Goal: Feedback & Contribution: Leave review/rating

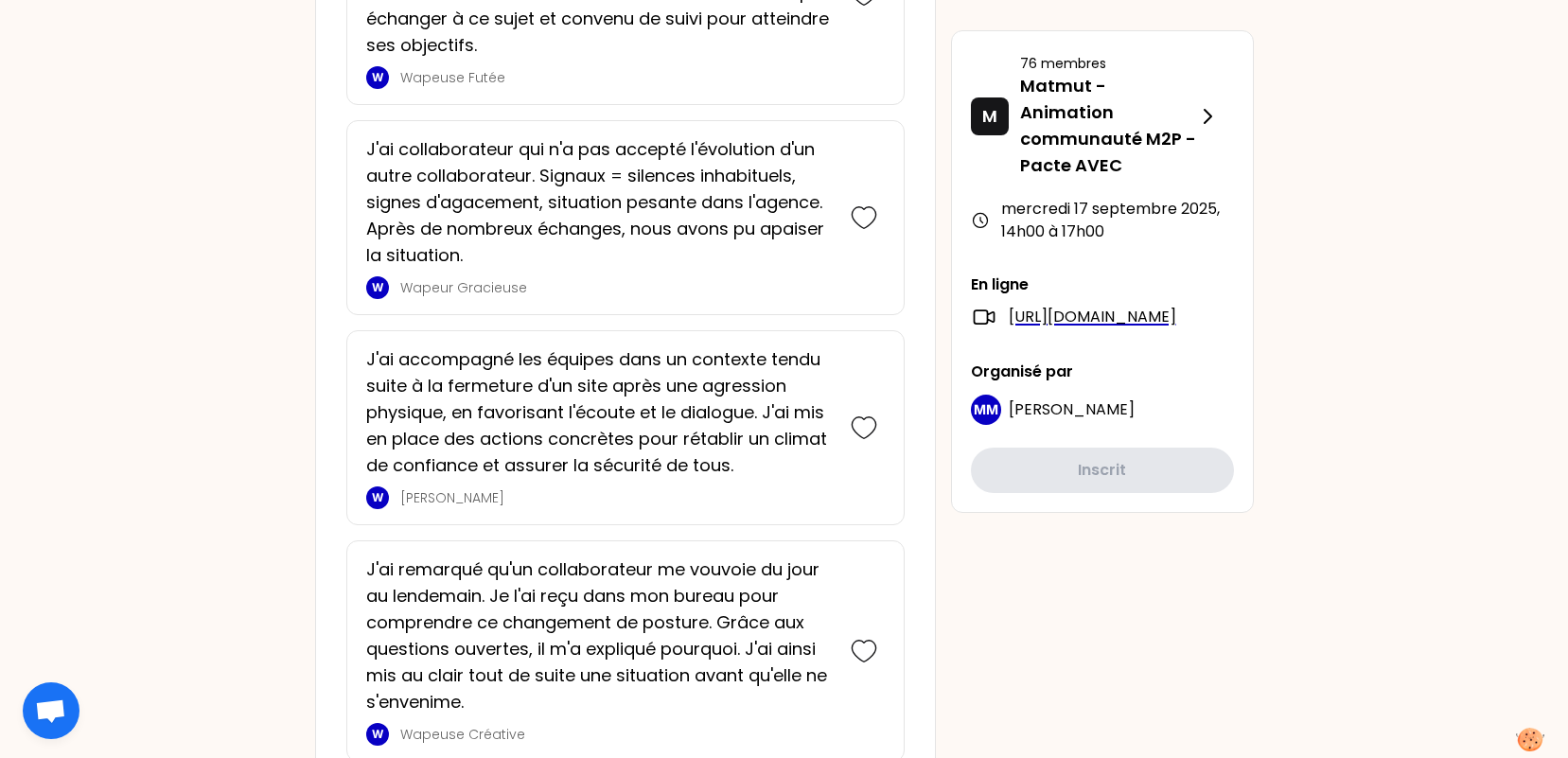
scroll to position [1609, 0]
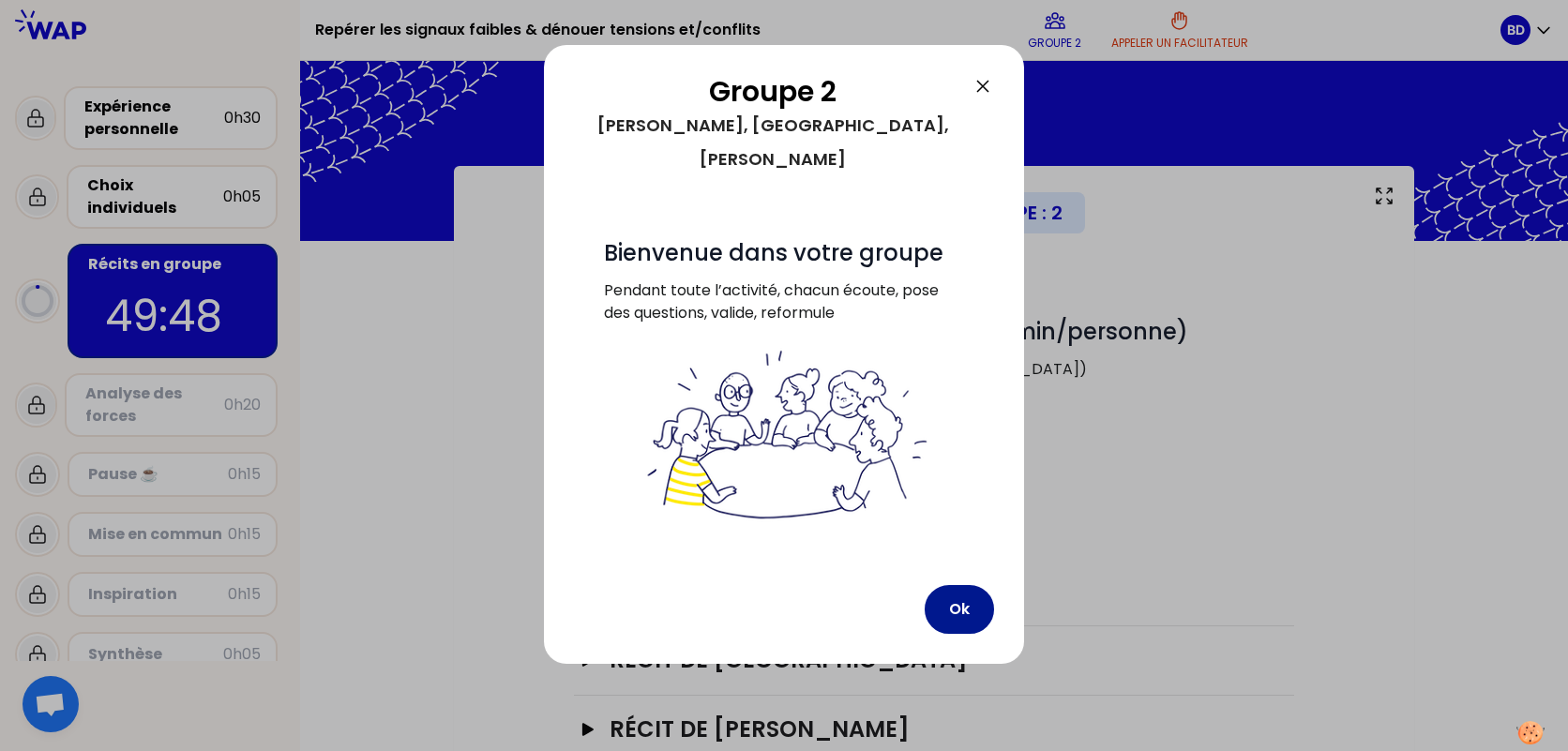
click at [974, 590] on button "Ok" at bounding box center [959, 610] width 70 height 49
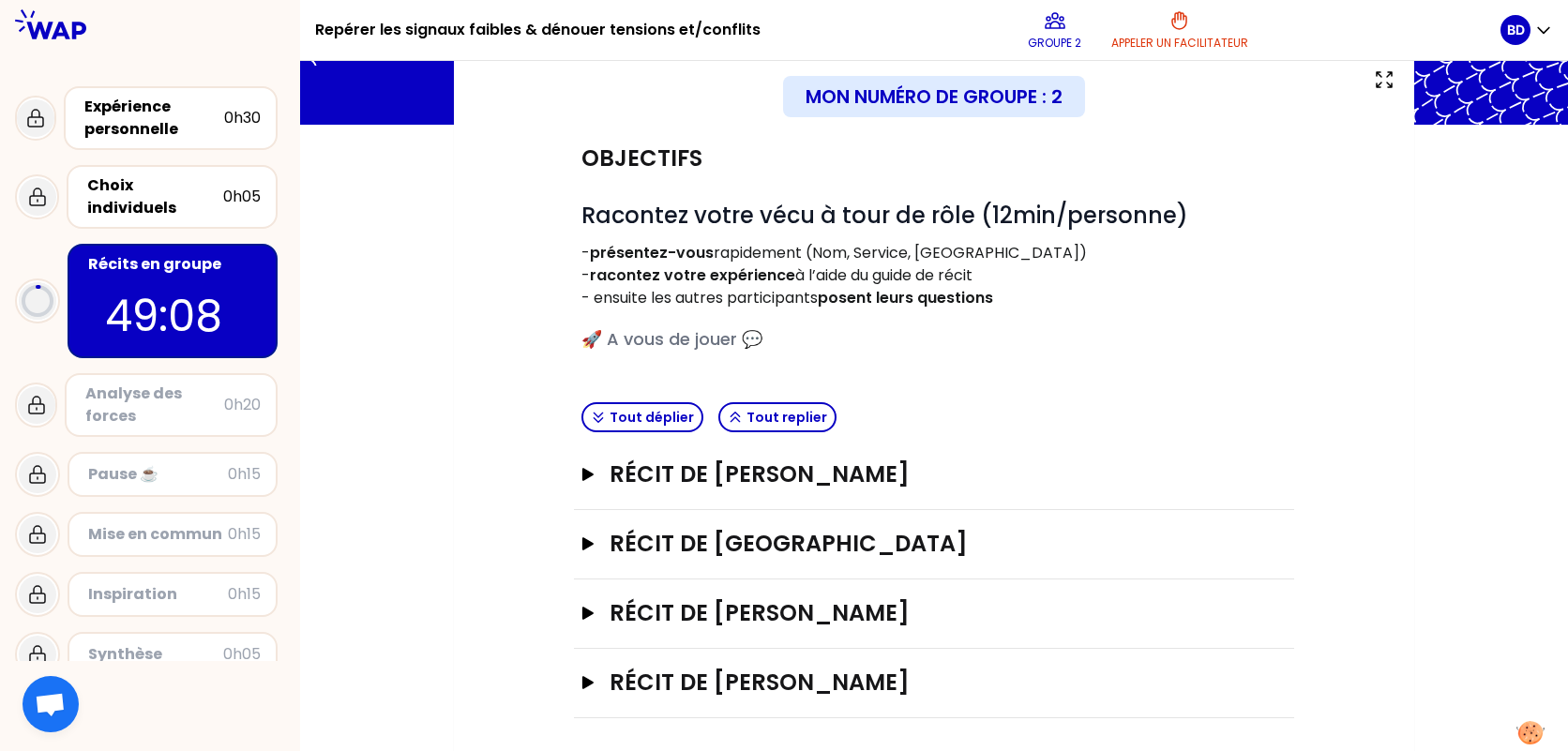
scroll to position [121, 0]
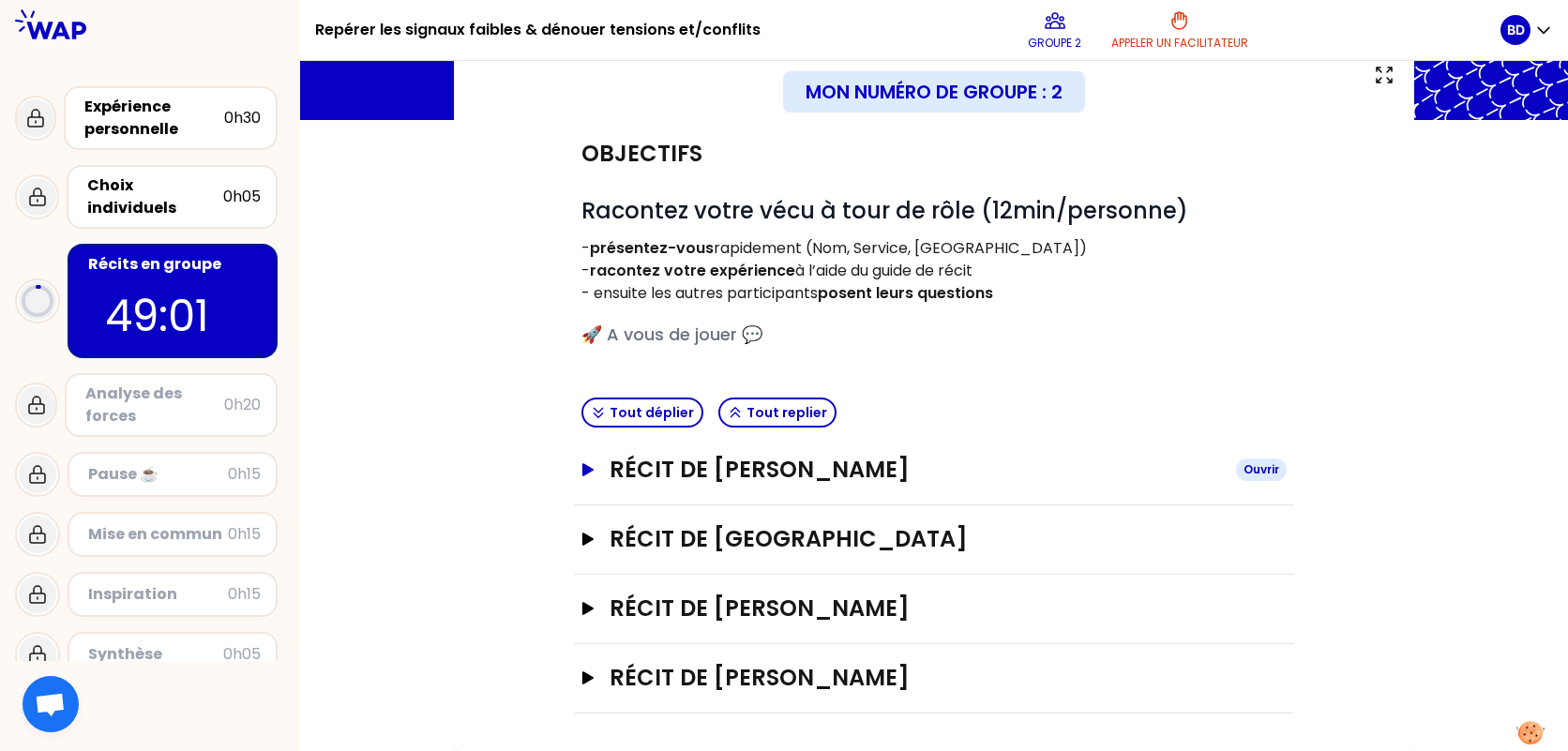
click at [1261, 467] on div "Ouvrir" at bounding box center [1261, 469] width 51 height 23
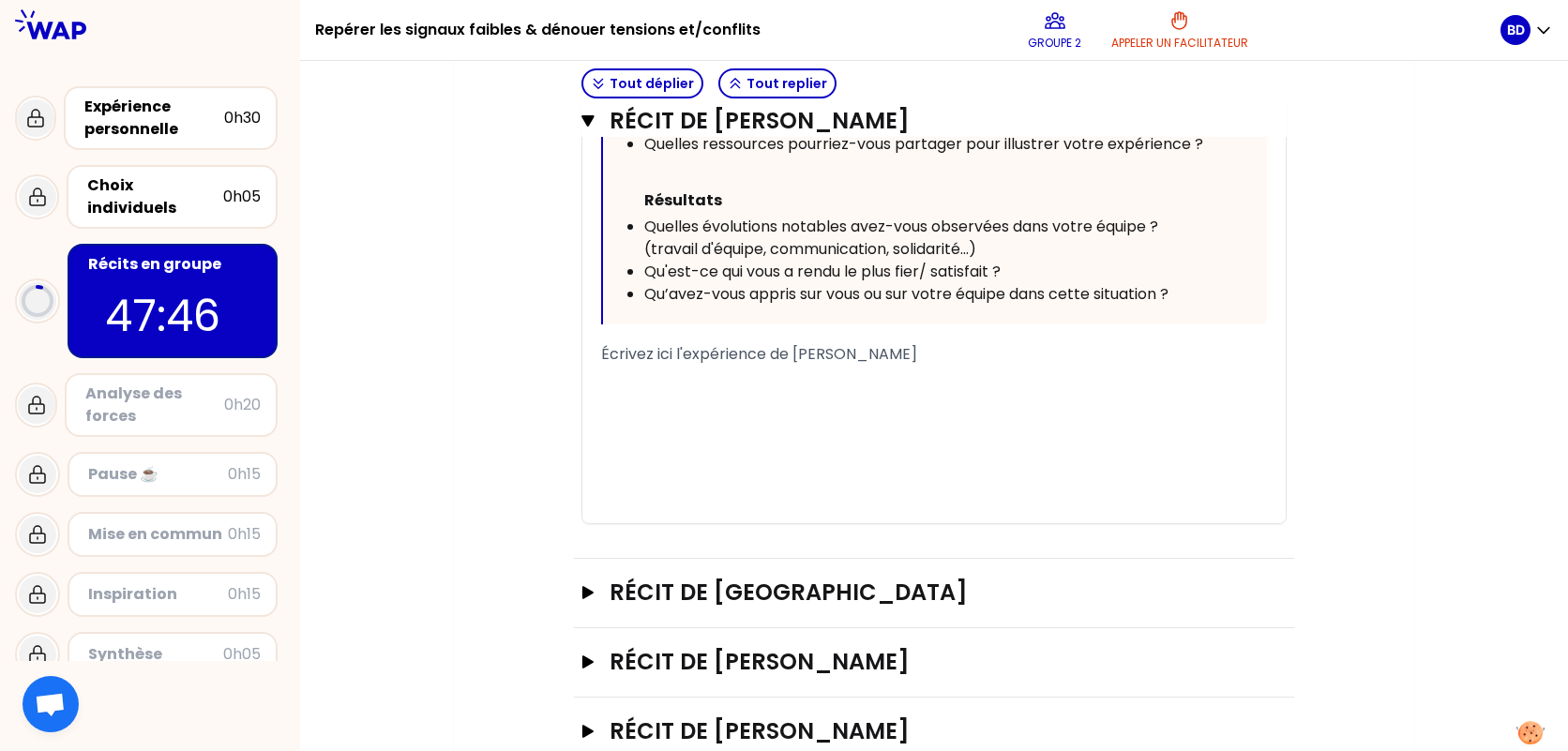
scroll to position [1099, 0]
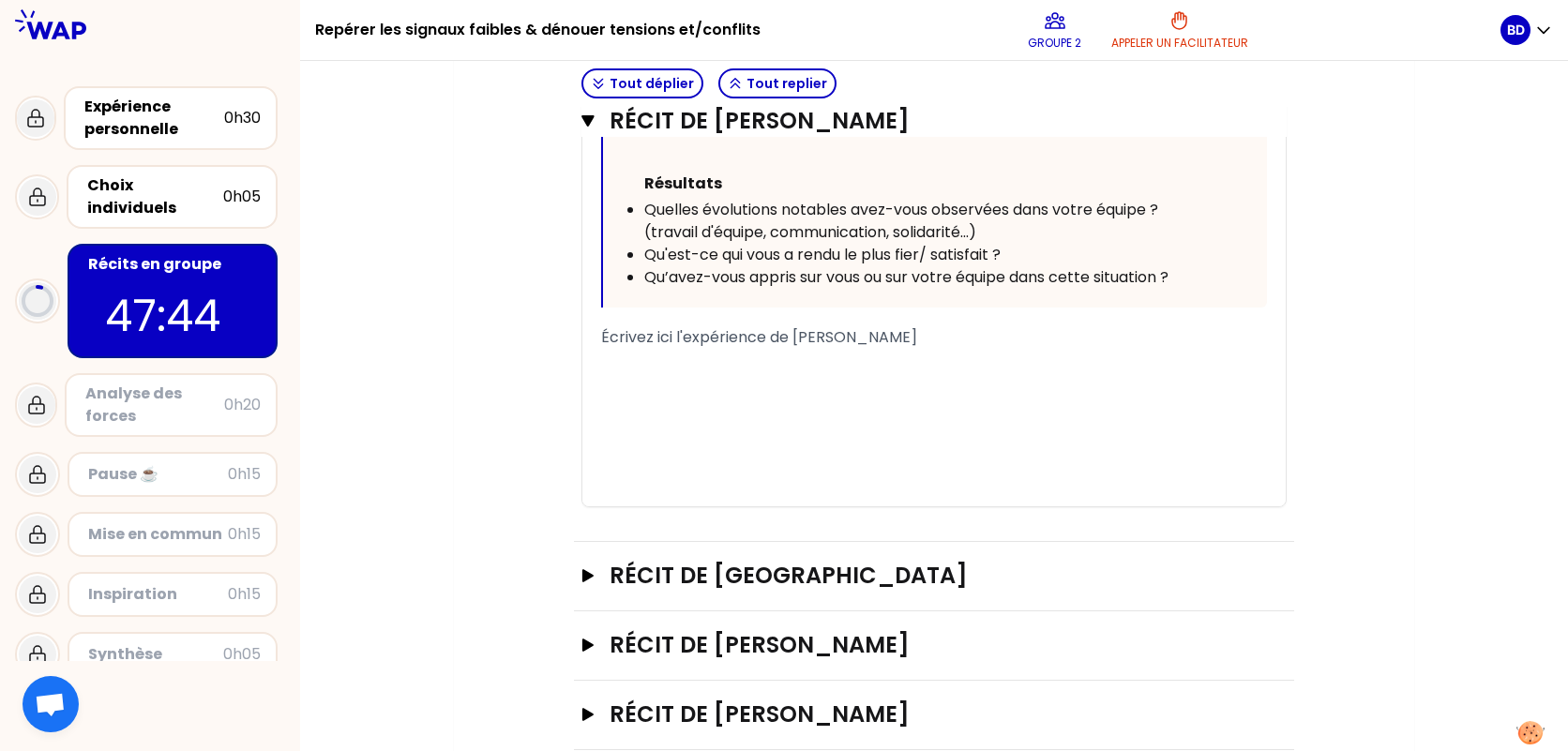
click at [865, 371] on div "﻿" at bounding box center [934, 382] width 666 height 23
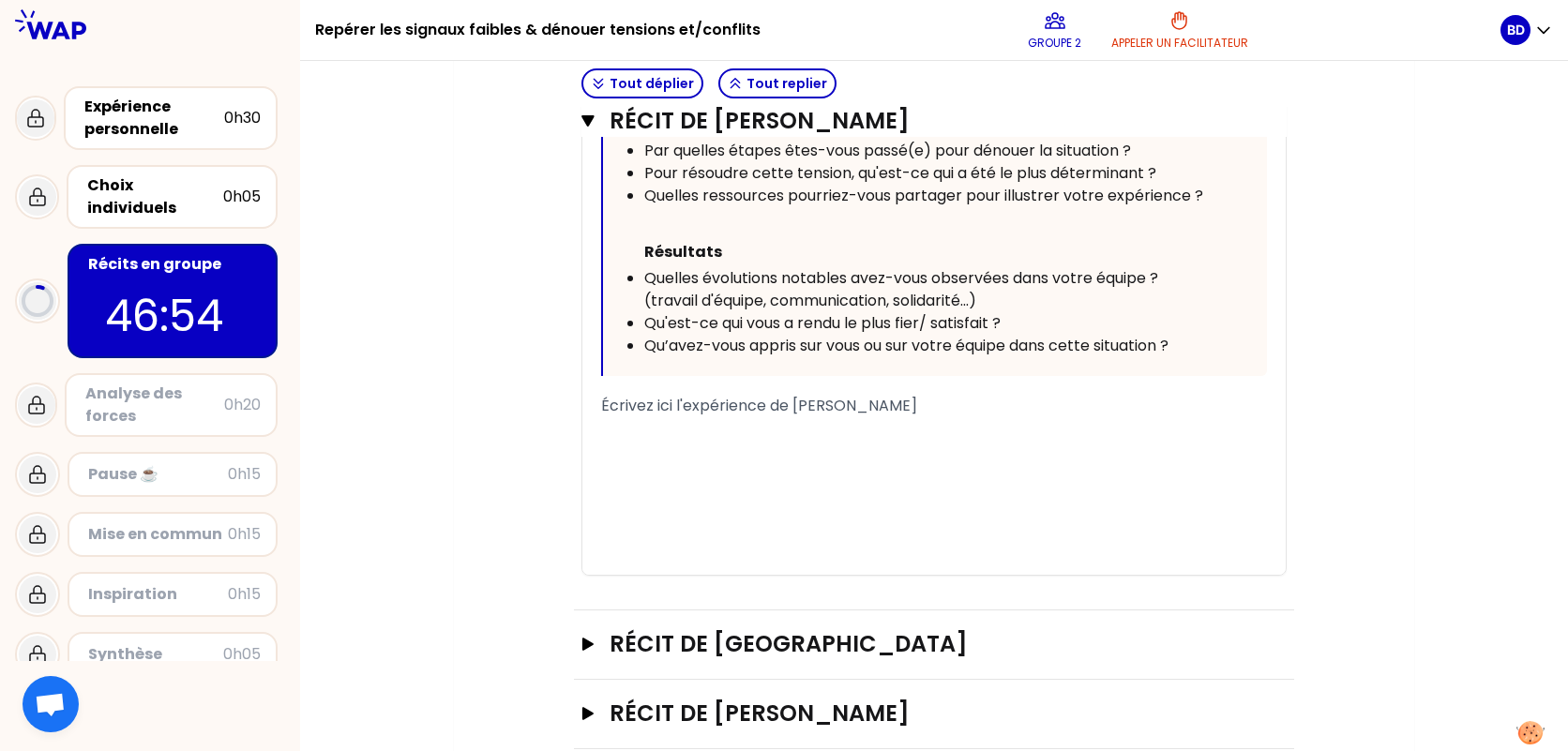
scroll to position [1032, 0]
click at [975, 394] on div "Écrivez ici l'expérience de [PERSON_NAME]" at bounding box center [934, 404] width 666 height 23
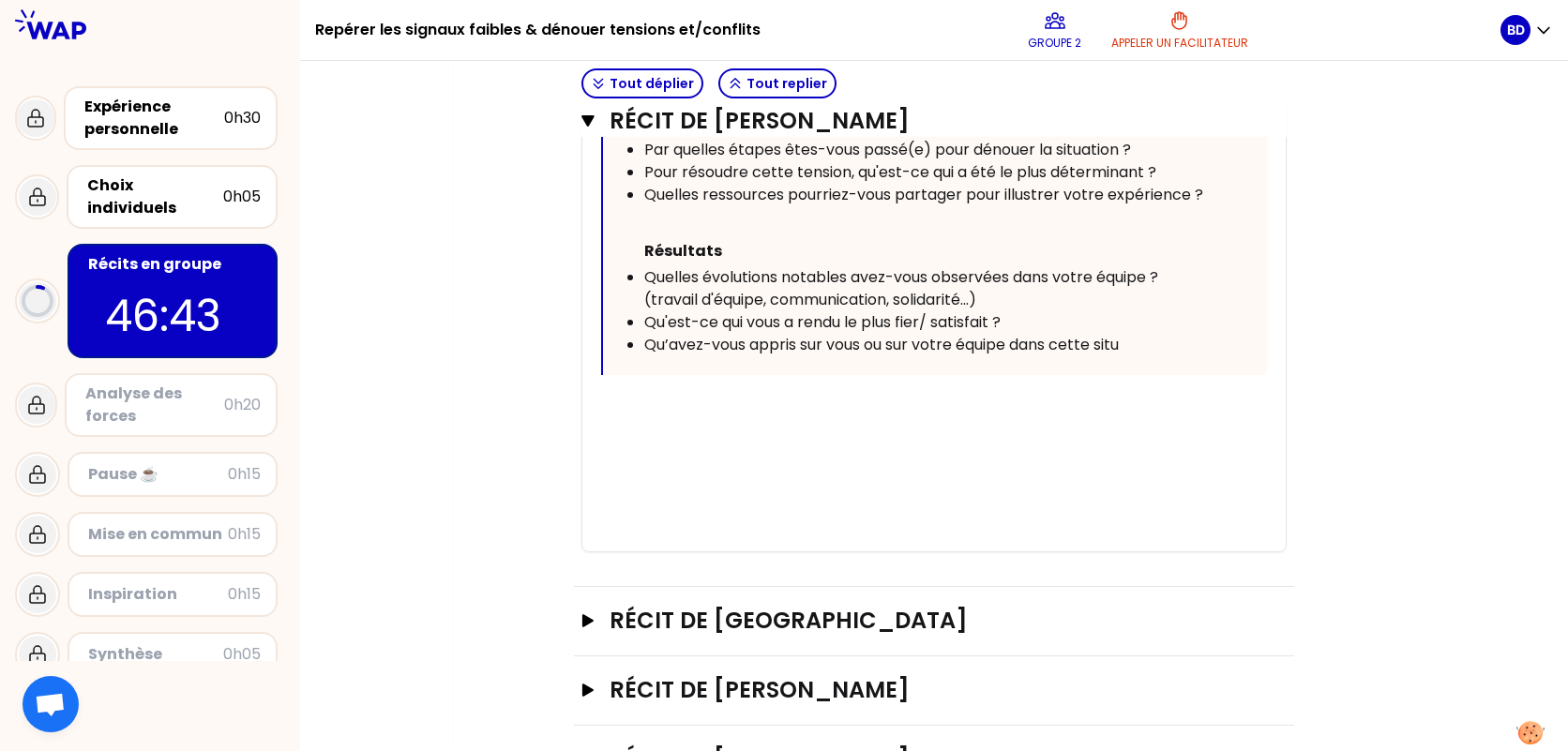
click at [672, 416] on div "﻿" at bounding box center [934, 427] width 666 height 23
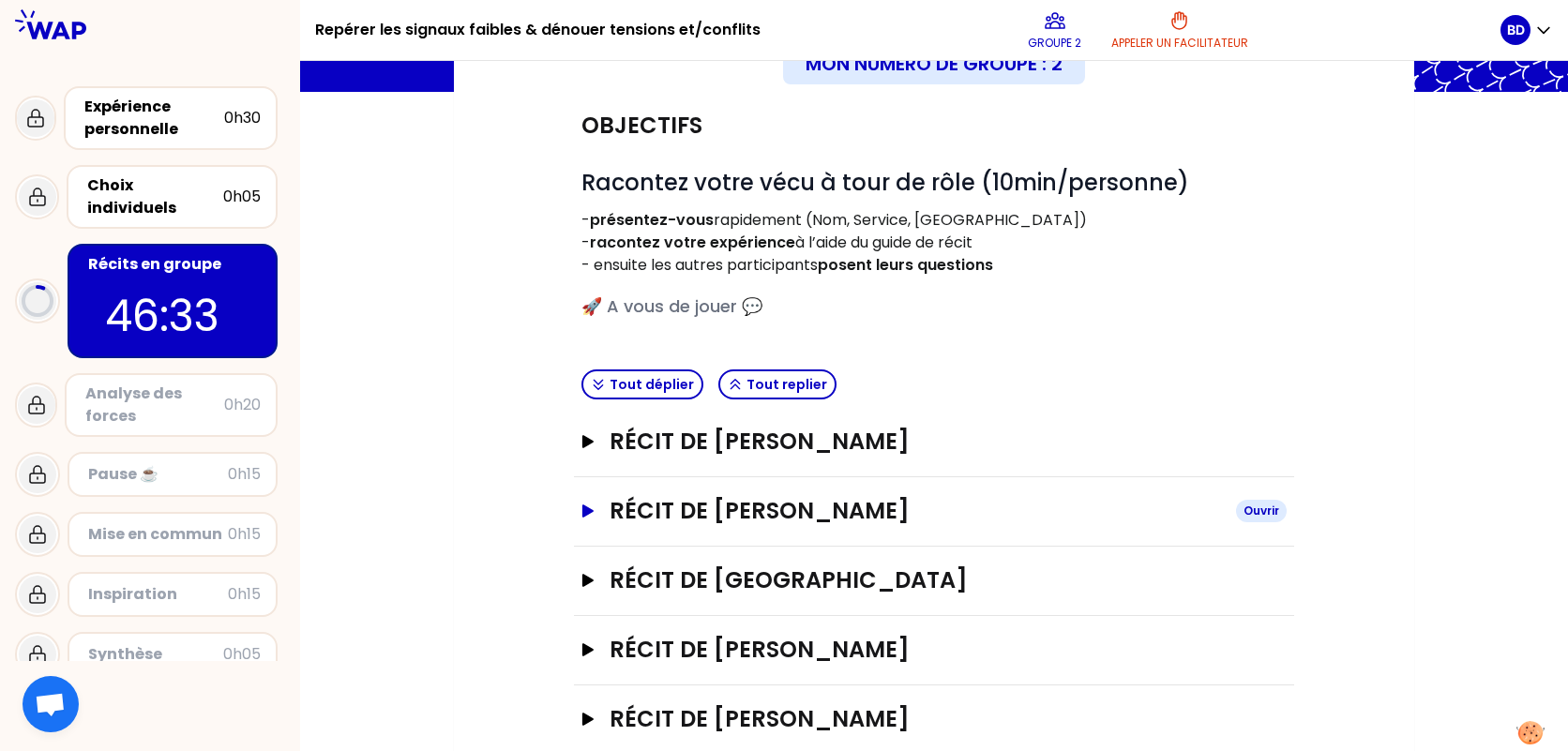
scroll to position [190, 0]
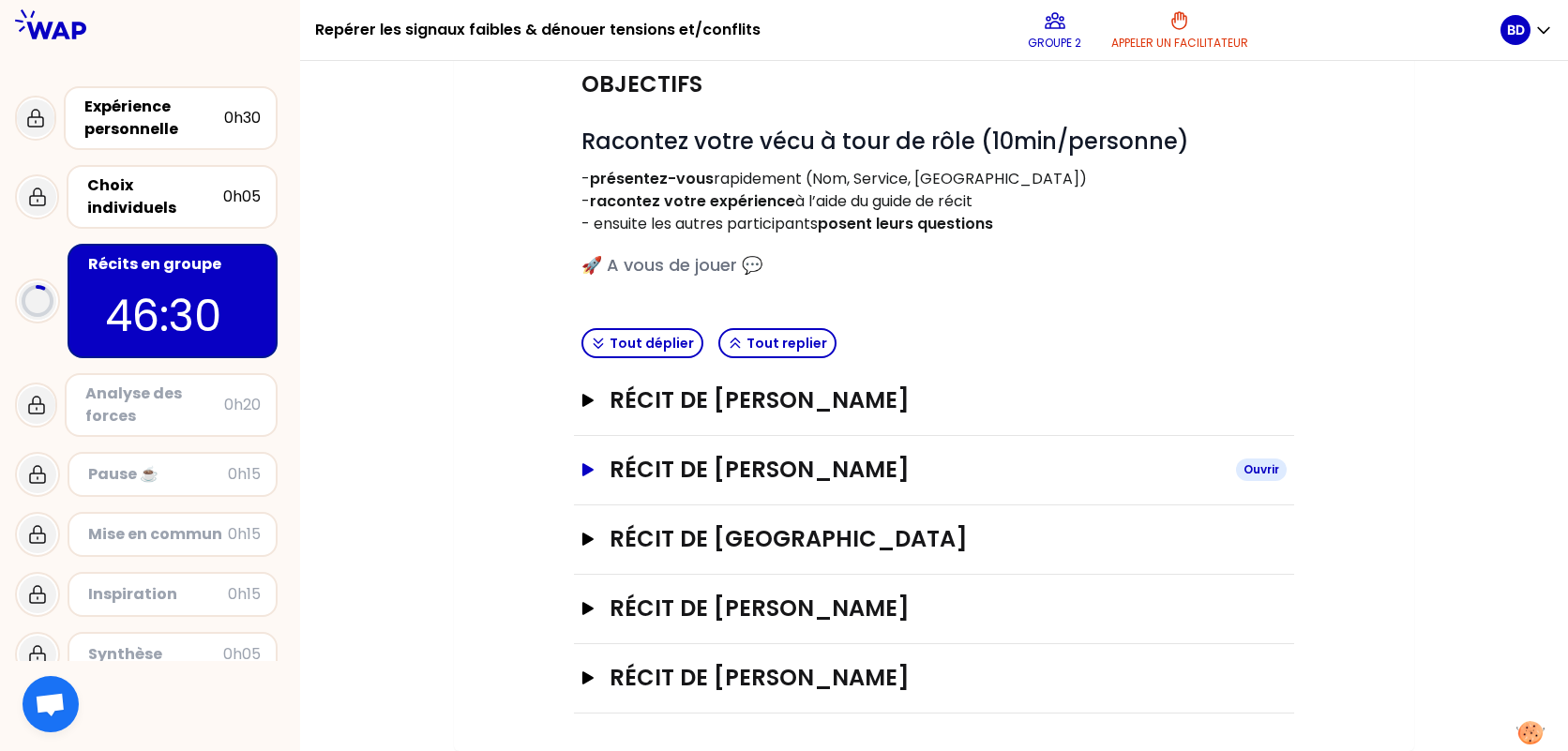
click at [1257, 475] on div "Ouvrir" at bounding box center [1261, 469] width 51 height 23
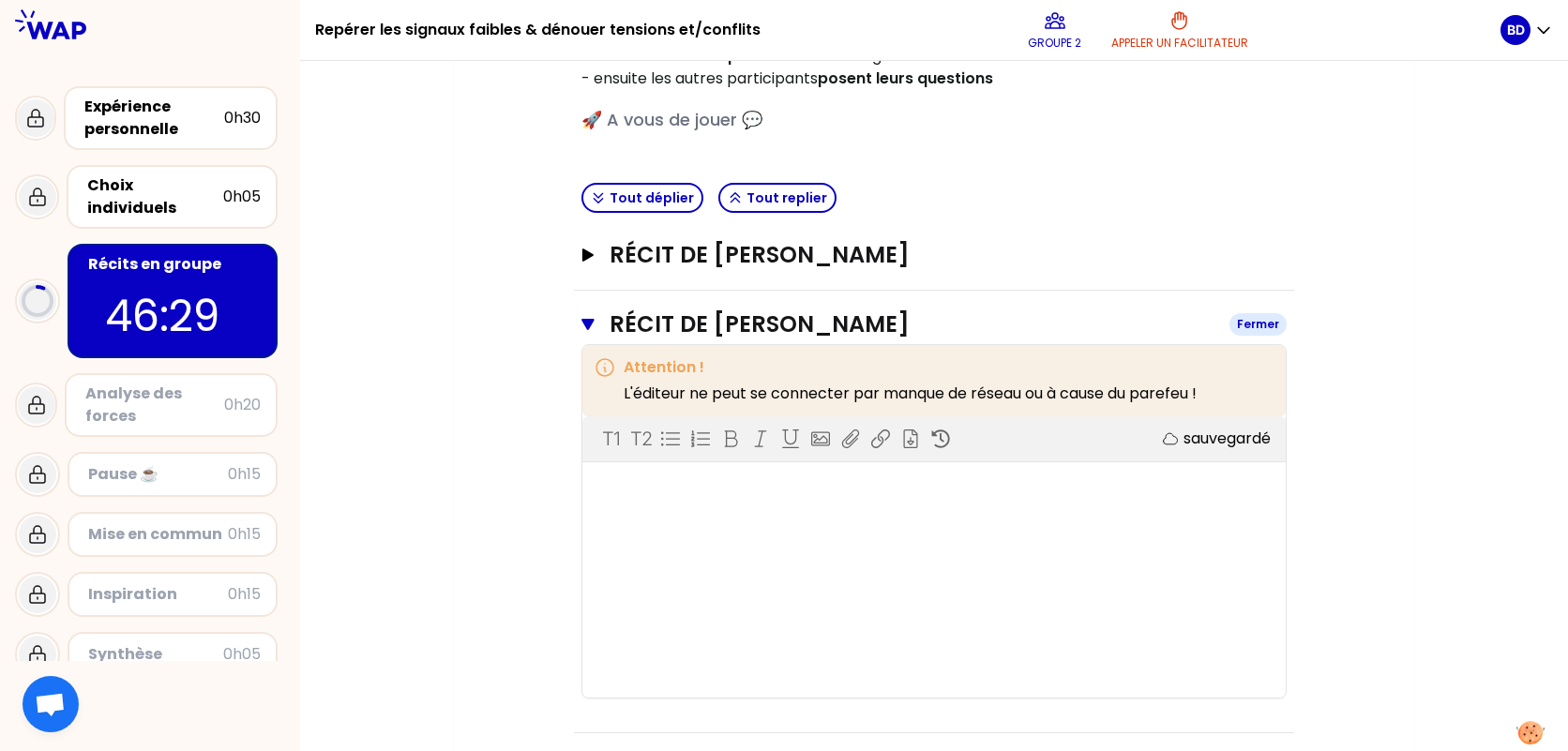
scroll to position [378, 0]
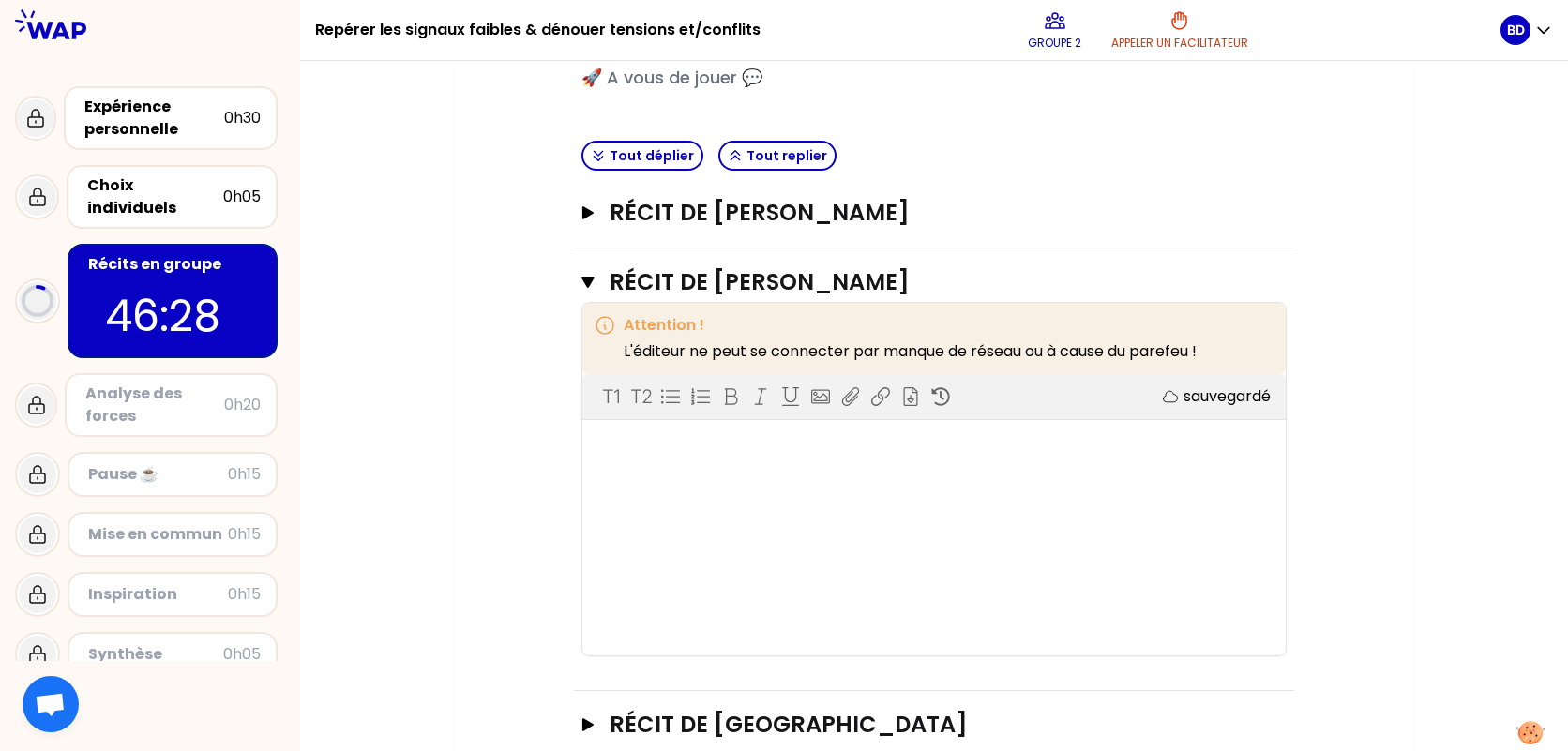
click at [907, 482] on div "T1 T2 Exporter sauvegardé" at bounding box center [934, 514] width 703 height 281
click at [664, 472] on div "T1 T2 Exporter sauvegardé" at bounding box center [934, 514] width 703 height 281
click at [628, 461] on div "T1 T2 Exporter sauvegardé" at bounding box center [934, 514] width 703 height 281
click at [644, 444] on div at bounding box center [934, 446] width 666 height 23
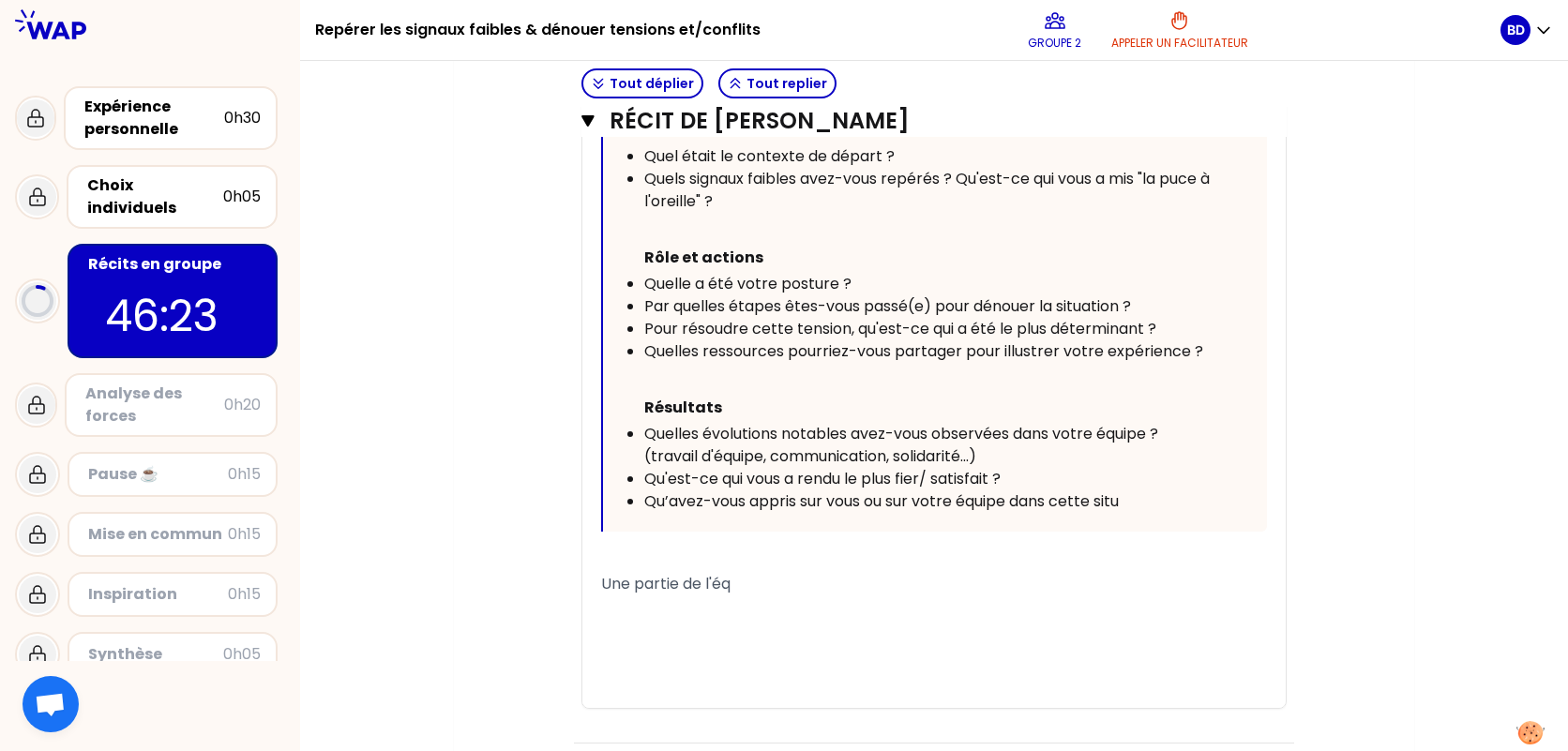
scroll to position [1070, 0]
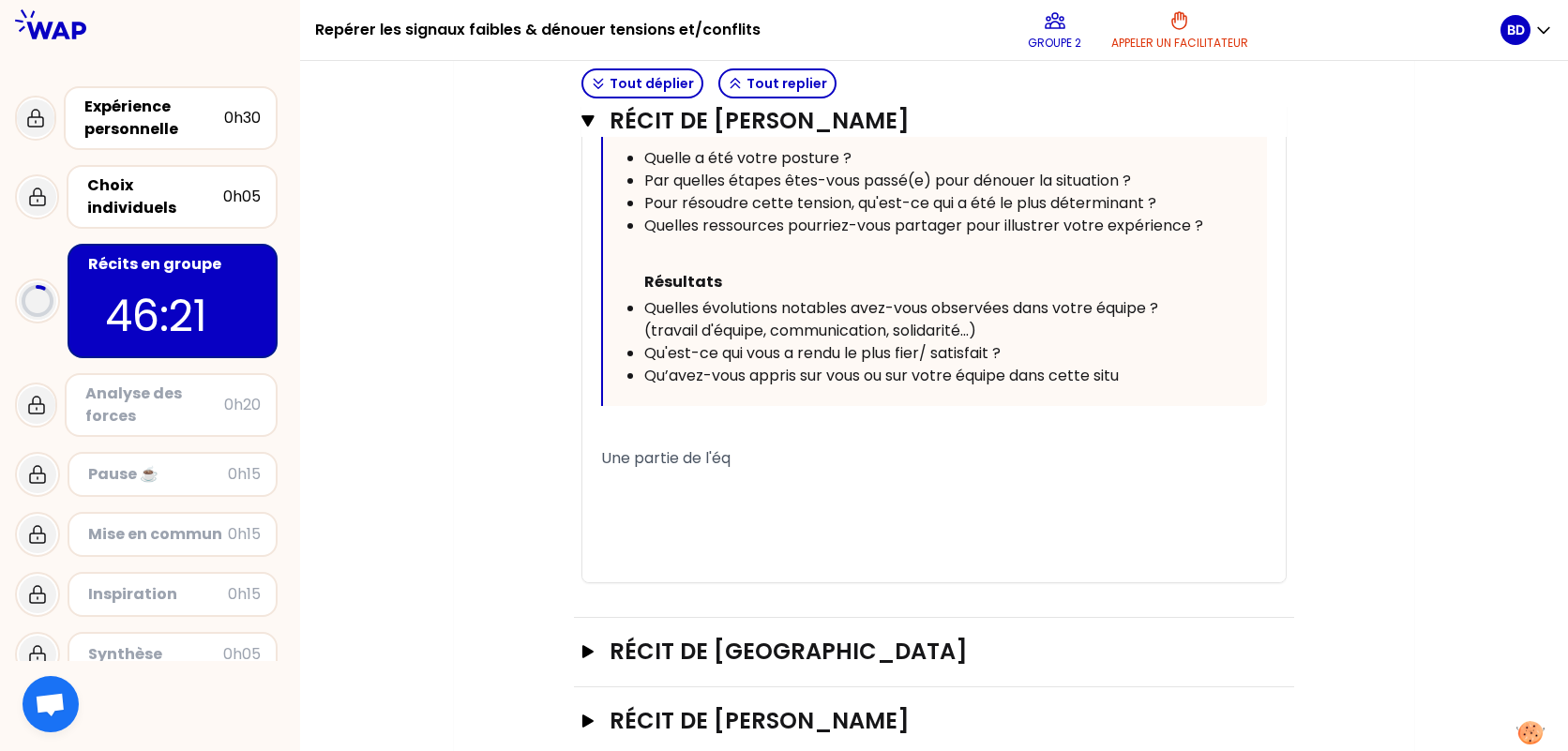
click at [775, 447] on div "Une partie de l'éq" at bounding box center [934, 458] width 666 height 23
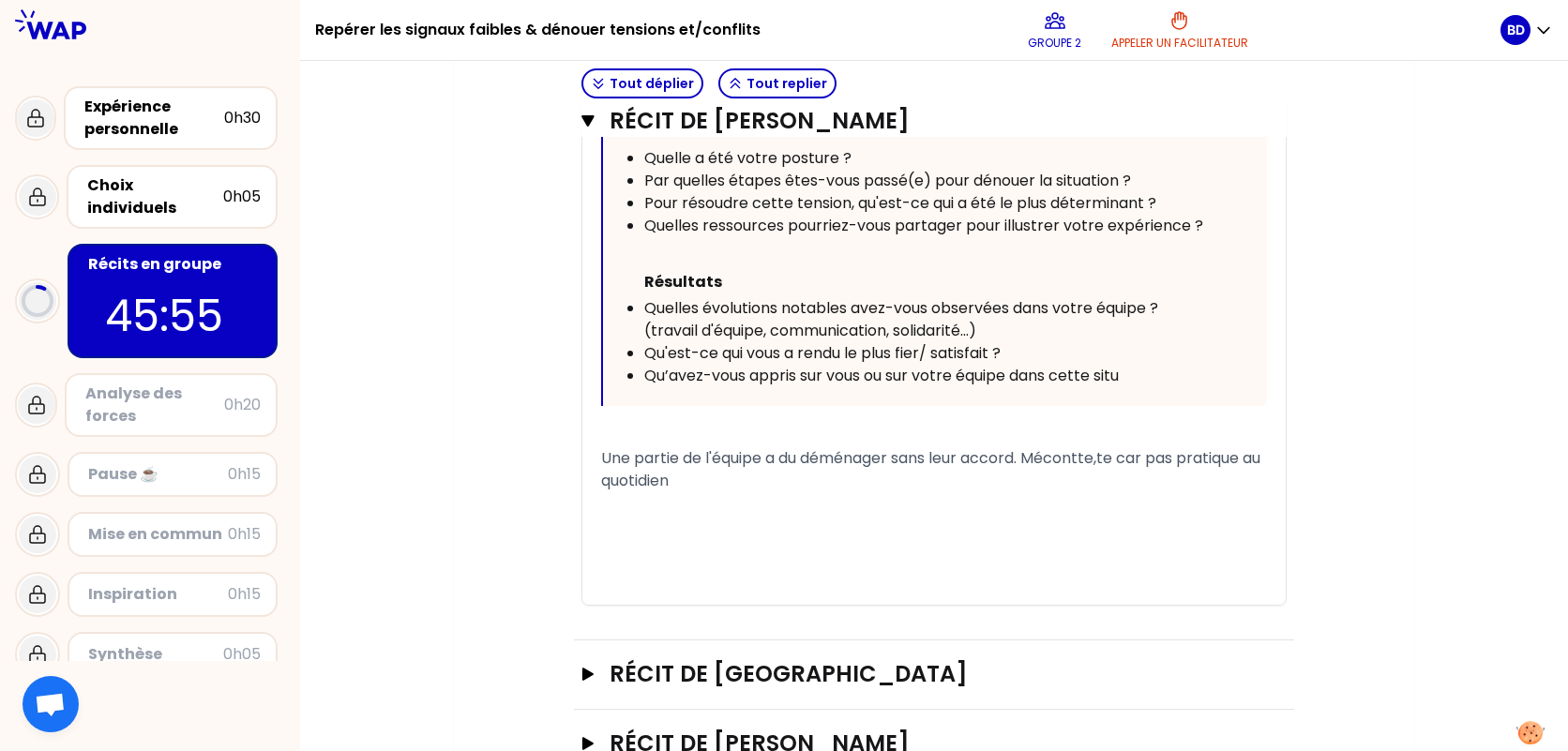
click at [1103, 447] on span "Une partie de l'équipe a du déménager sans leur accord. Mécontte,te car pas pra…" at bounding box center [932, 469] width 663 height 44
click at [1123, 447] on span "Une partie de l'équipe a du déménager sans leur accord. Méconten,te car pas pra…" at bounding box center [934, 469] width 666 height 44
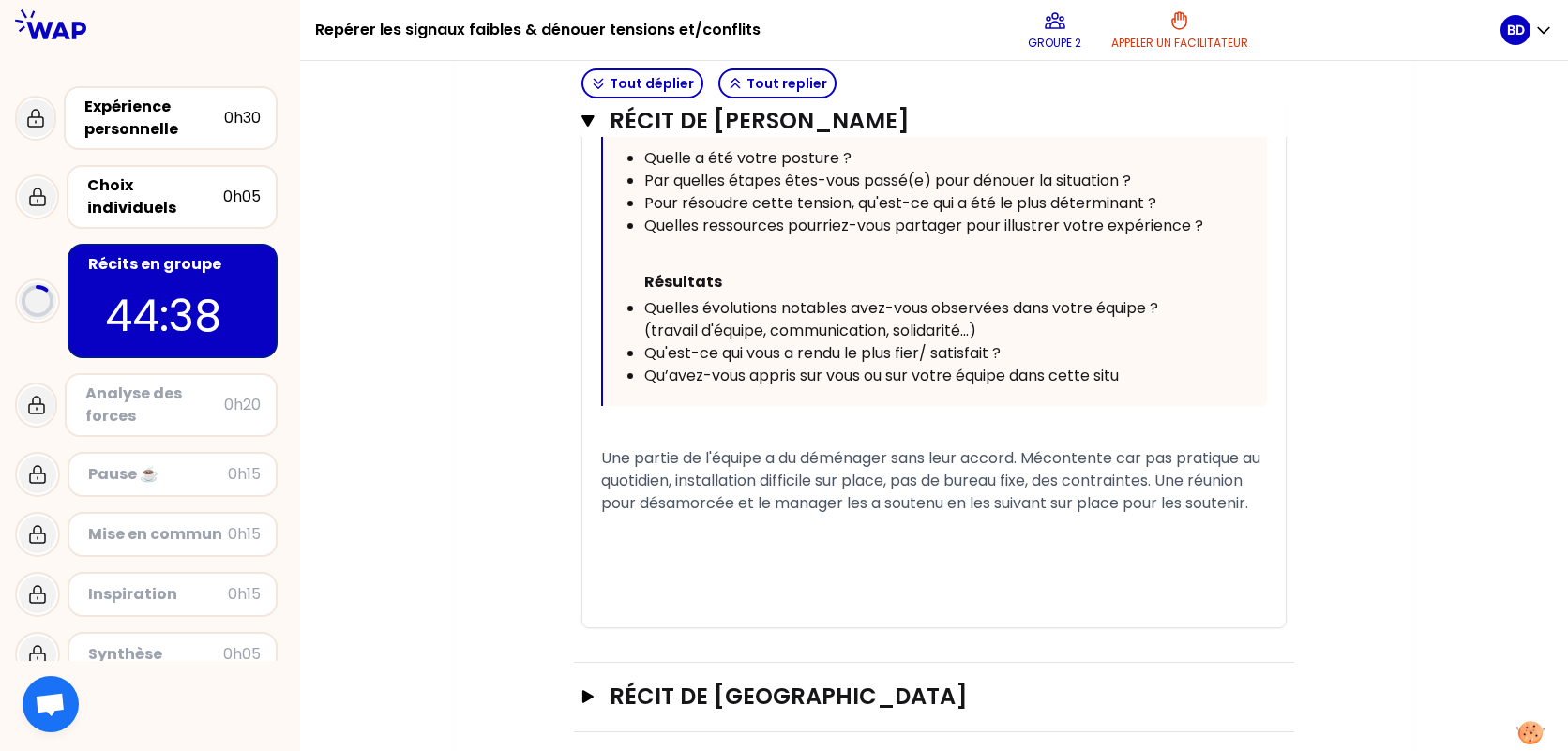
click at [908, 447] on span "Une partie de l'équipe a du déménager sans leur accord. Mécontente car pas prat…" at bounding box center [932, 481] width 663 height 67
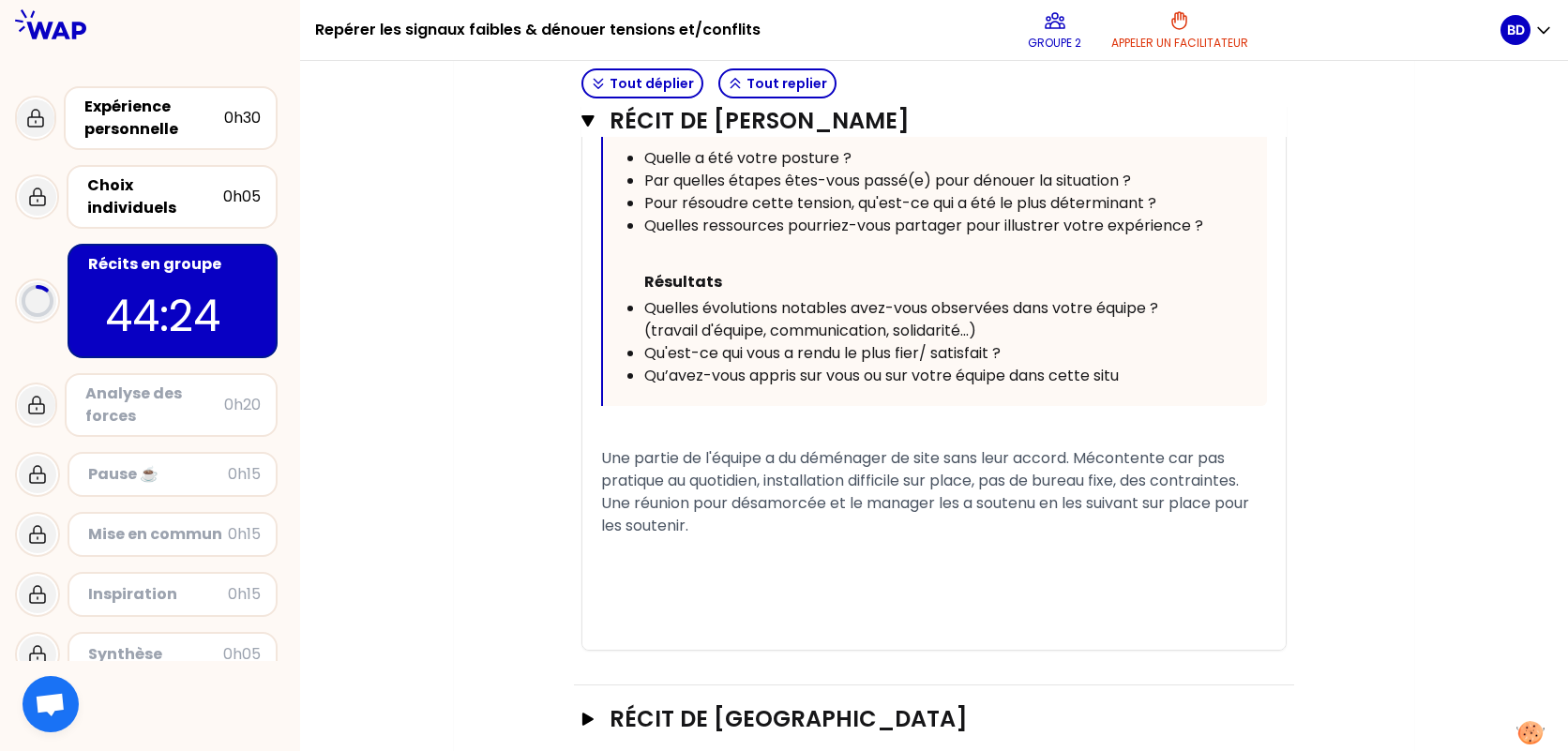
click at [826, 459] on span "Une partie de l'équipe a du déménager de site sans leur accord. Mécontente car …" at bounding box center [927, 492] width 652 height 89
click at [740, 496] on div "Une partie de l'équipe a du déménager de site sans leur accord. Mécontente car …" at bounding box center [934, 493] width 666 height 90
click at [633, 467] on span "Une partie de l'équipe a du déménager de site sans leur accord. Mécontente car …" at bounding box center [926, 492] width 649 height 89
click at [807, 538] on div "﻿" at bounding box center [934, 548] width 666 height 23
click at [803, 495] on div "Une partie de l'équipe a du déménager de site sans leur accord. Mécontente car …" at bounding box center [934, 493] width 666 height 90
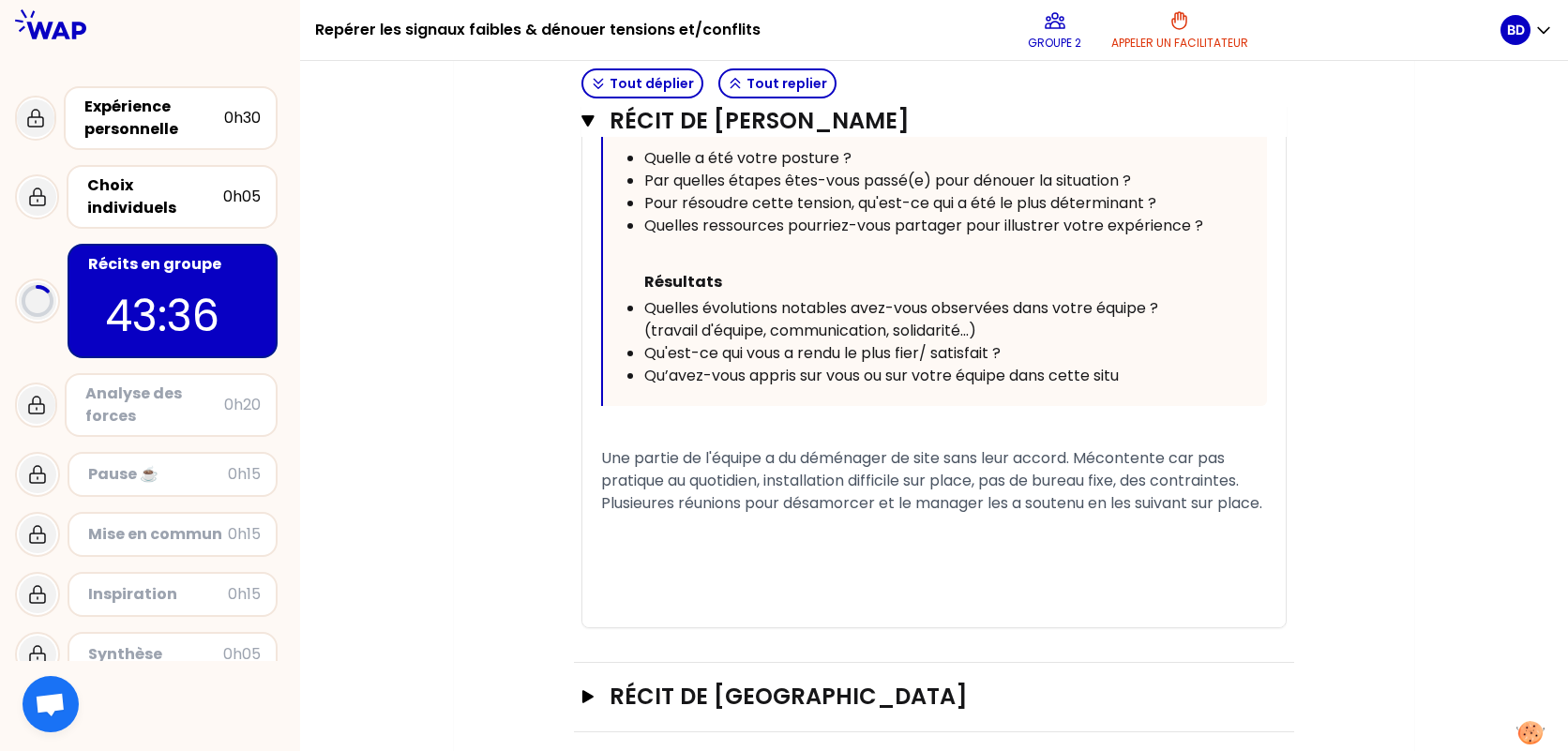
click at [1506, 450] on div "Mon numéro de groupe : 2 Objectifs # Racontez votre vécu à tour de rôle (10min/…" at bounding box center [933, 2] width 1268 height 1812
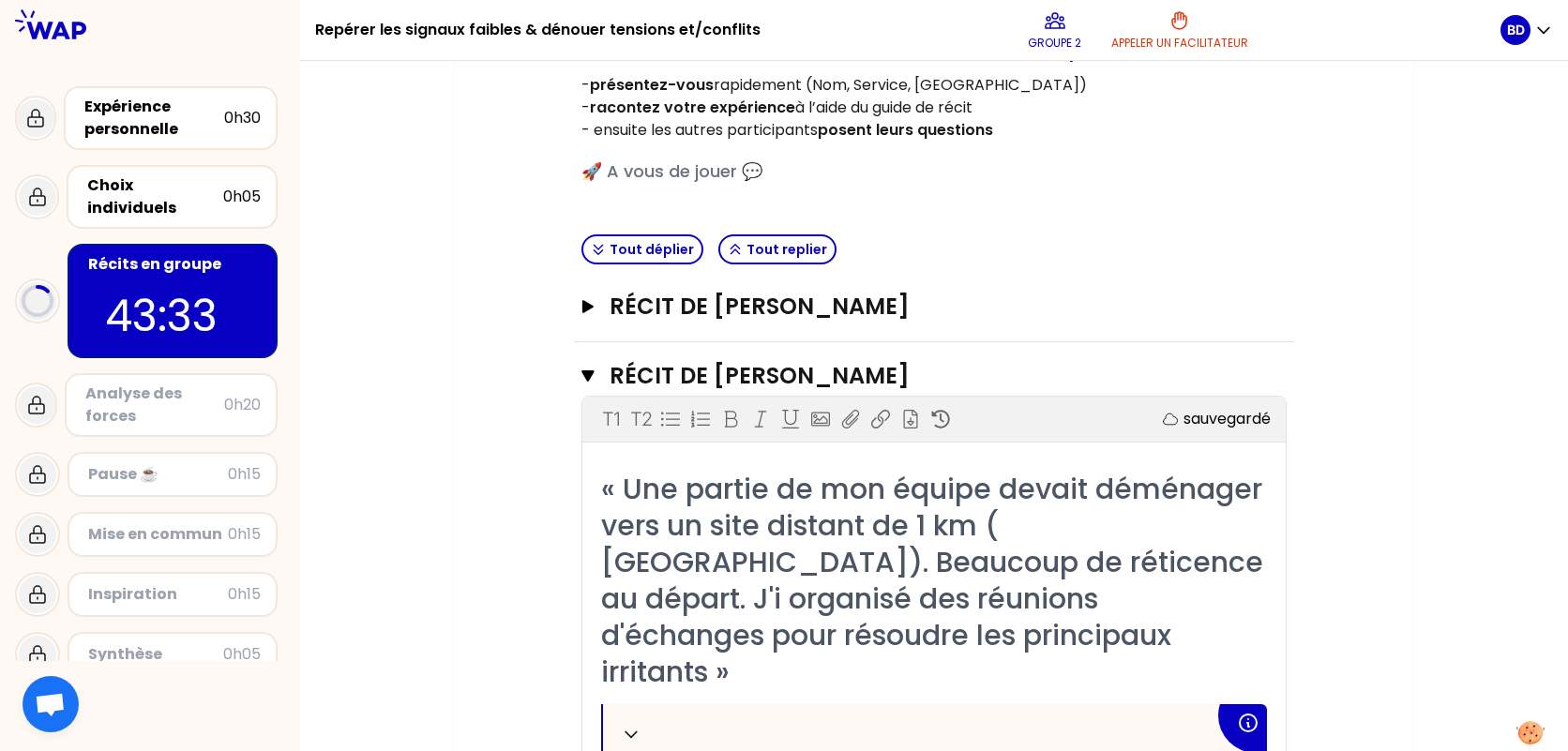
scroll to position [276, 0]
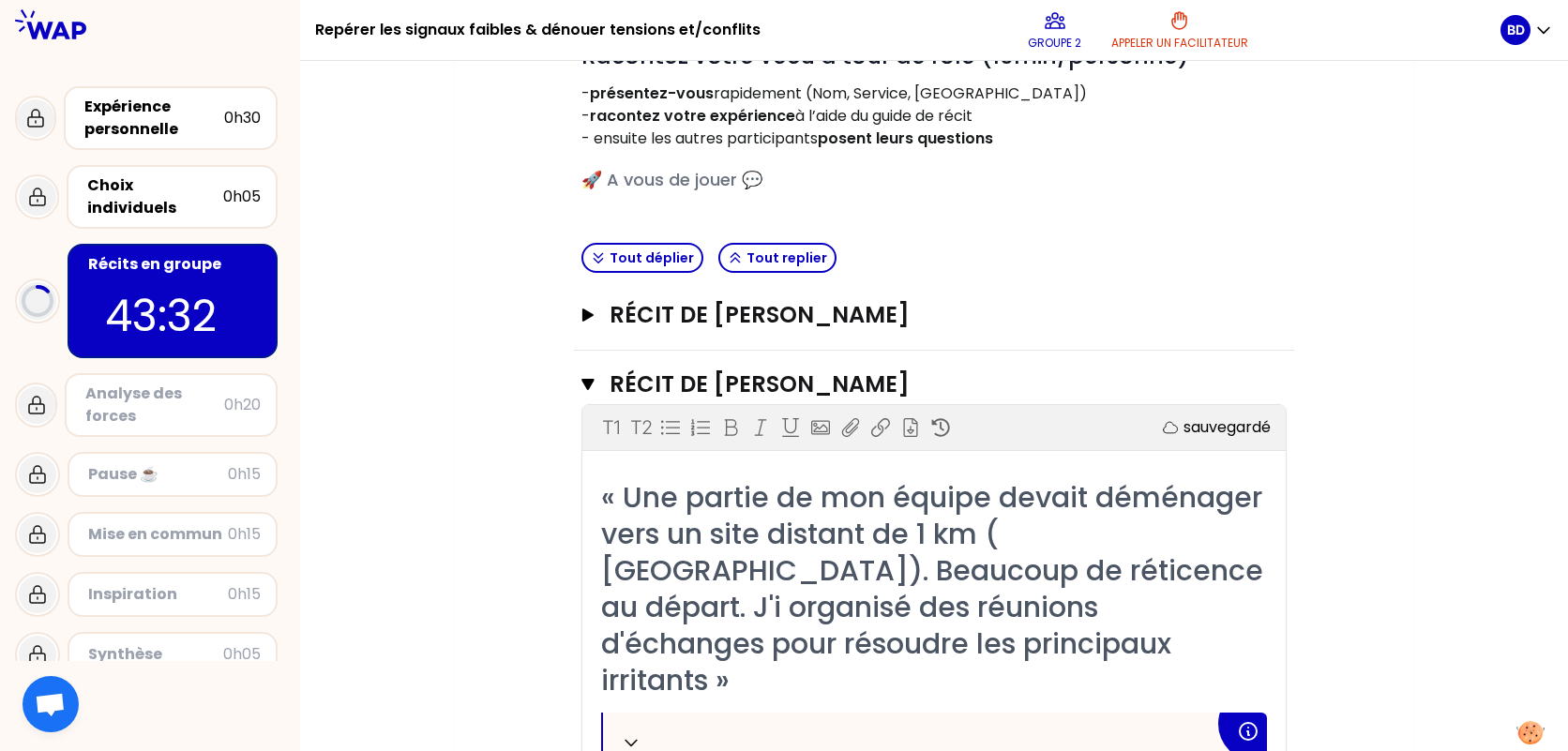
click at [1252, 429] on p "sauvegardé" at bounding box center [1227, 427] width 87 height 23
click at [1213, 427] on p "sauvegardé" at bounding box center [1227, 427] width 87 height 23
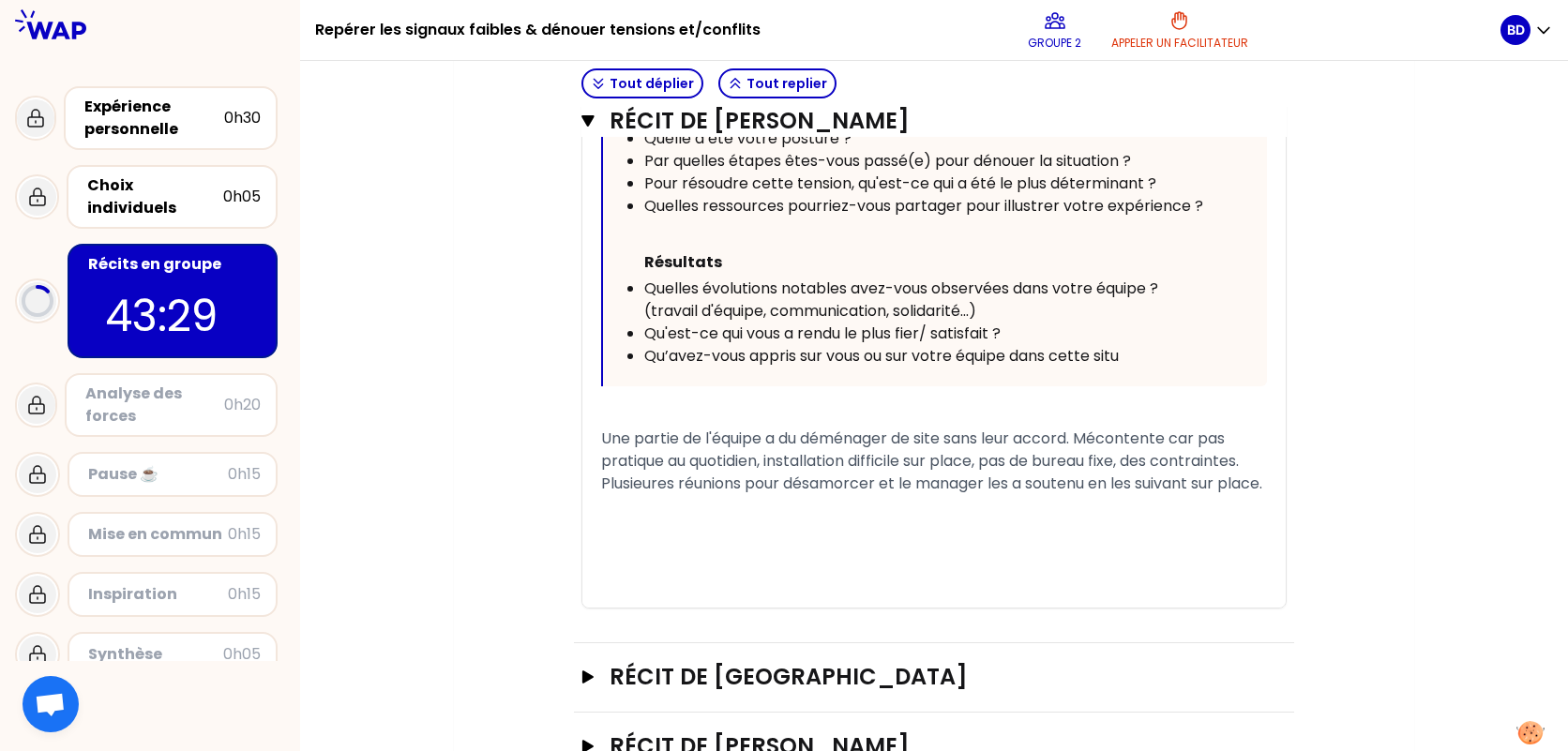
scroll to position [1213, 0]
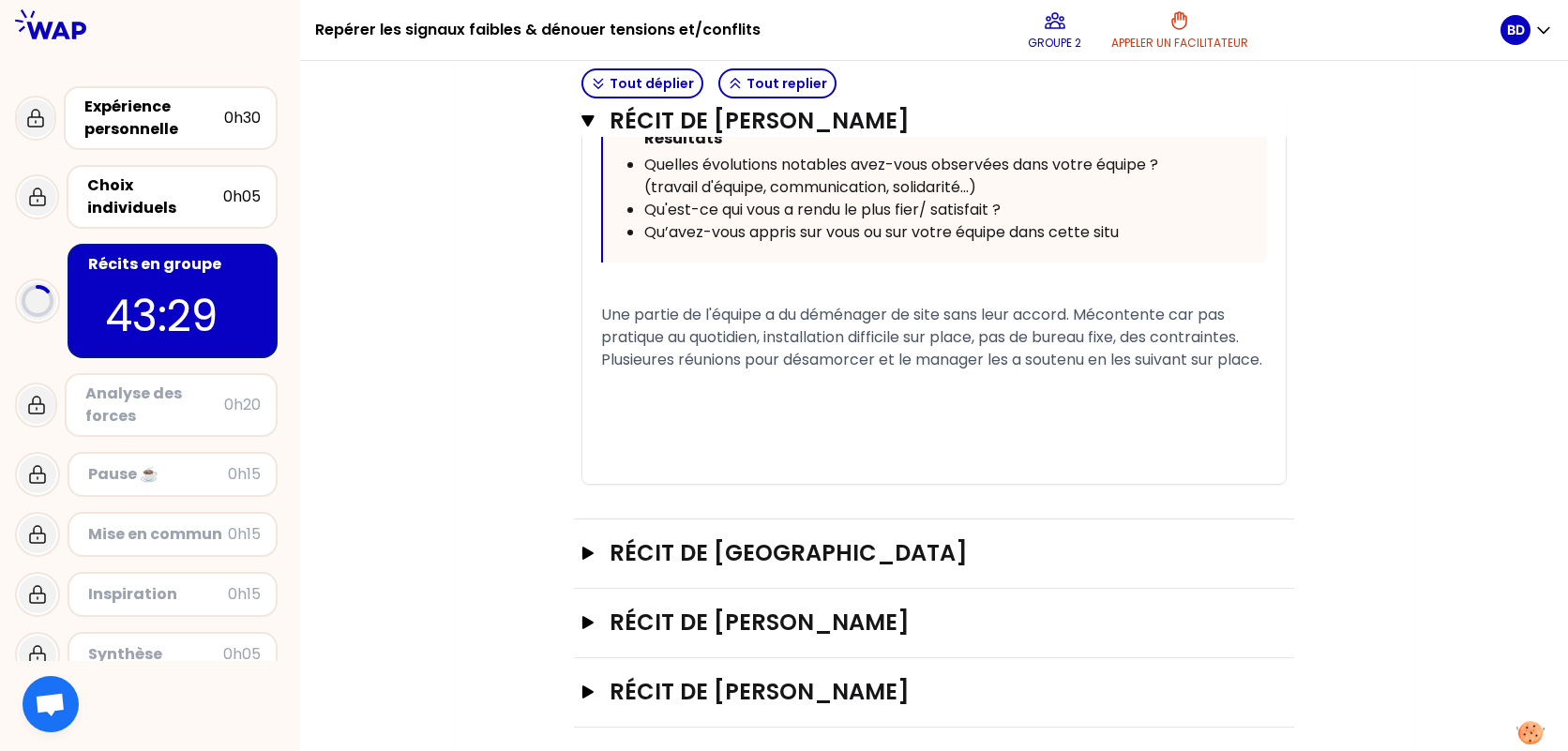
click at [584, 546] on icon "button" at bounding box center [588, 552] width 11 height 13
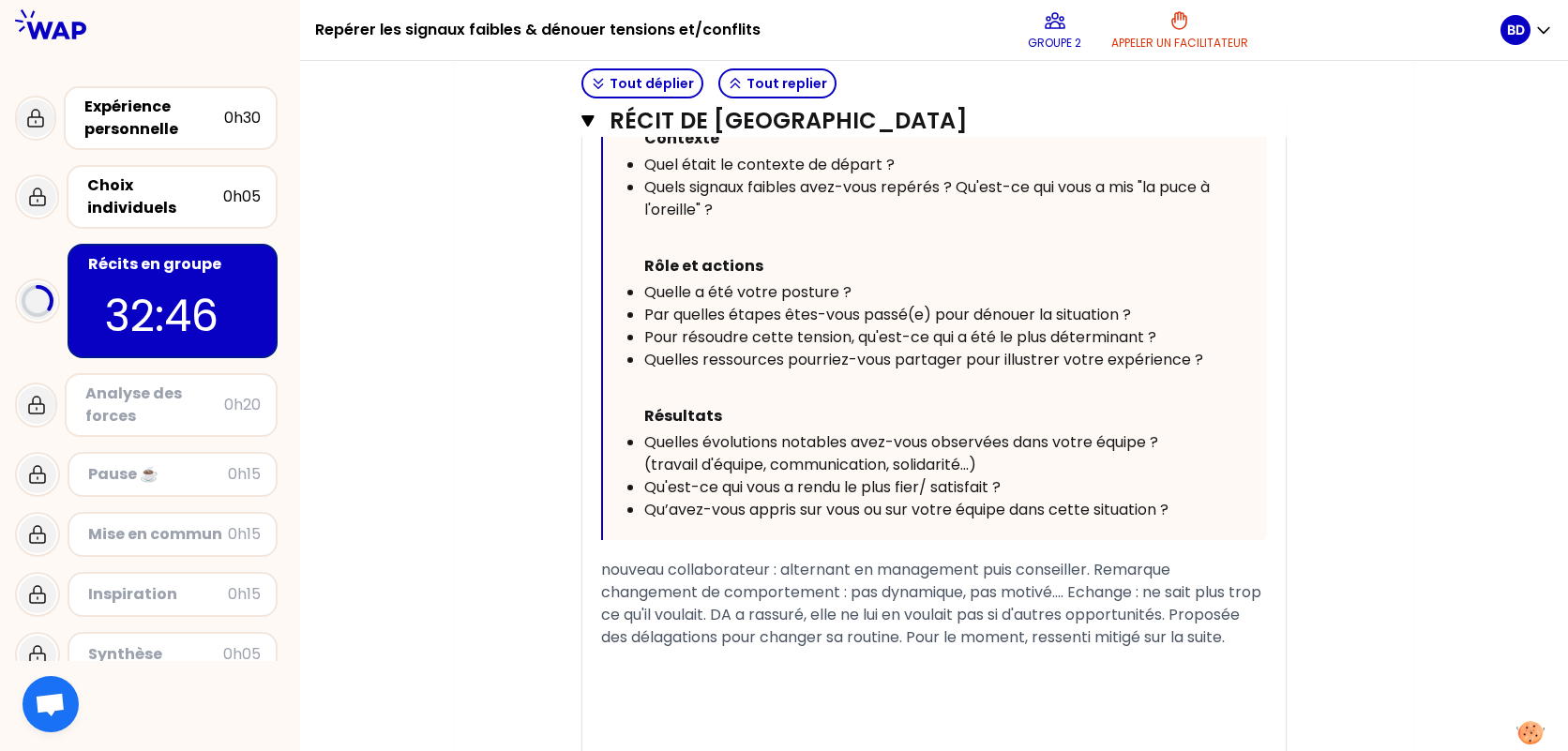
scroll to position [2332, 0]
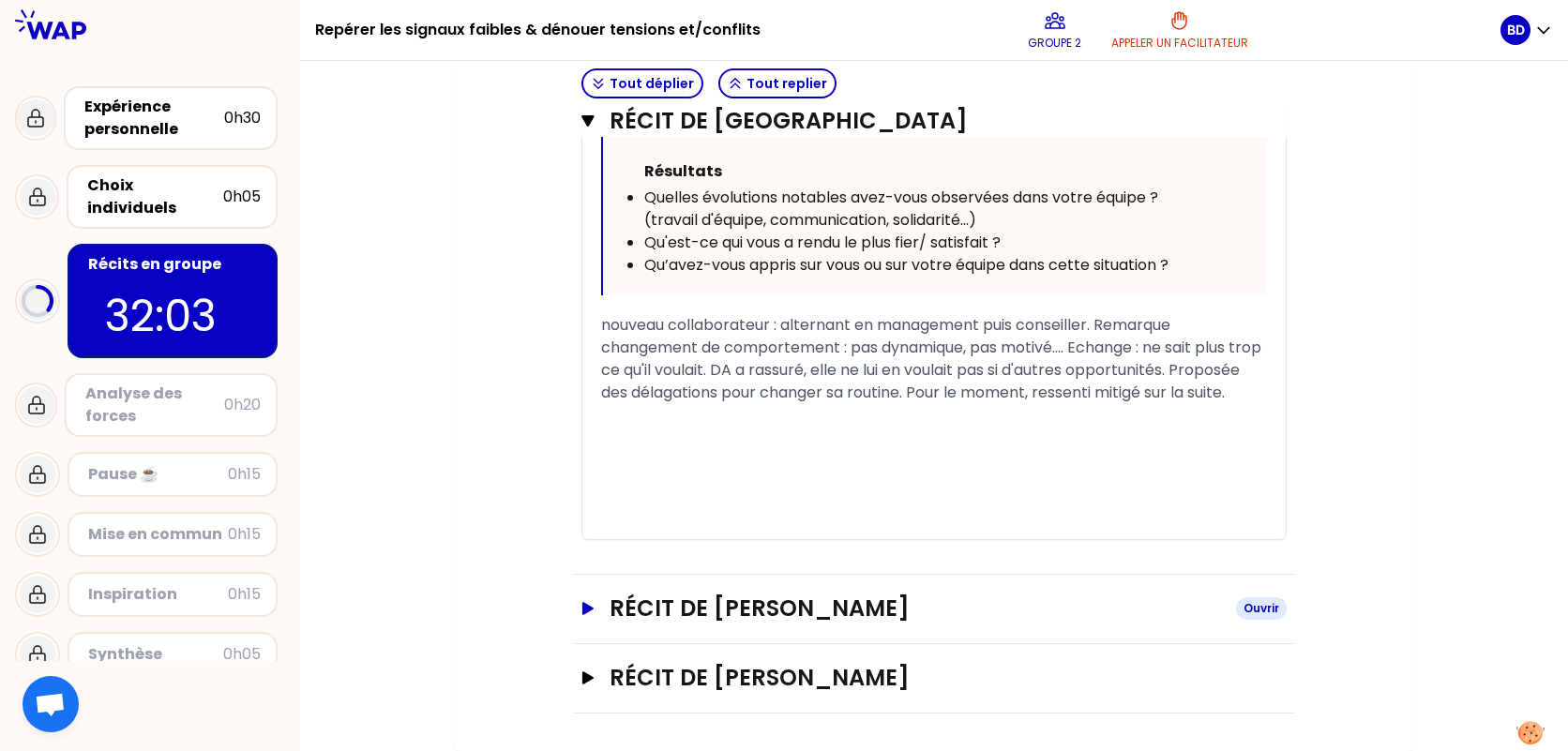
click at [1250, 609] on div "Ouvrir" at bounding box center [1261, 608] width 51 height 23
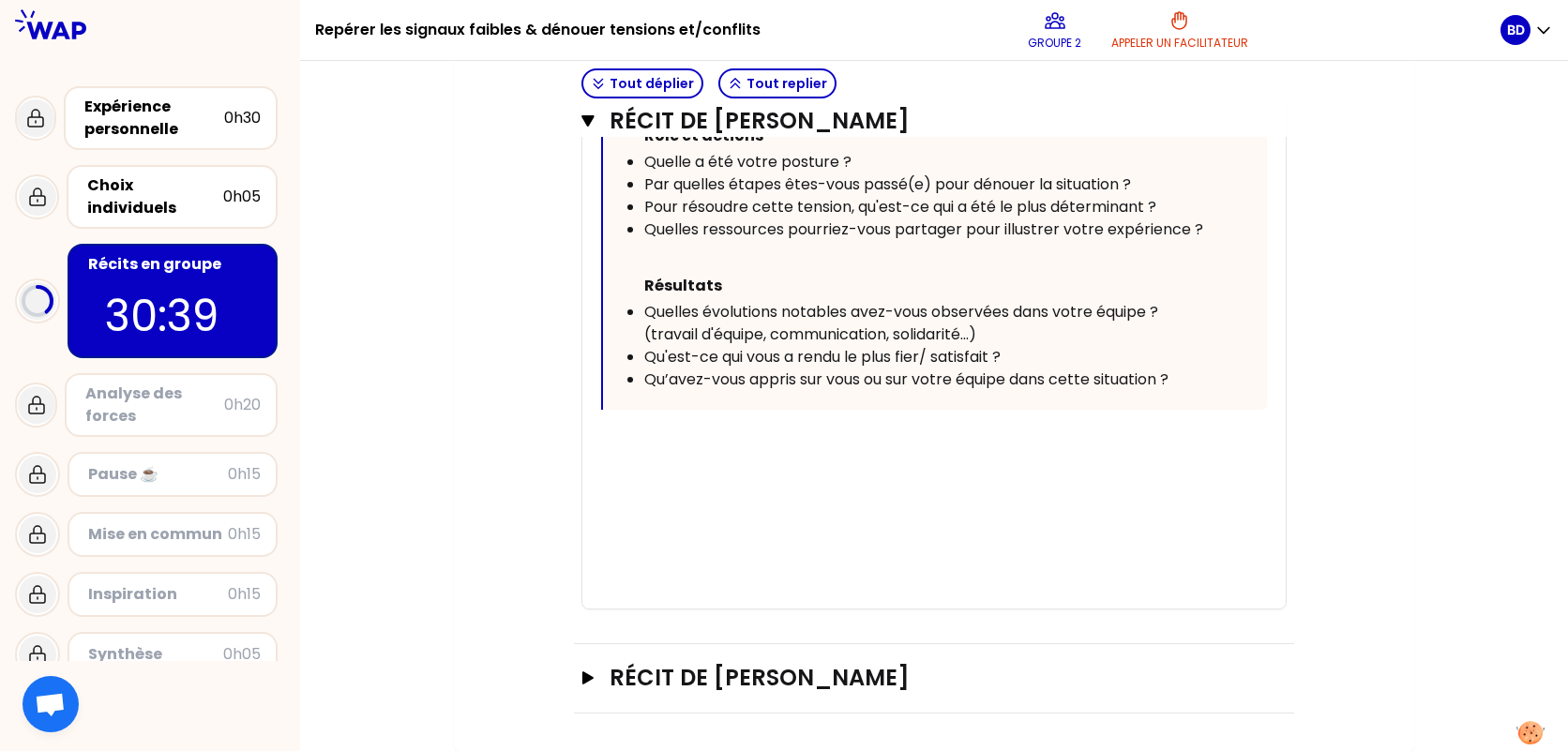
scroll to position [3290, 0]
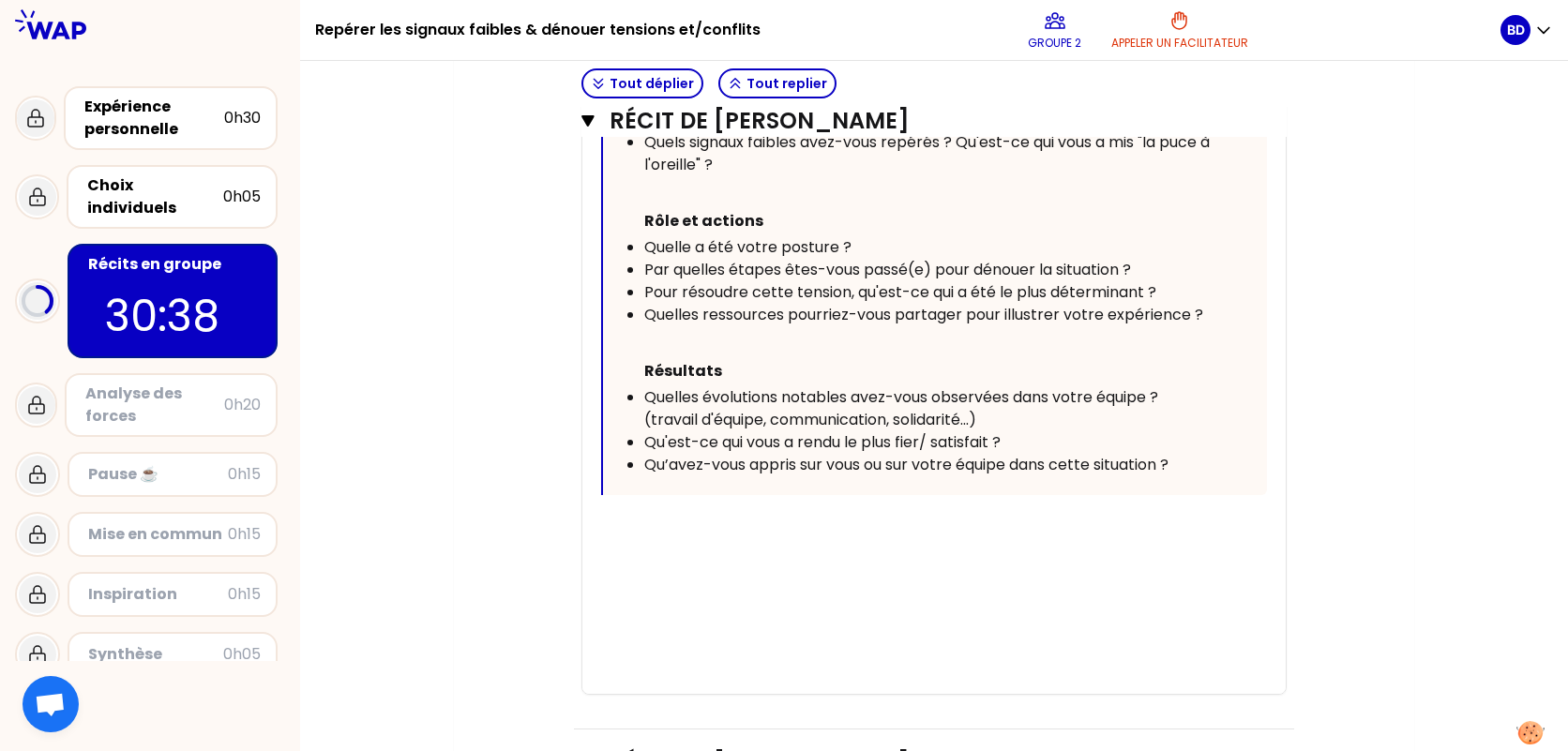
click at [788, 526] on div "﻿" at bounding box center [934, 525] width 666 height 23
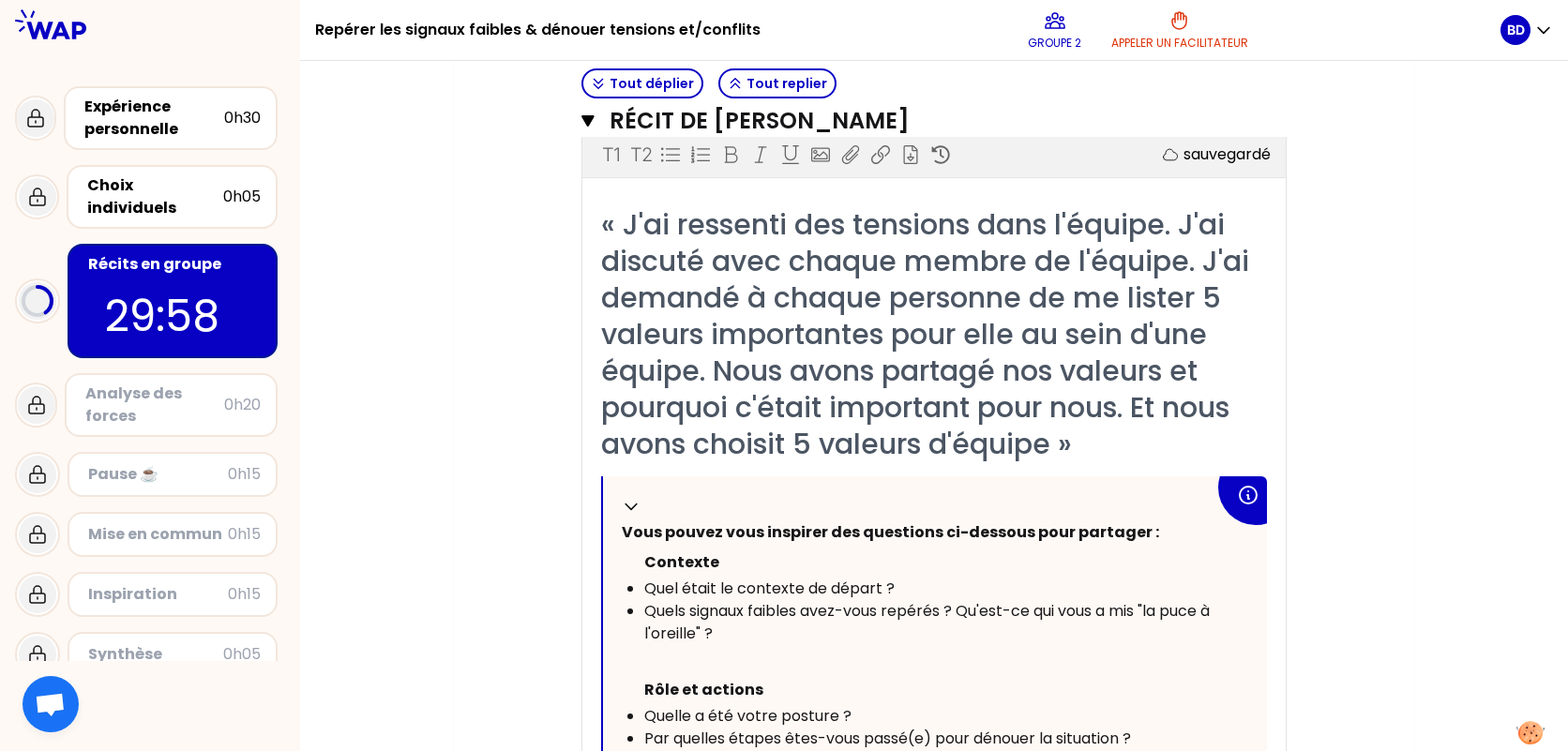
scroll to position [3384, 0]
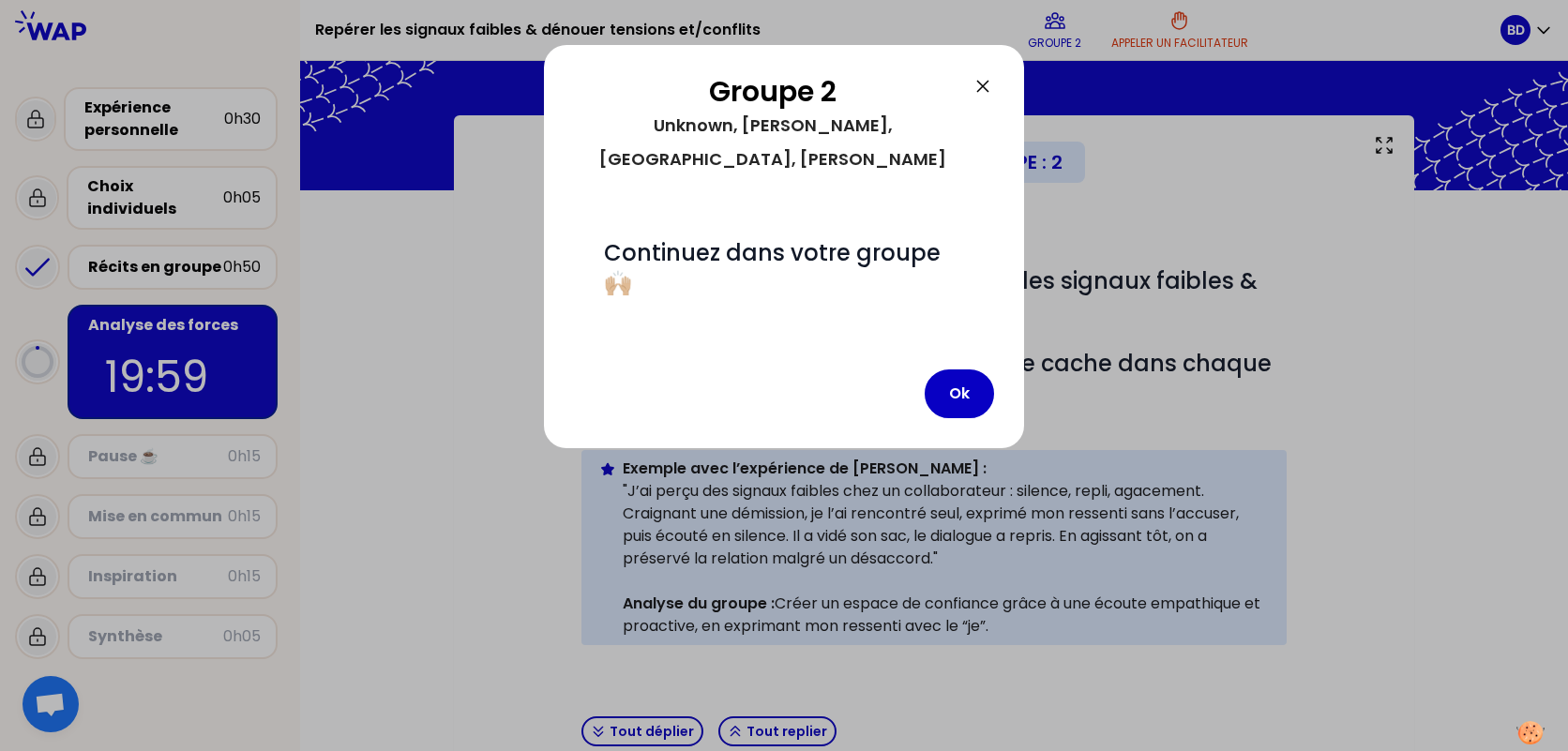
scroll to position [439, 0]
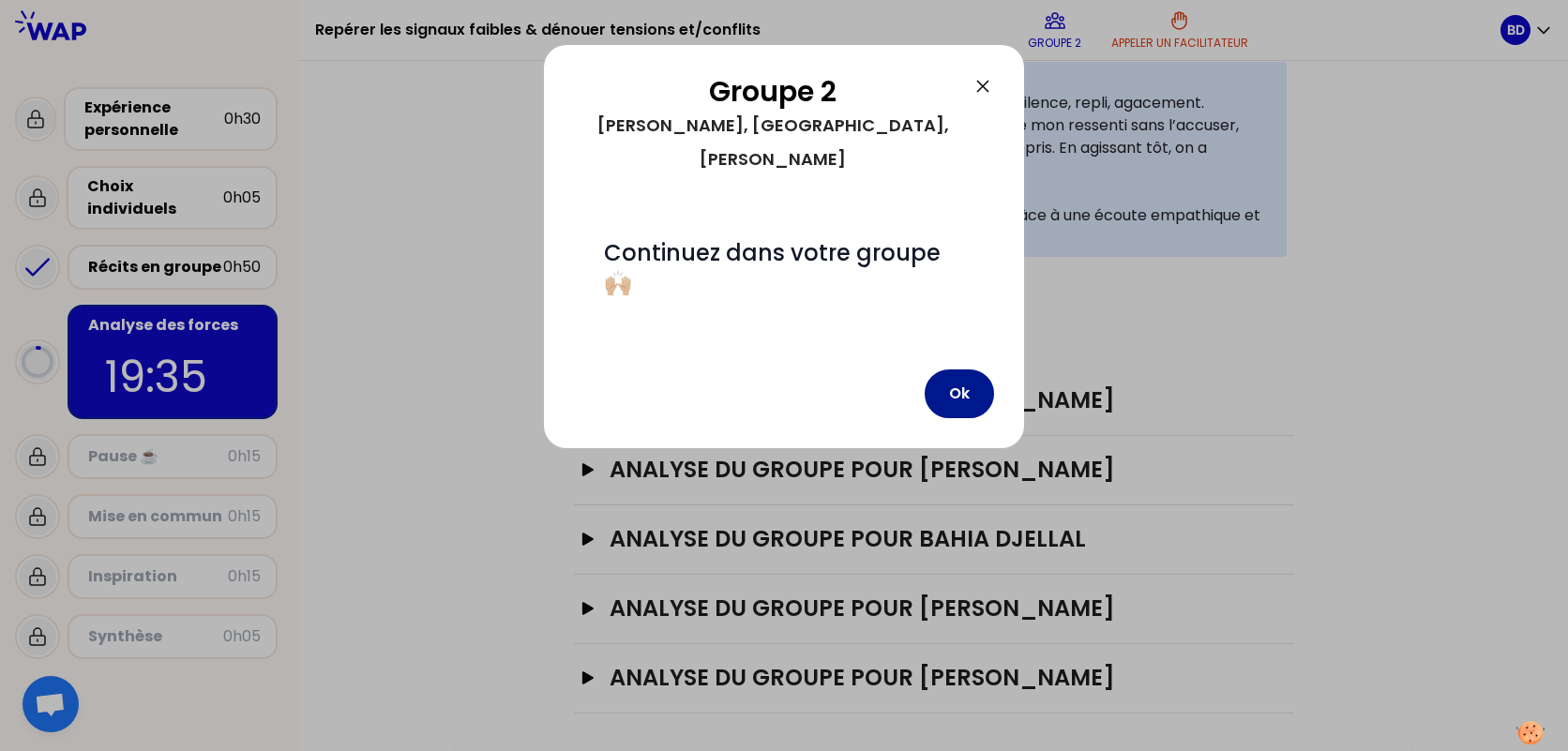
click at [959, 369] on button "Ok" at bounding box center [959, 394] width 70 height 49
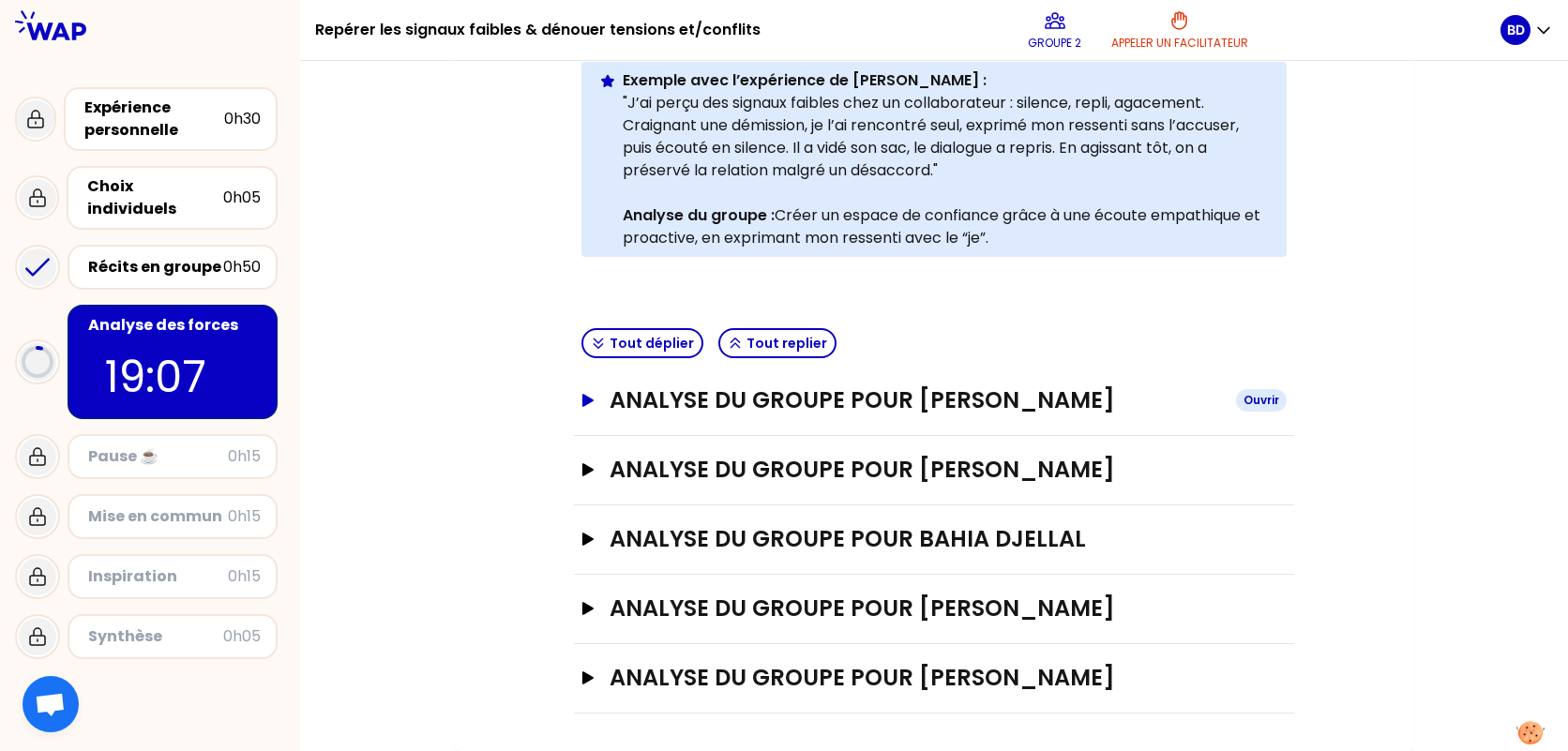
click at [1087, 404] on h3 "ANALYSE DU GROUPE POUR [PERSON_NAME]" at bounding box center [916, 400] width 611 height 30
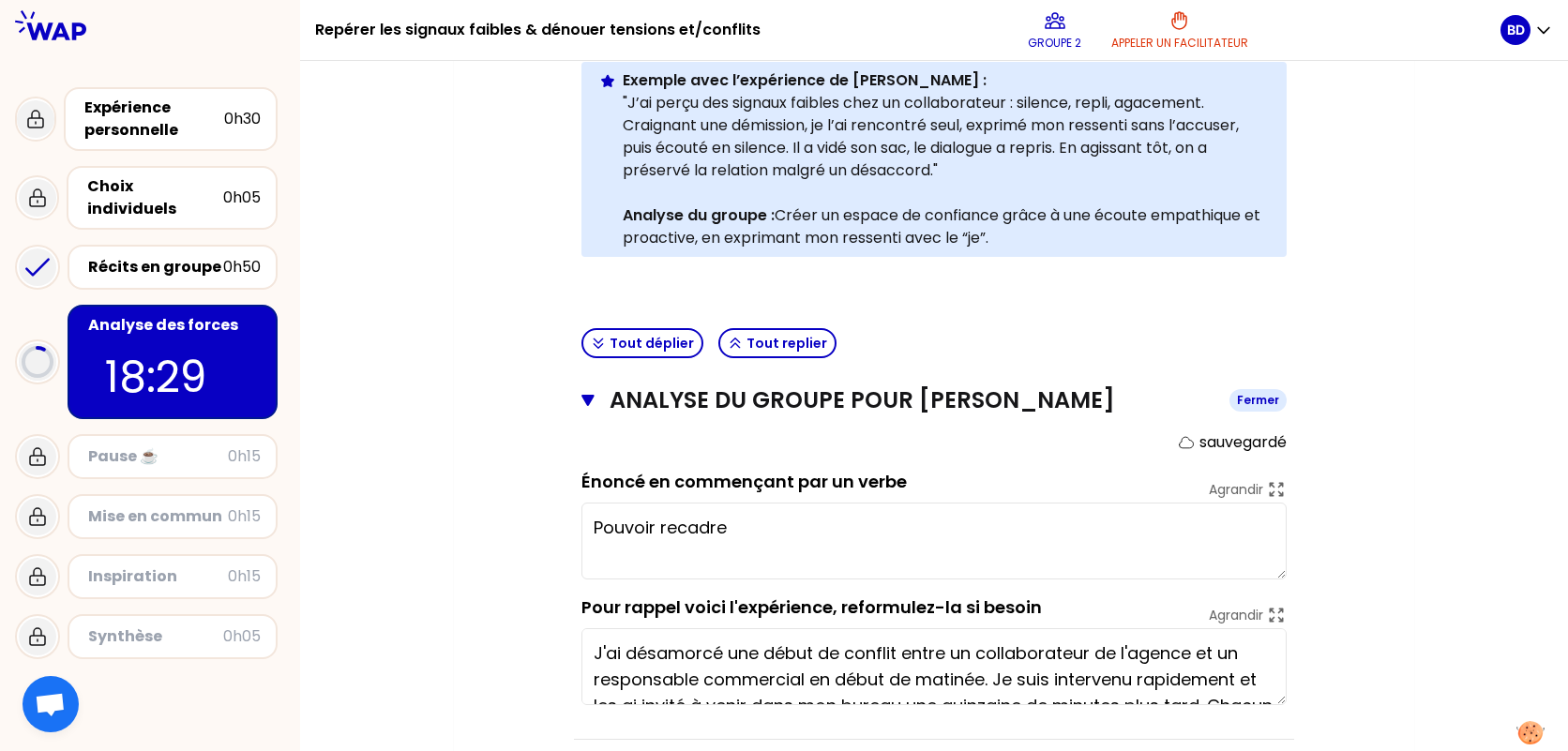
type textarea "Pouvoir recadr"
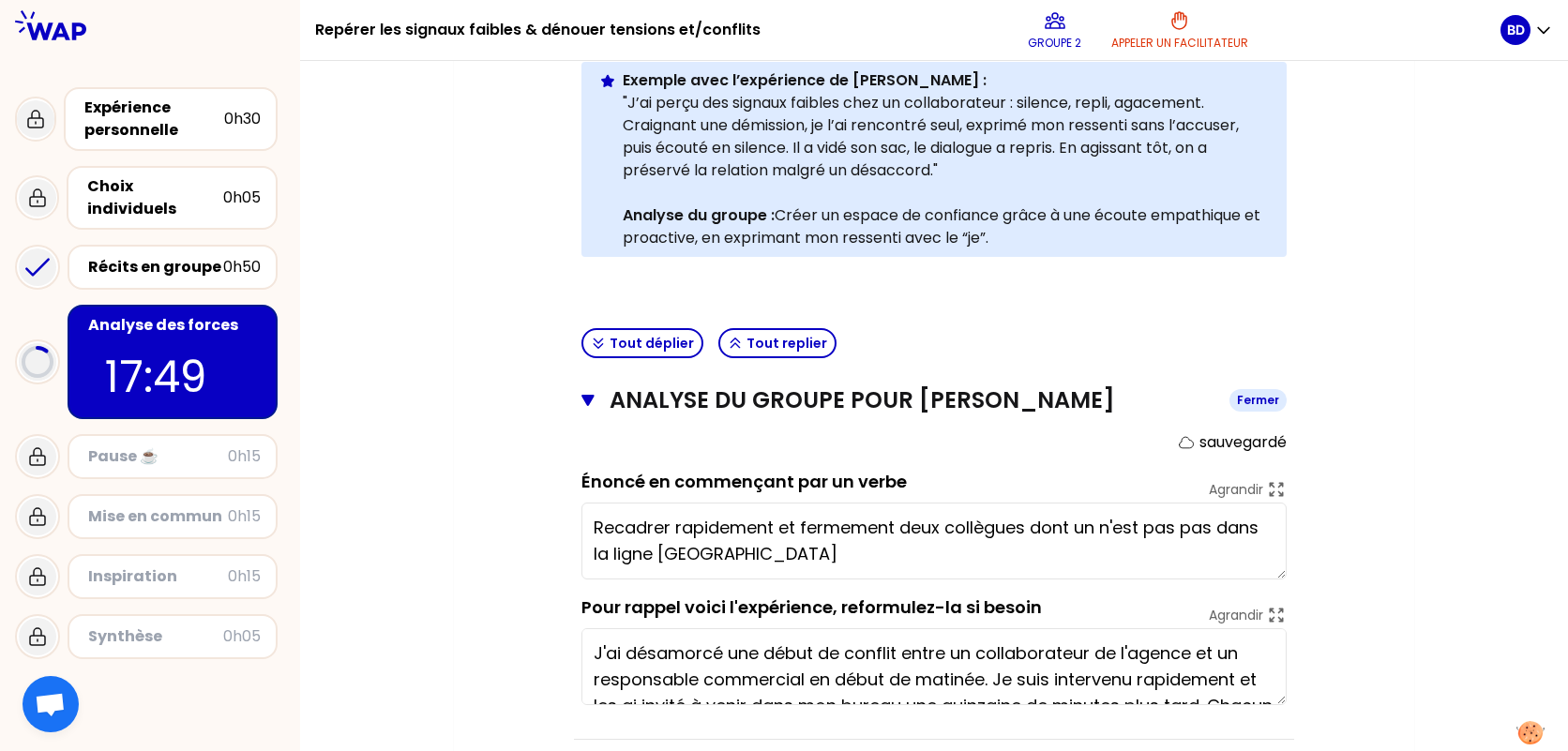
type textarea "Recadrer rapidement et fermement deux collègues dont un n'est pas pas dans la l…"
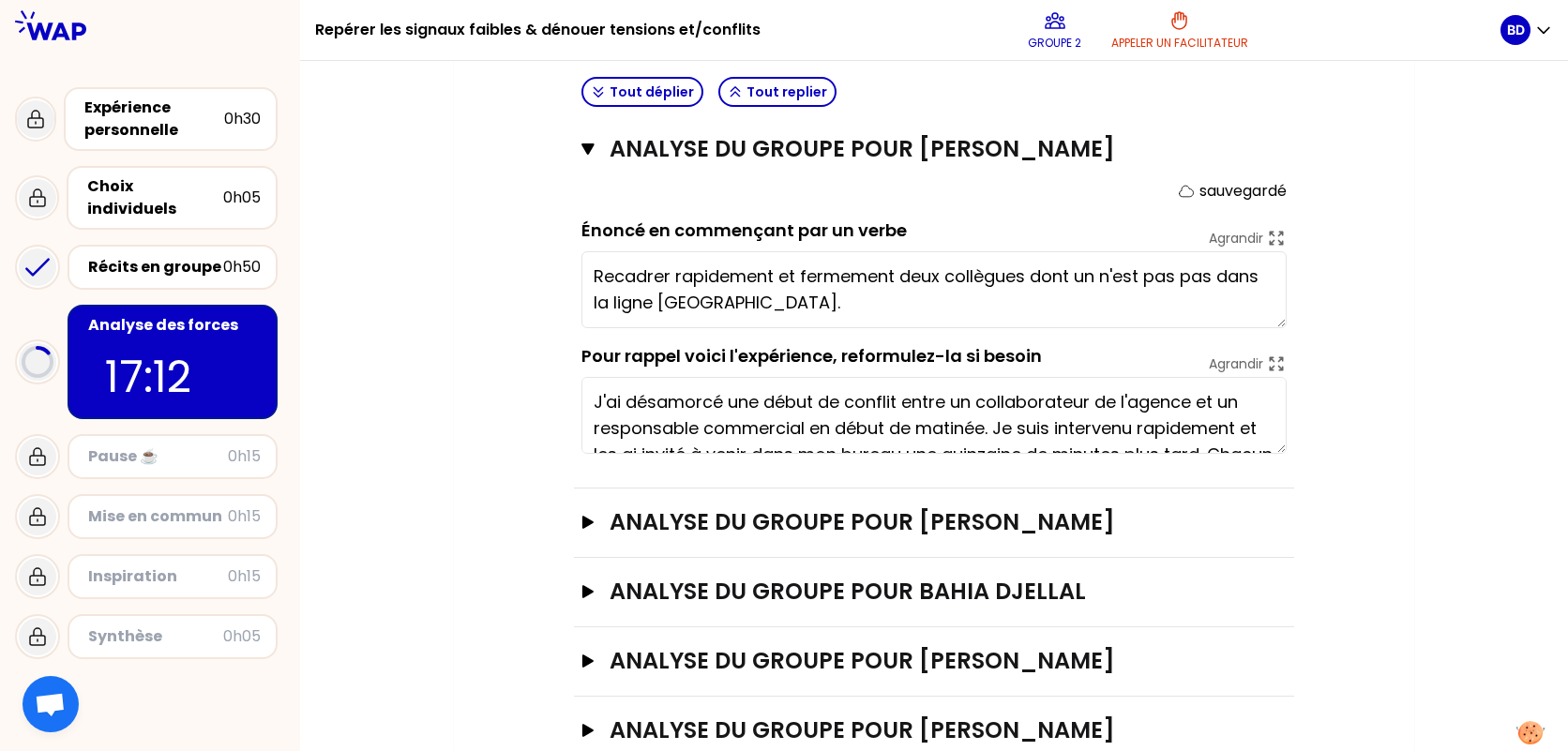
scroll to position [721, 0]
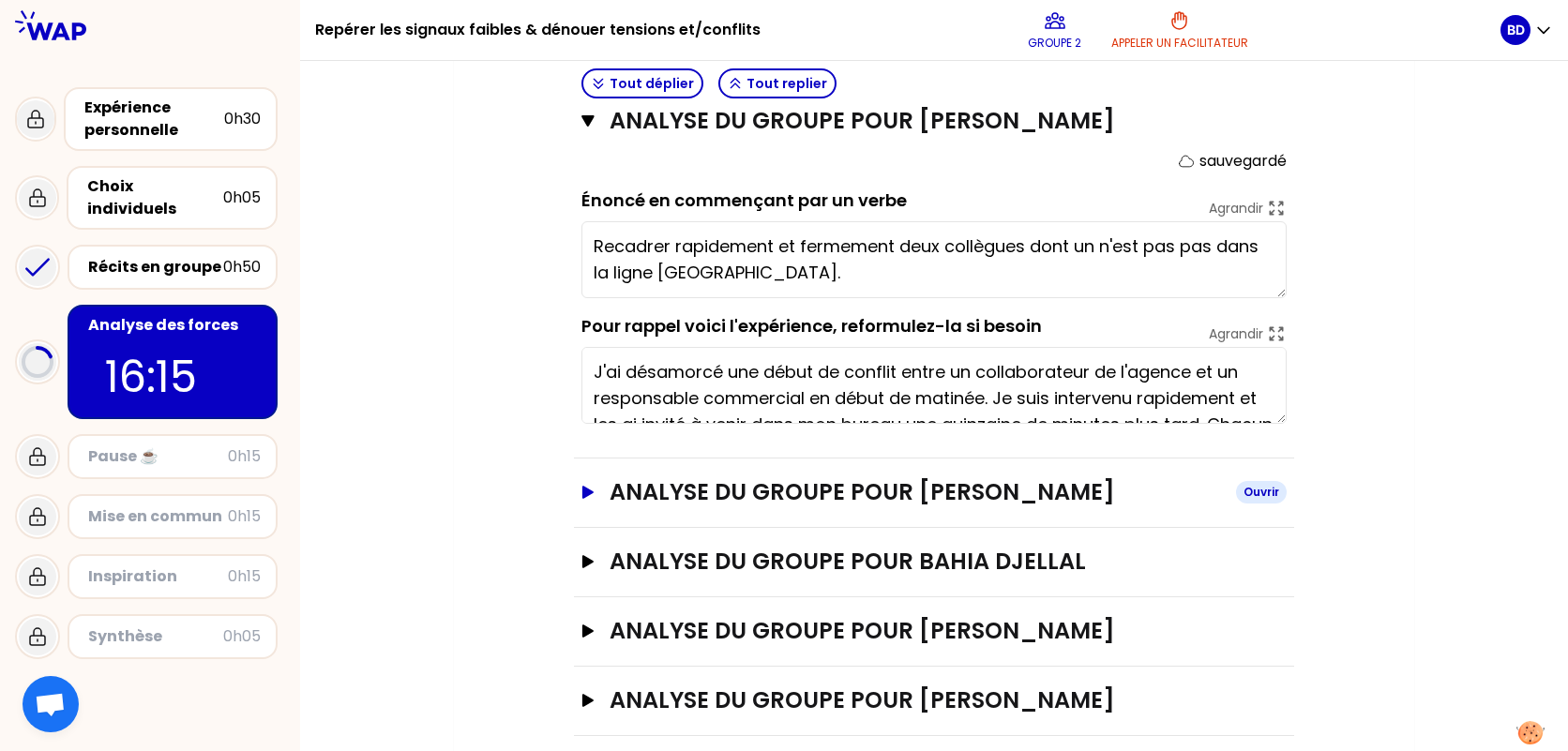
click at [1267, 488] on div "Ouvrir" at bounding box center [1261, 492] width 51 height 23
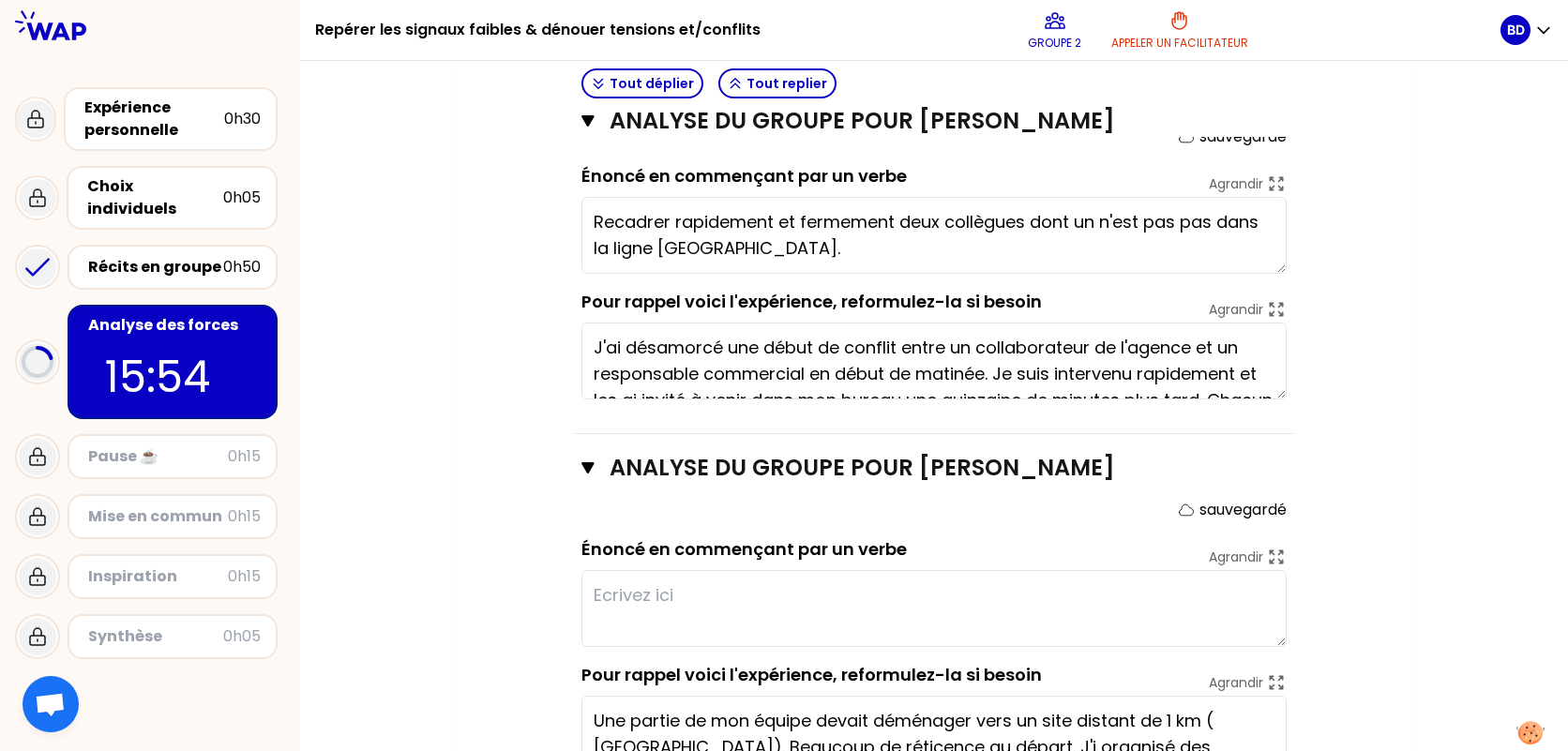
scroll to position [814, 0]
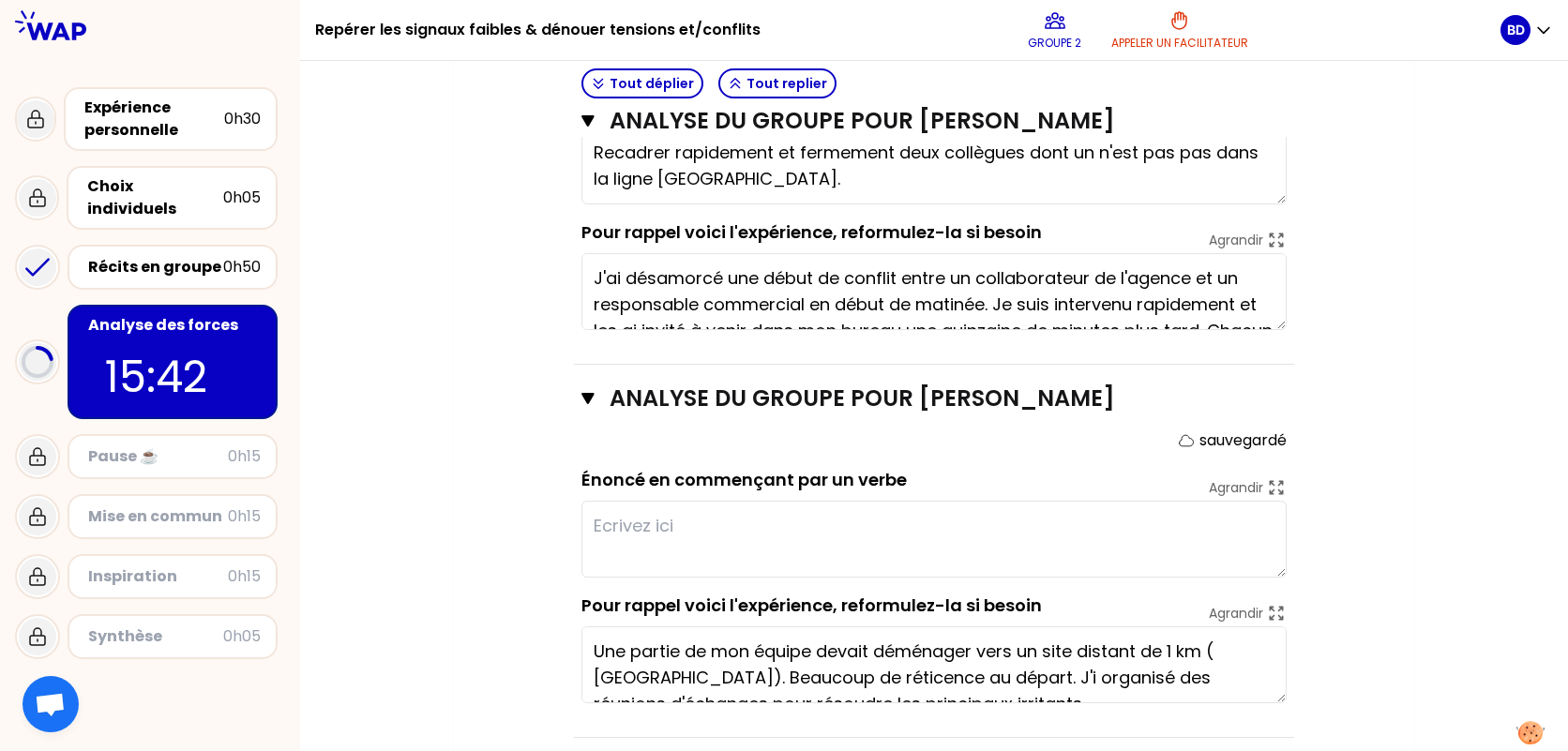
click at [916, 549] on textarea at bounding box center [934, 539] width 705 height 77
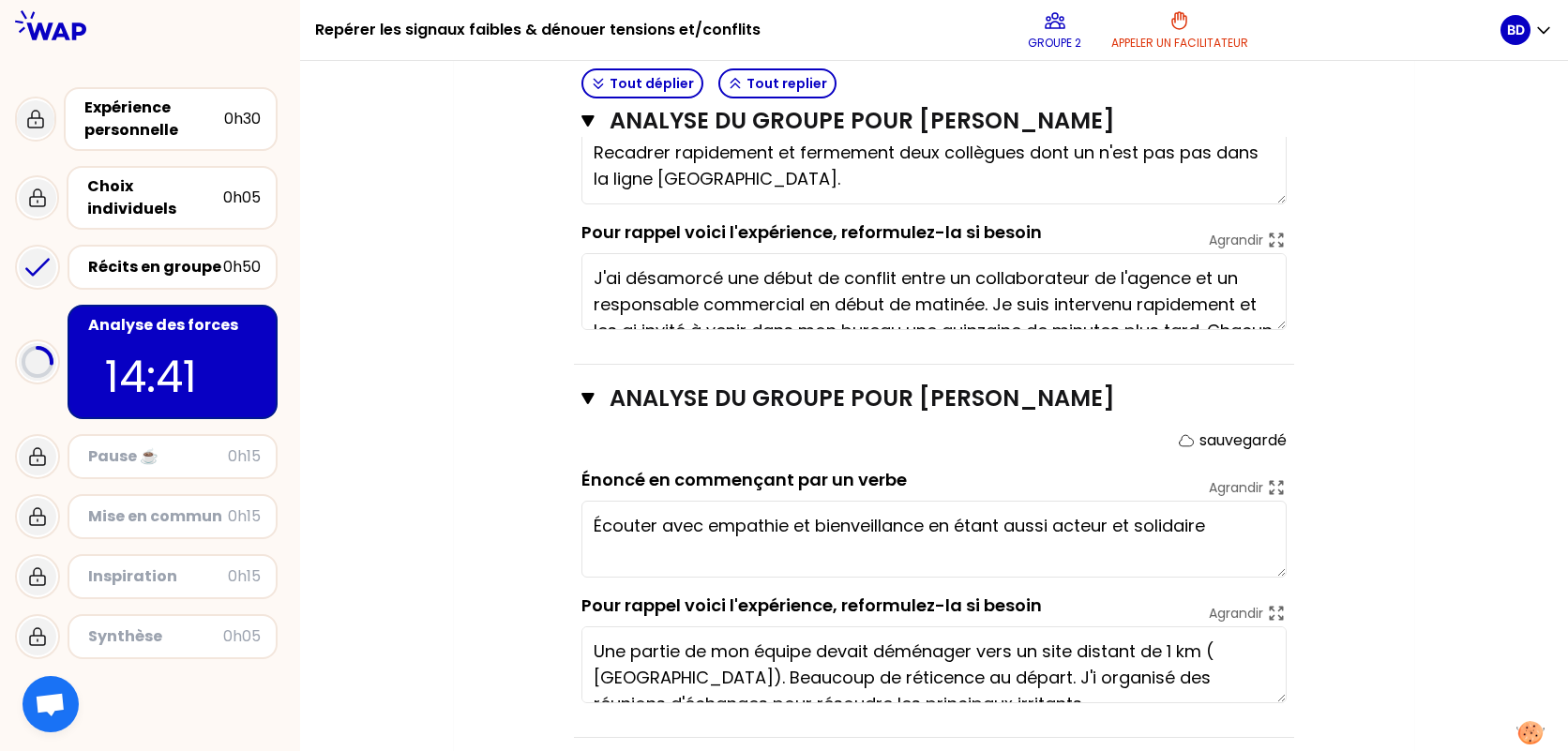
click at [1246, 530] on textarea "Écouter avec empathie et bienveillance en étant aussi acteur et solidaire" at bounding box center [934, 539] width 705 height 77
type textarea "Écouter avec empathie et bienveillance en étant aussi acteur et solidaire ."
click at [1493, 547] on div "Mon numéro de groupe : 2 Objectifs # Il y a de multiples manières de repérer le…" at bounding box center [933, 167] width 1268 height 1631
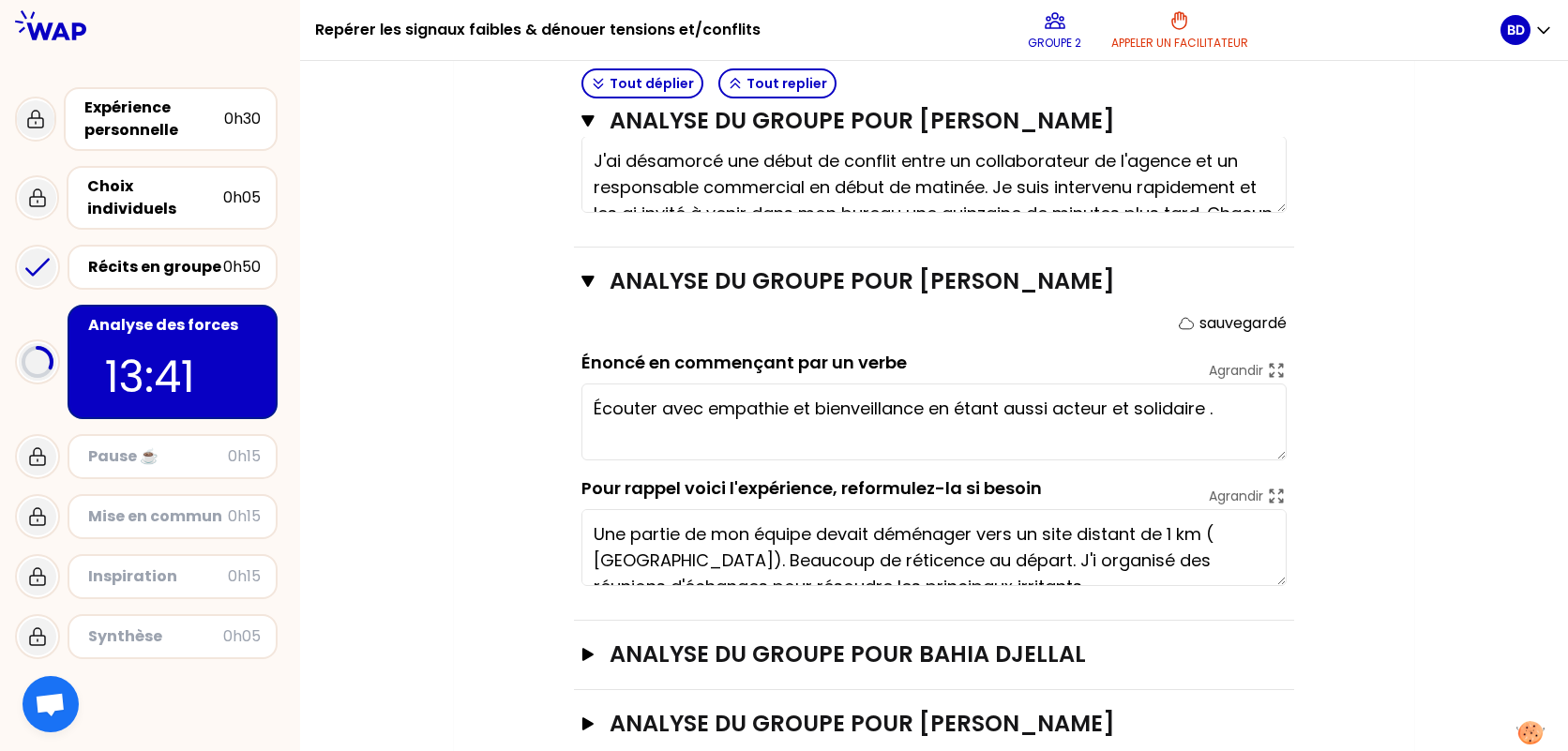
scroll to position [1047, 0]
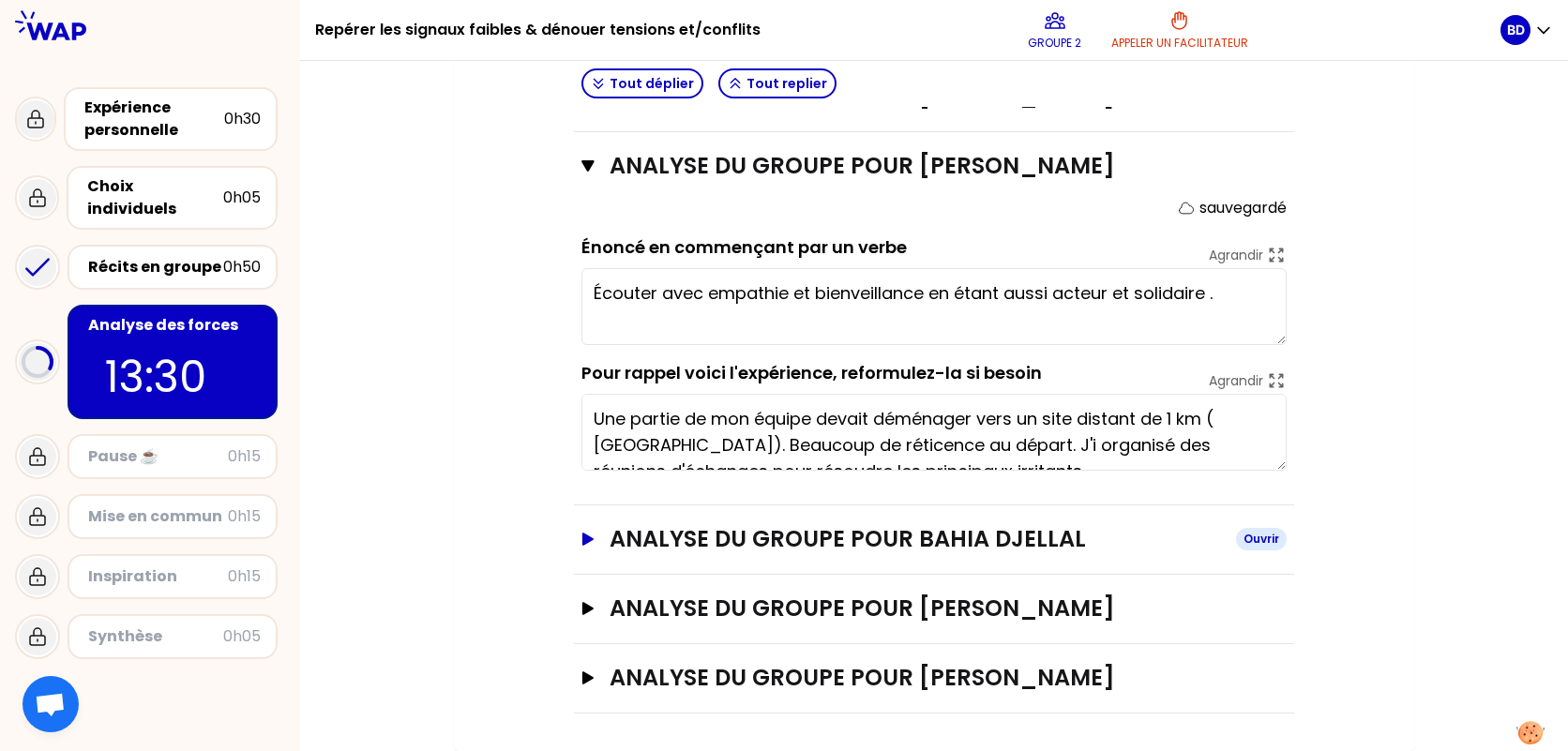
click at [1252, 543] on div "Ouvrir" at bounding box center [1261, 539] width 51 height 23
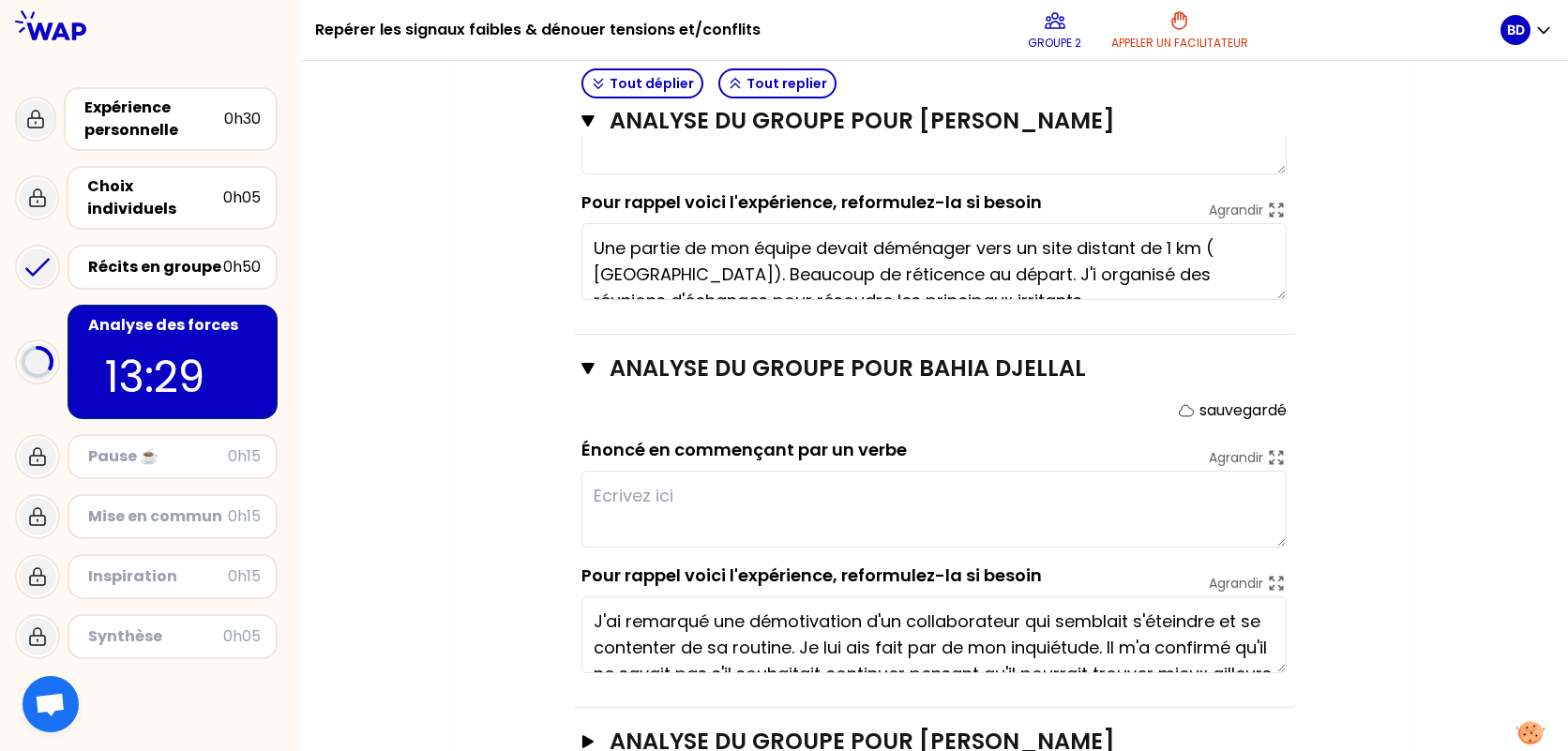
scroll to position [1234, 0]
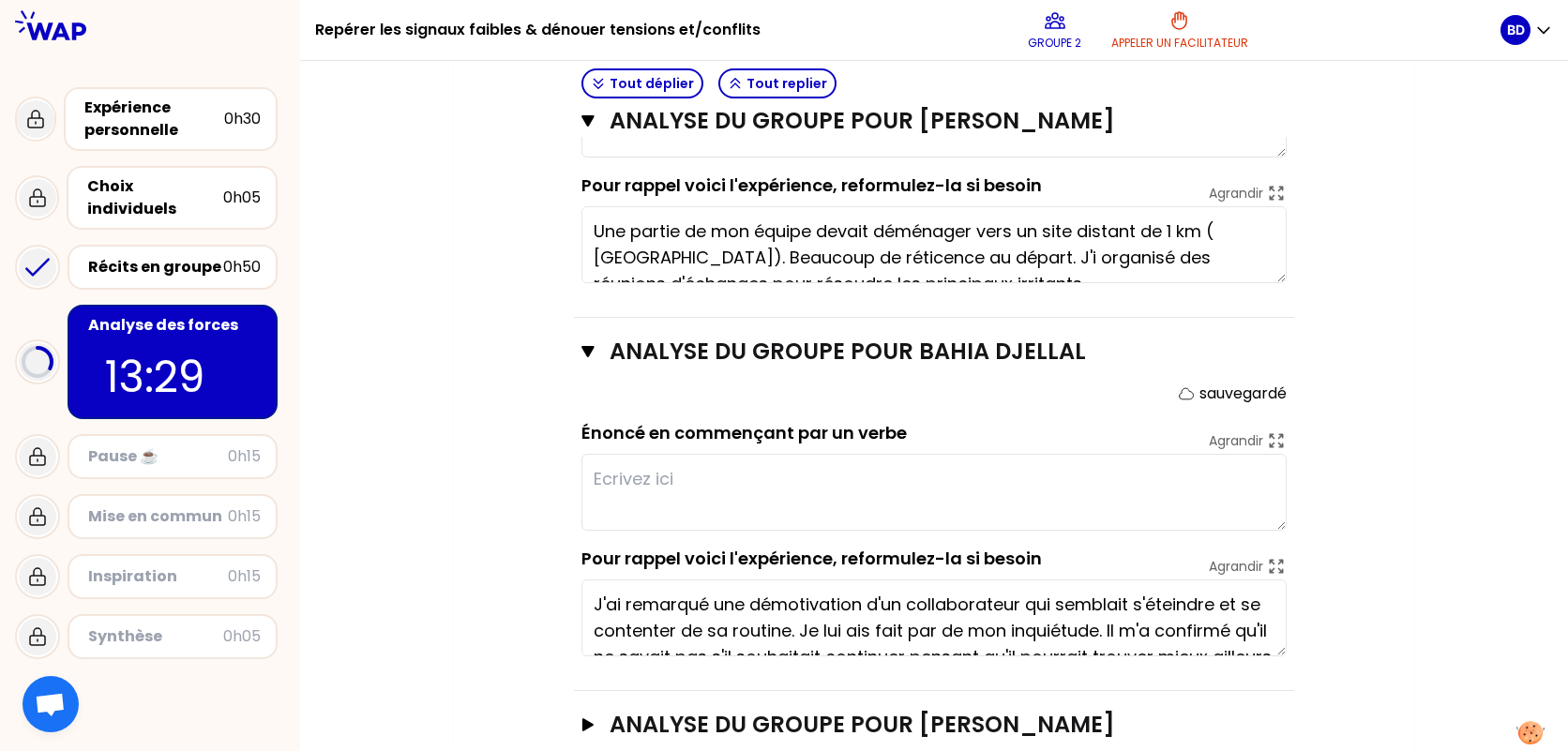
click at [1115, 479] on textarea at bounding box center [934, 493] width 705 height 77
type textarea "O"
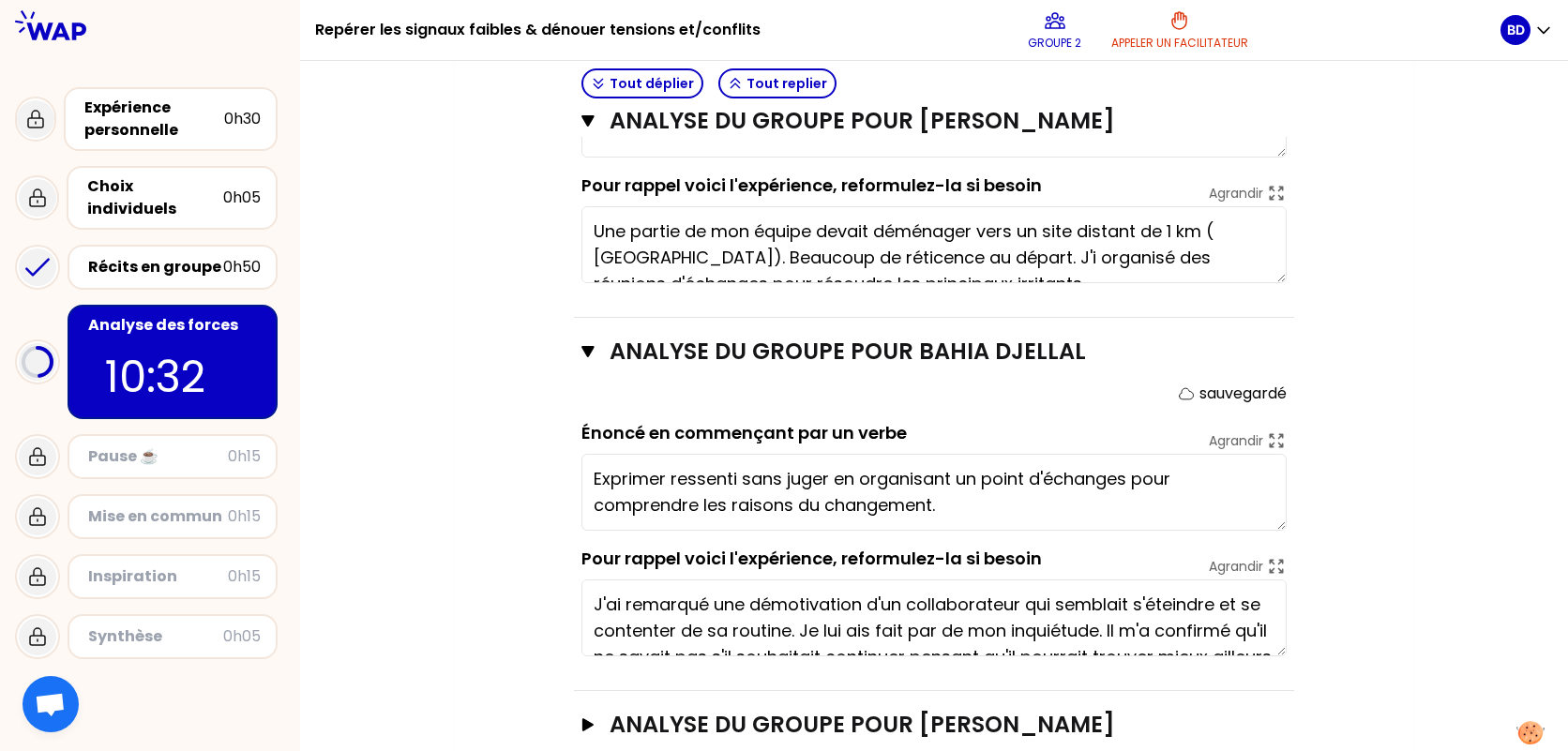
type textarea "Exprimer ressenti sans juger en organisant un point d'échange pour comprendre l…"
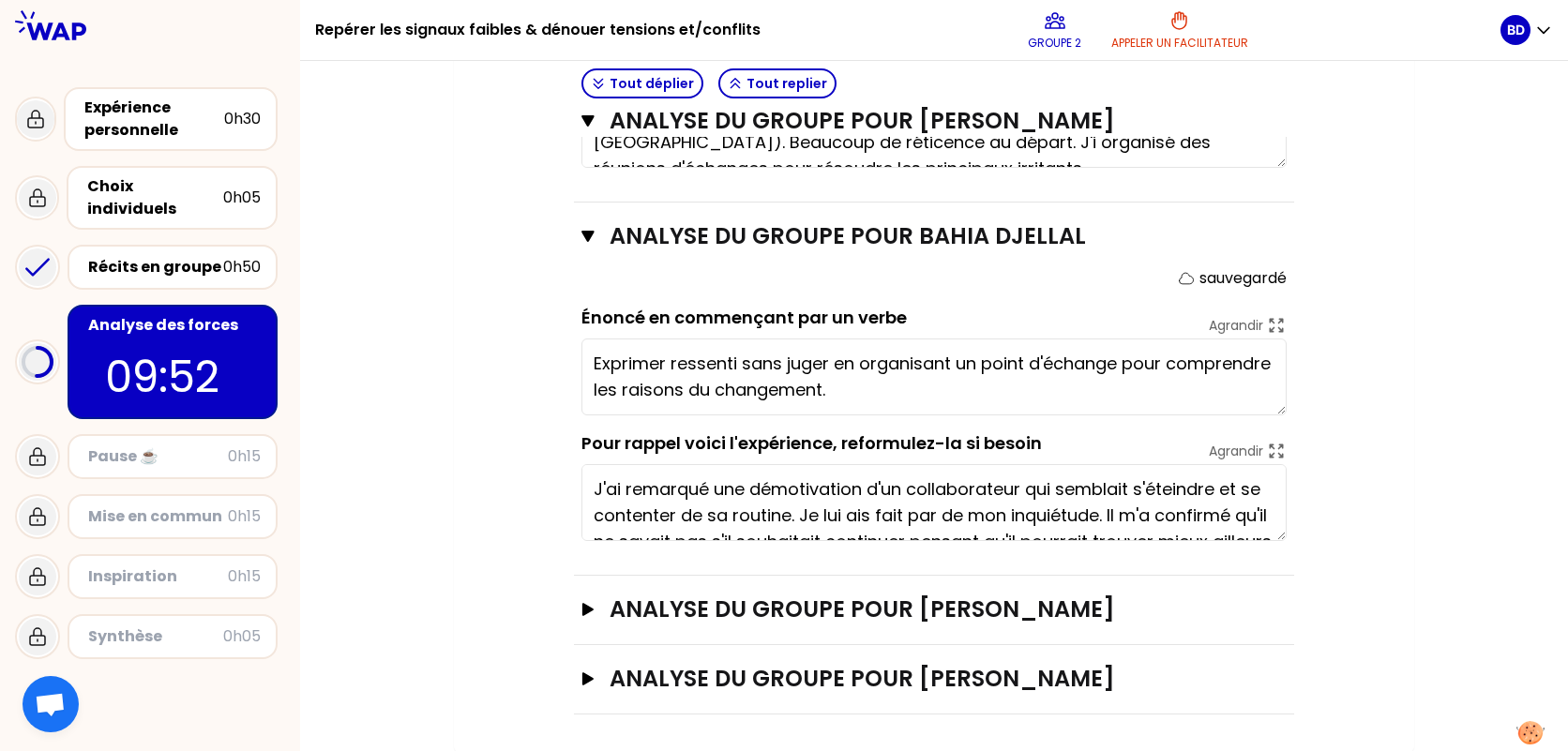
scroll to position [1350, 0]
click at [592, 612] on icon "button" at bounding box center [588, 608] width 15 height 13
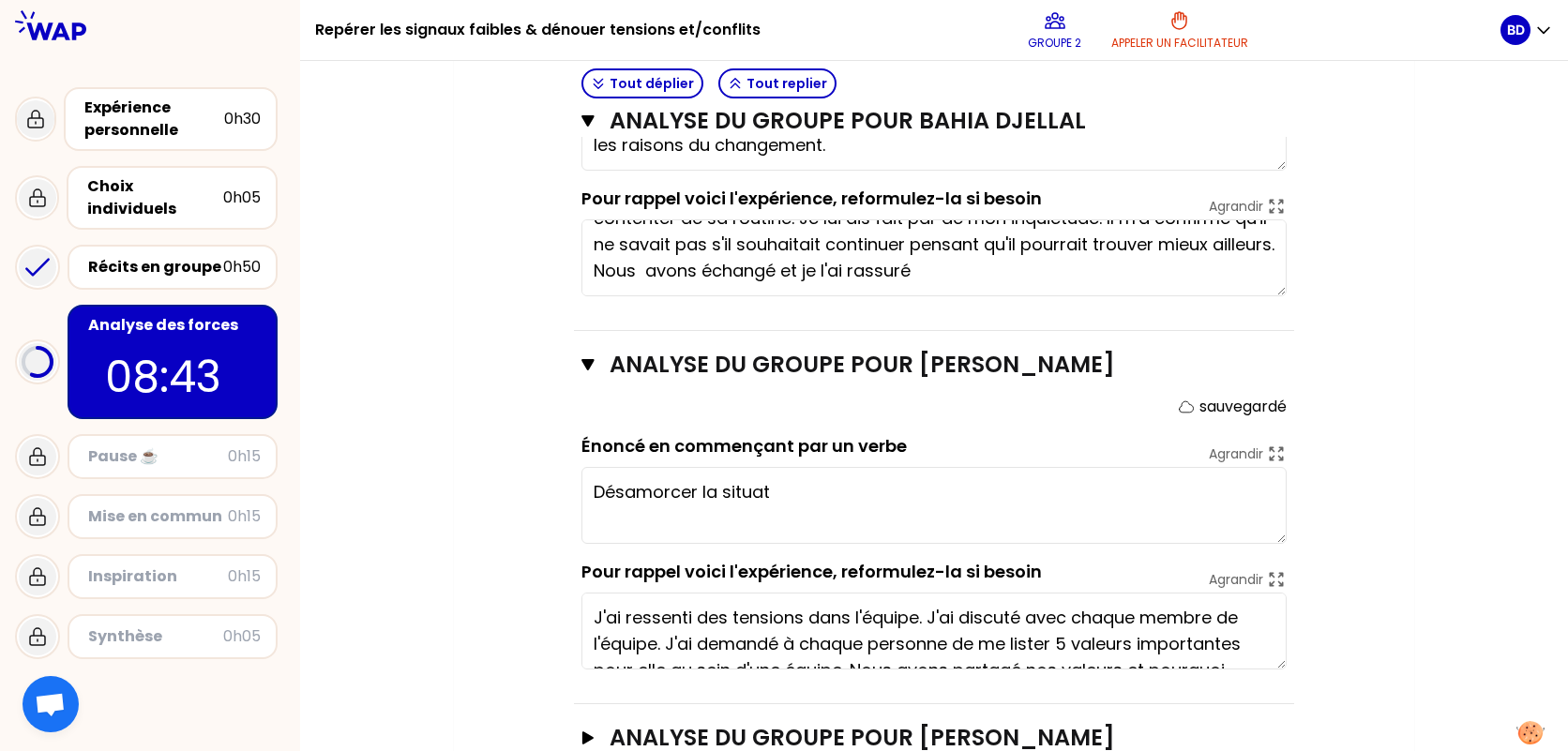
scroll to position [1654, 0]
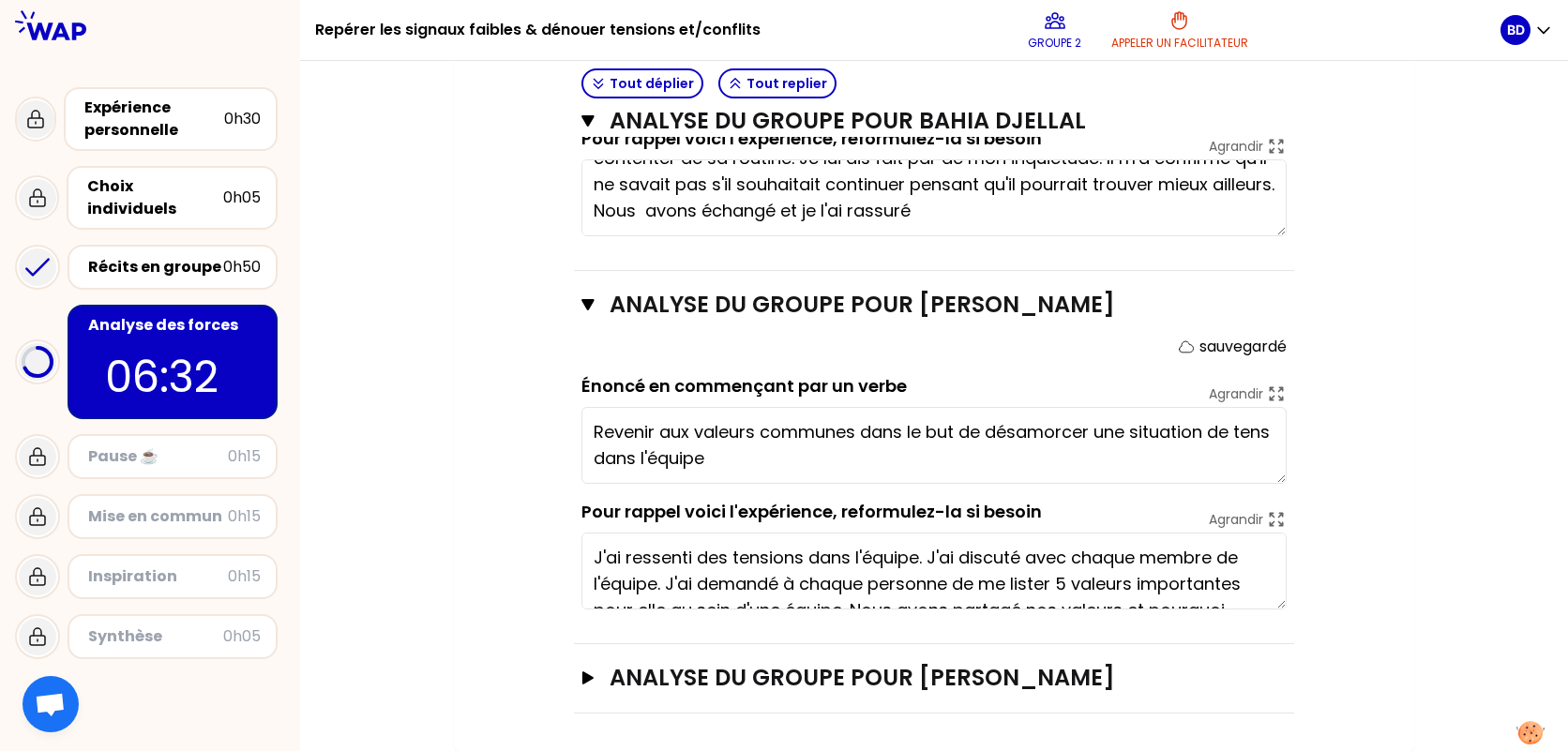
type textarea "Revenir aux valeurs communes dans le but de désamorcer une situation de tension…"
click at [1270, 683] on div "Ouvrir" at bounding box center [1261, 678] width 51 height 23
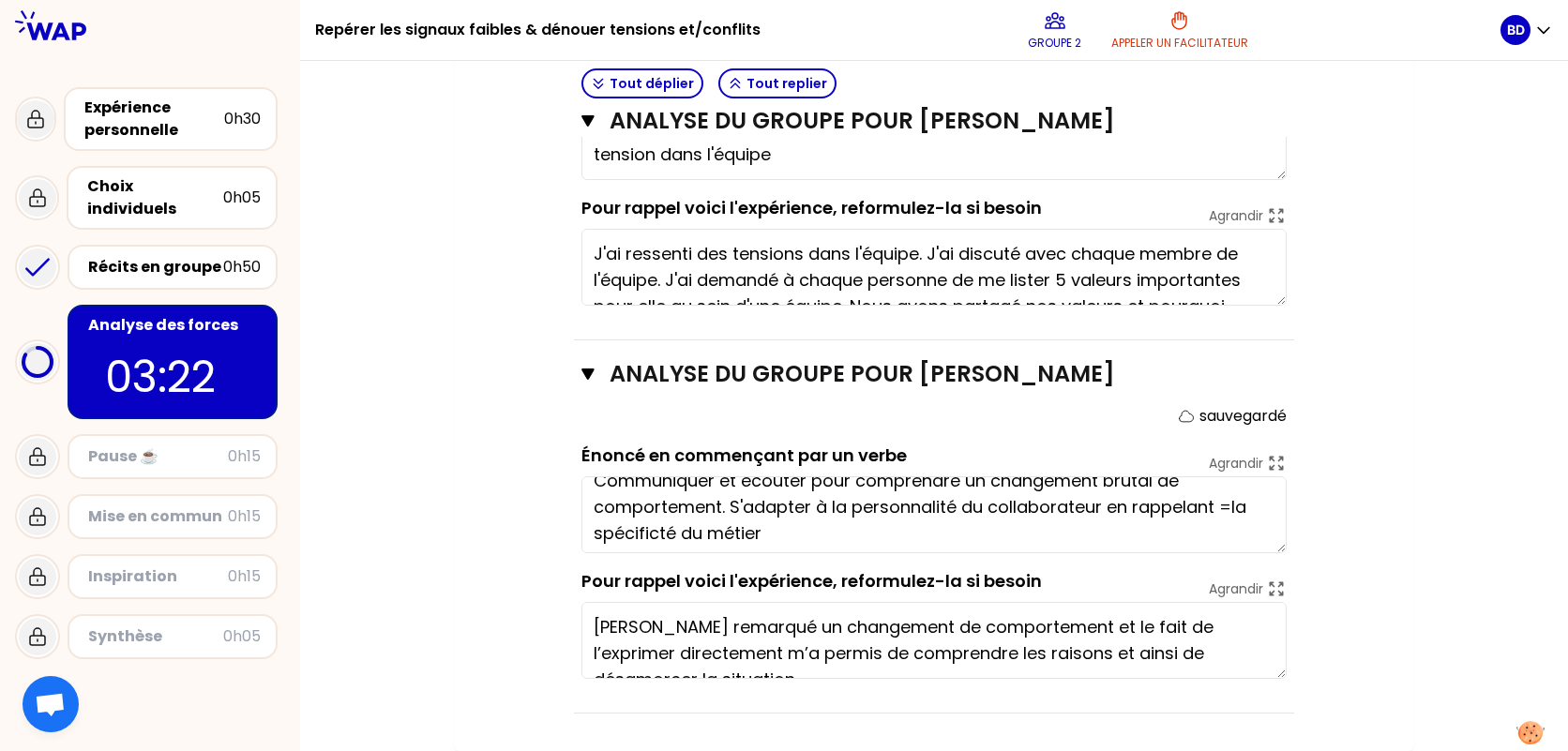
scroll to position [26, 0]
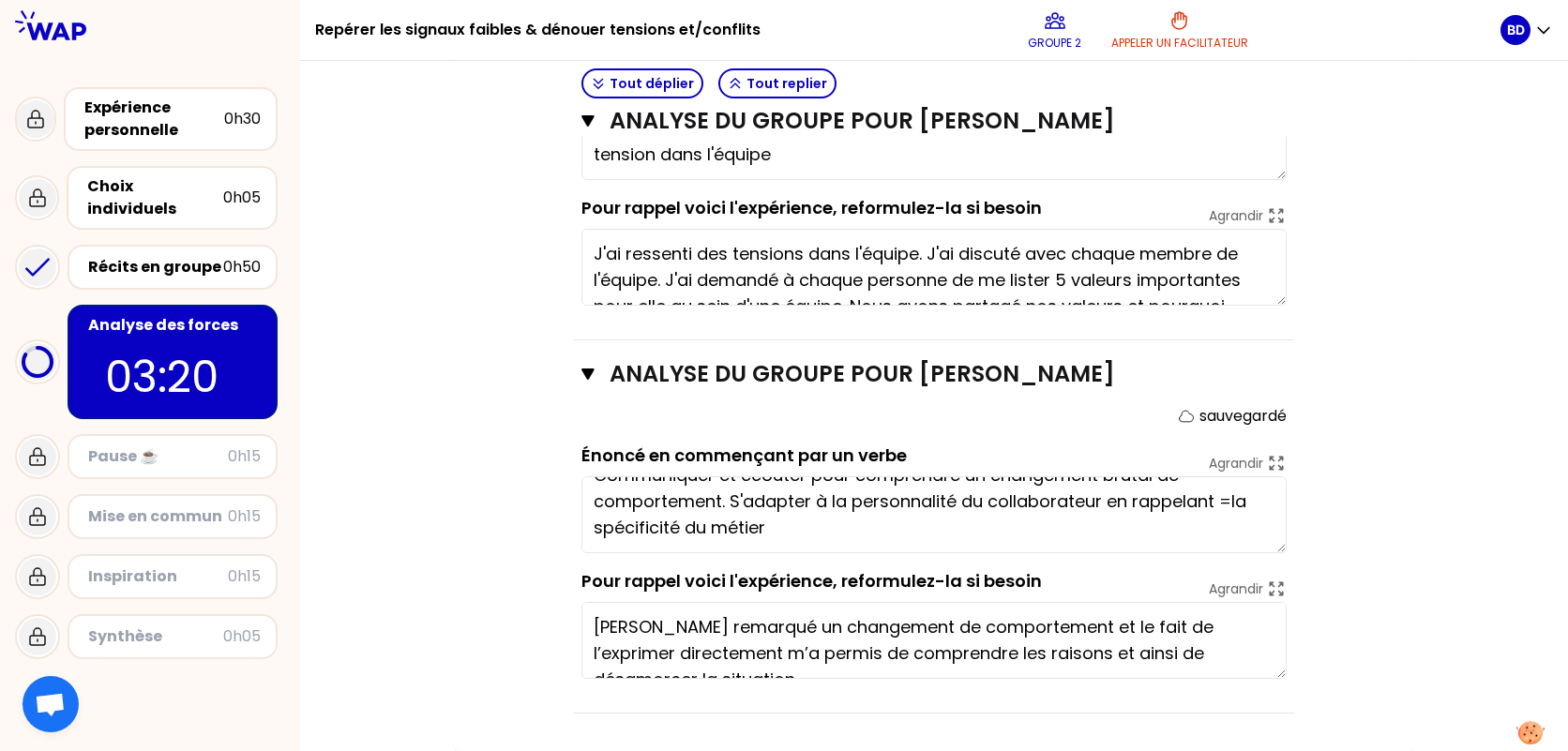
click at [1237, 506] on textarea "Communiquer et écouter pour comprendre un changement brutal de comportement. S'…" at bounding box center [934, 515] width 705 height 77
type textarea "Communiquer et écouter pour comprendre un changement brutal de comportement. S'…"
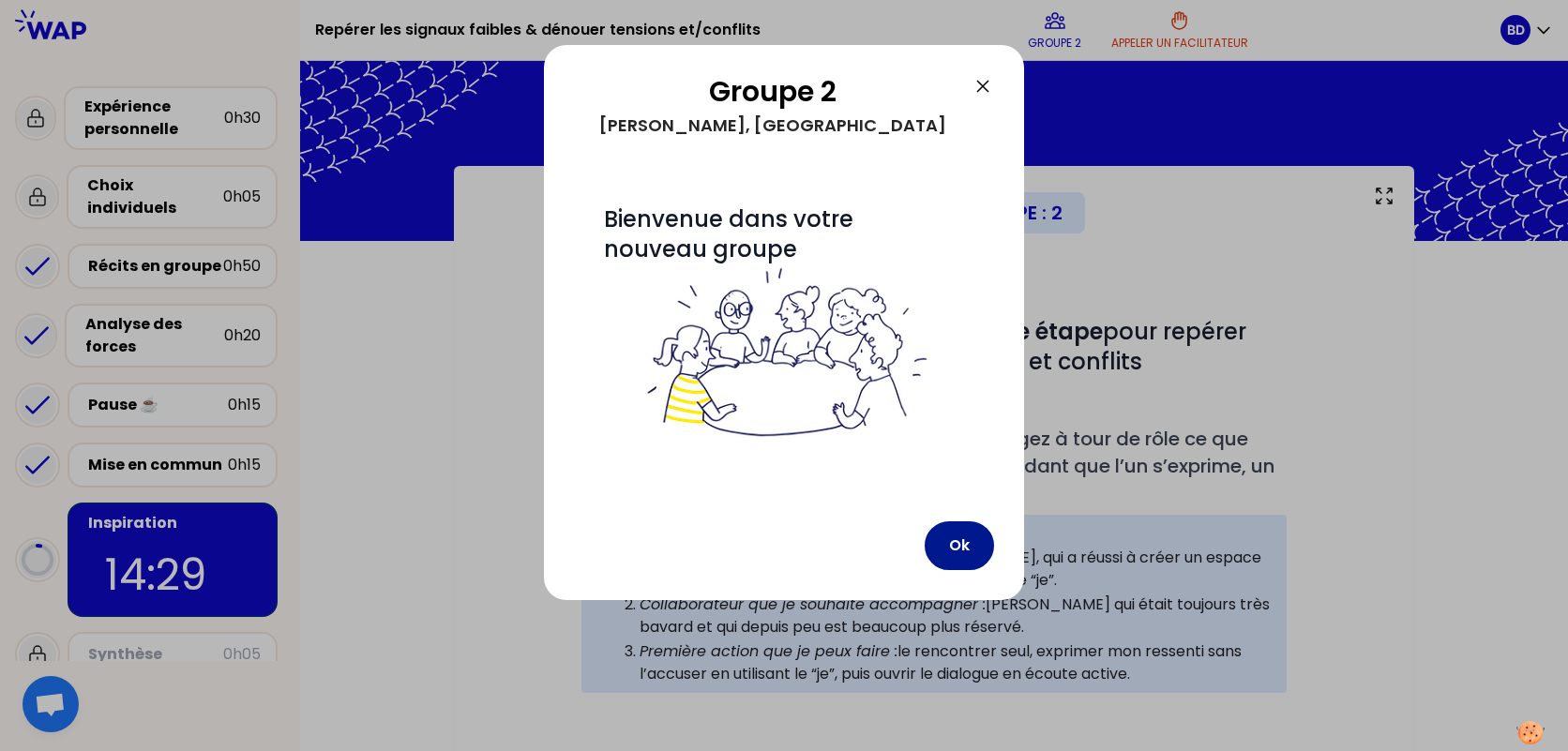
click at [969, 544] on button "Ok" at bounding box center [959, 546] width 70 height 49
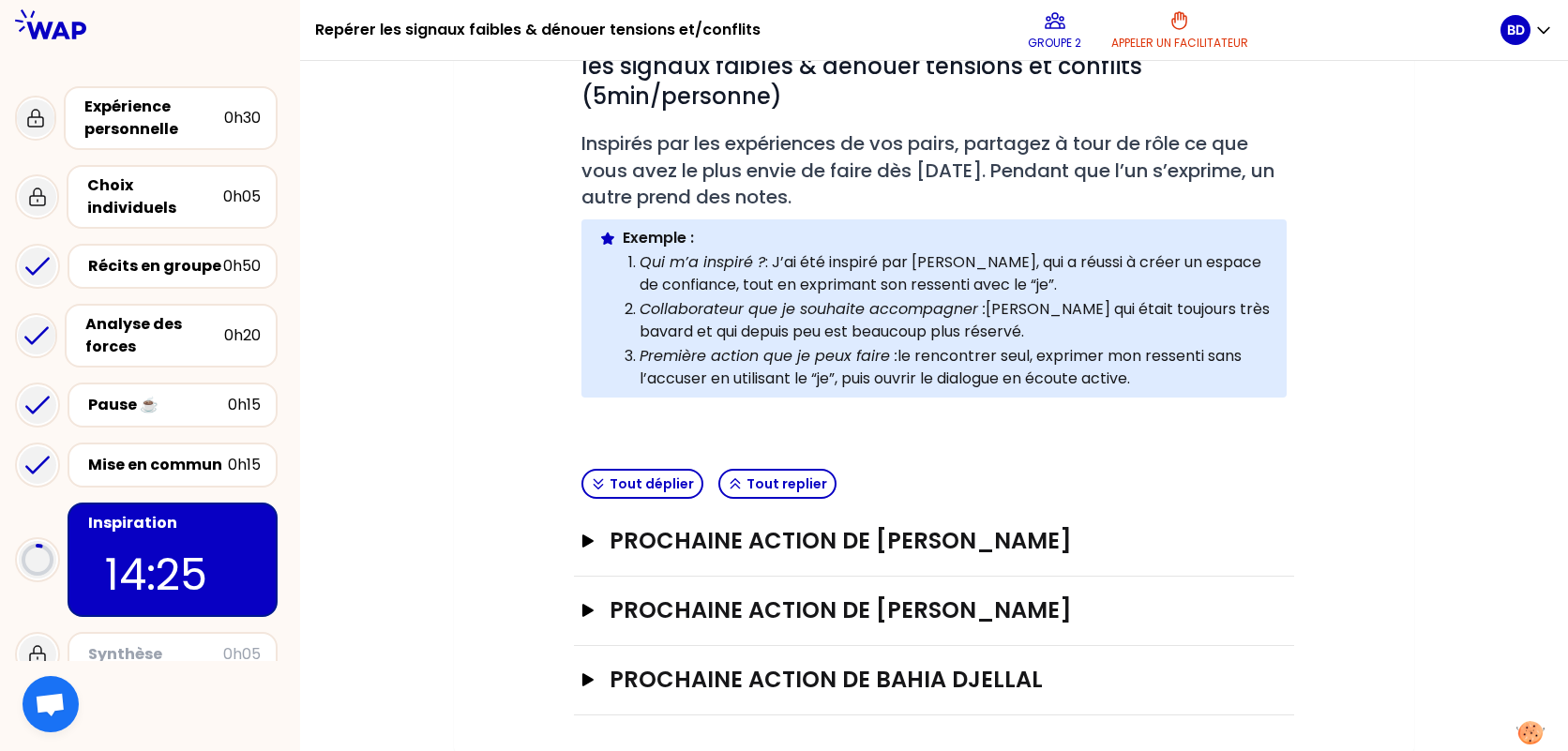
scroll to position [298, 0]
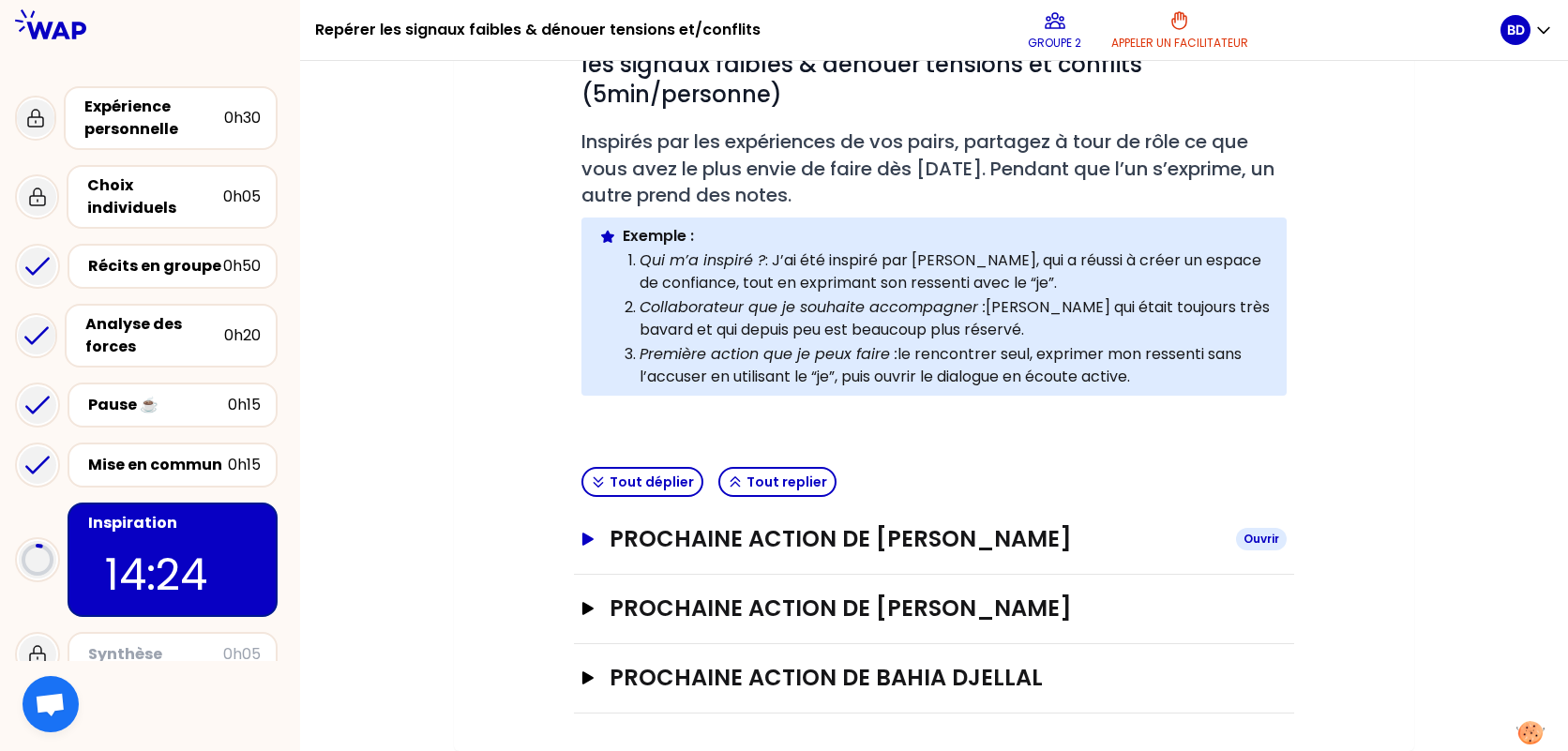
click at [589, 542] on icon "button" at bounding box center [588, 539] width 11 height 13
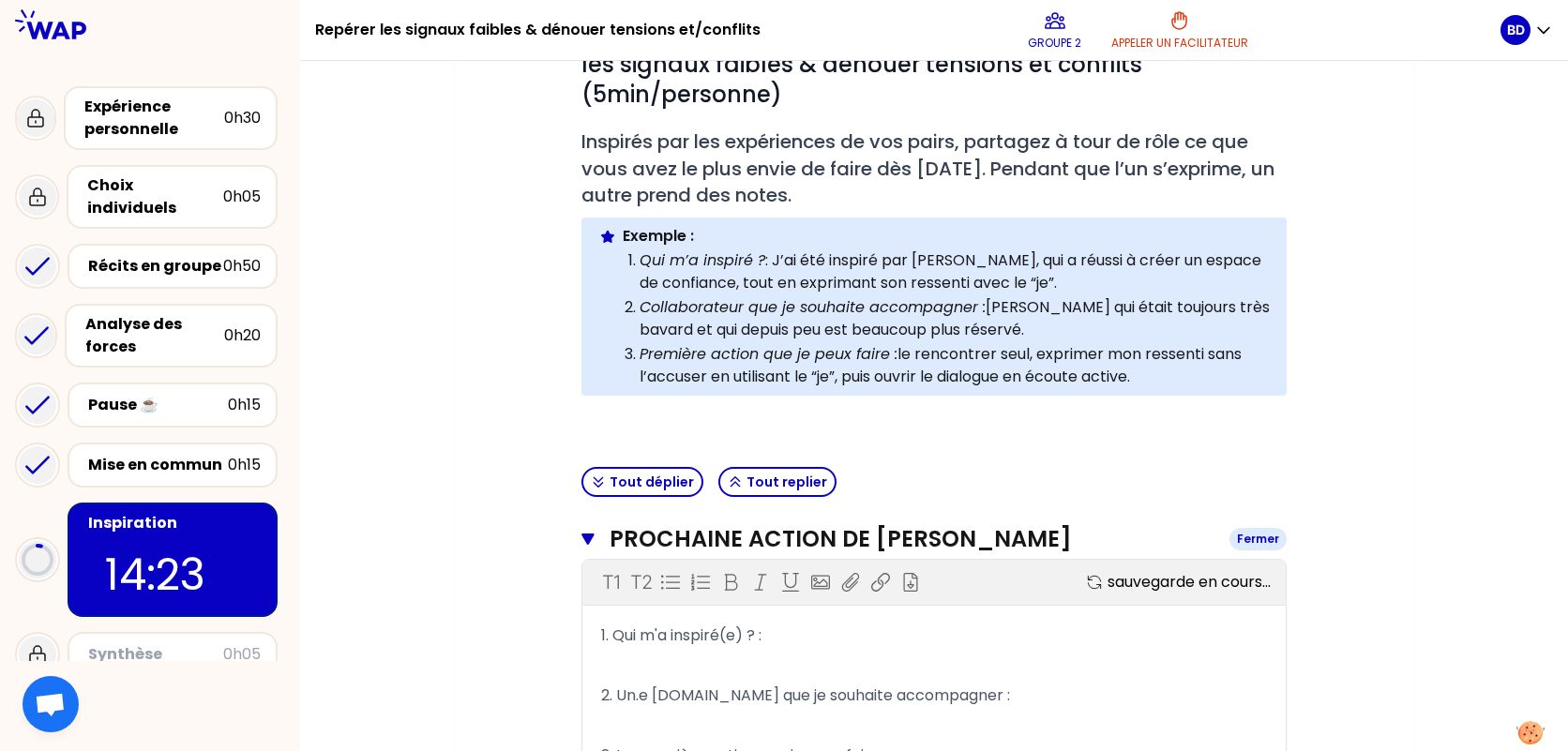
scroll to position [579, 0]
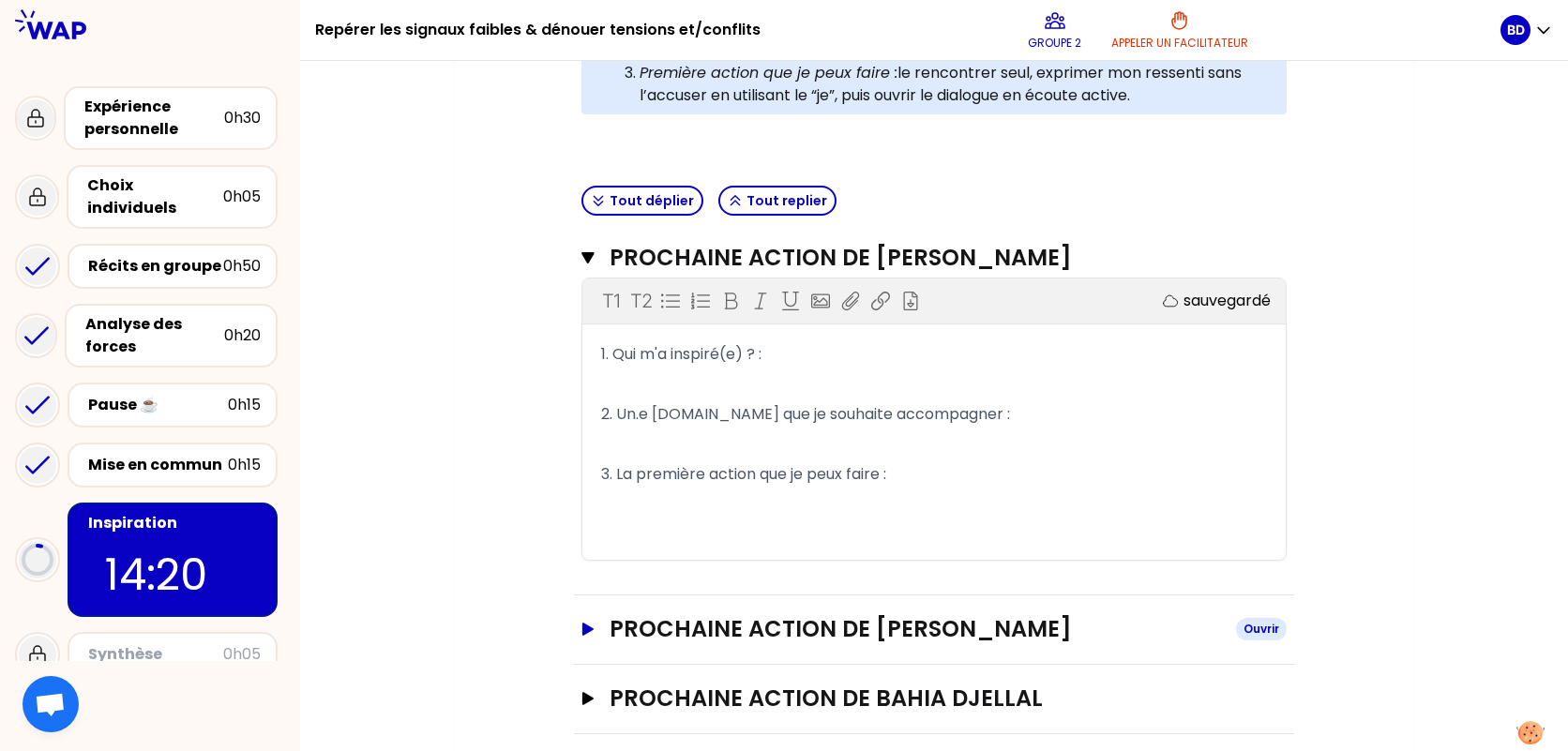
click at [588, 630] on icon "button" at bounding box center [588, 629] width 11 height 13
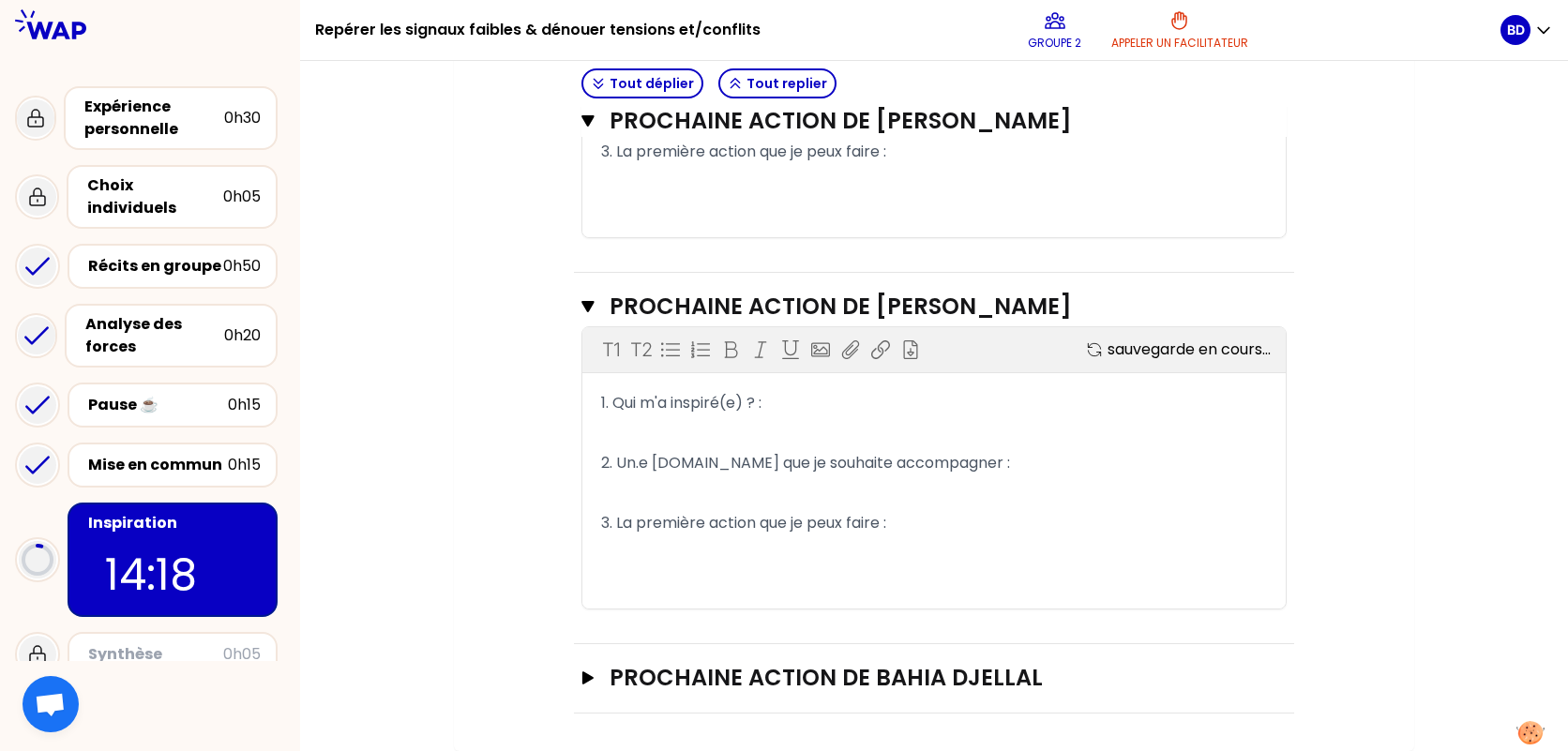
scroll to position [901, 0]
click at [585, 671] on button "Prochaine action de Bahia [PERSON_NAME]" at bounding box center [934, 678] width 705 height 30
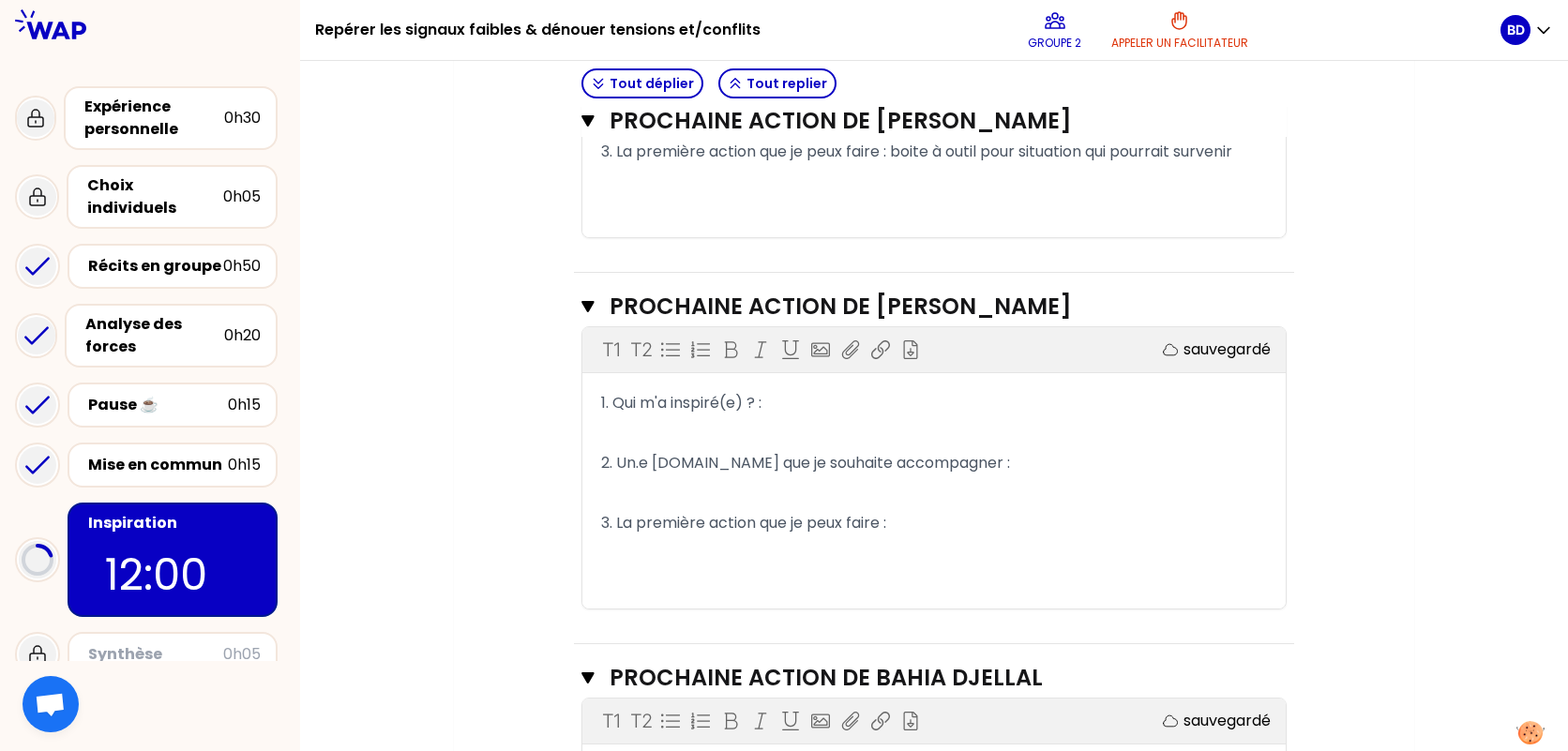
click at [784, 402] on p "1. Qui m'a inspiré(e) ? :" at bounding box center [934, 403] width 666 height 30
click at [643, 468] on span "2. Un.e [DOMAIN_NAME] que je souhaite accompagner :" at bounding box center [806, 463] width 409 height 22
click at [906, 382] on div "T1 T2 Exporter sauvegardé 1. Qui m'a inspiré(e) ? : ﻿ 2. Une [DOMAIN_NAME] que …" at bounding box center [934, 467] width 703 height 281
click at [893, 391] on p "1. Qui m'a inspiré(e) ? :" at bounding box center [934, 403] width 666 height 30
click at [770, 468] on span "2. Une [DOMAIN_NAME] que je souhaite accompagner :" at bounding box center [804, 463] width 406 height 22
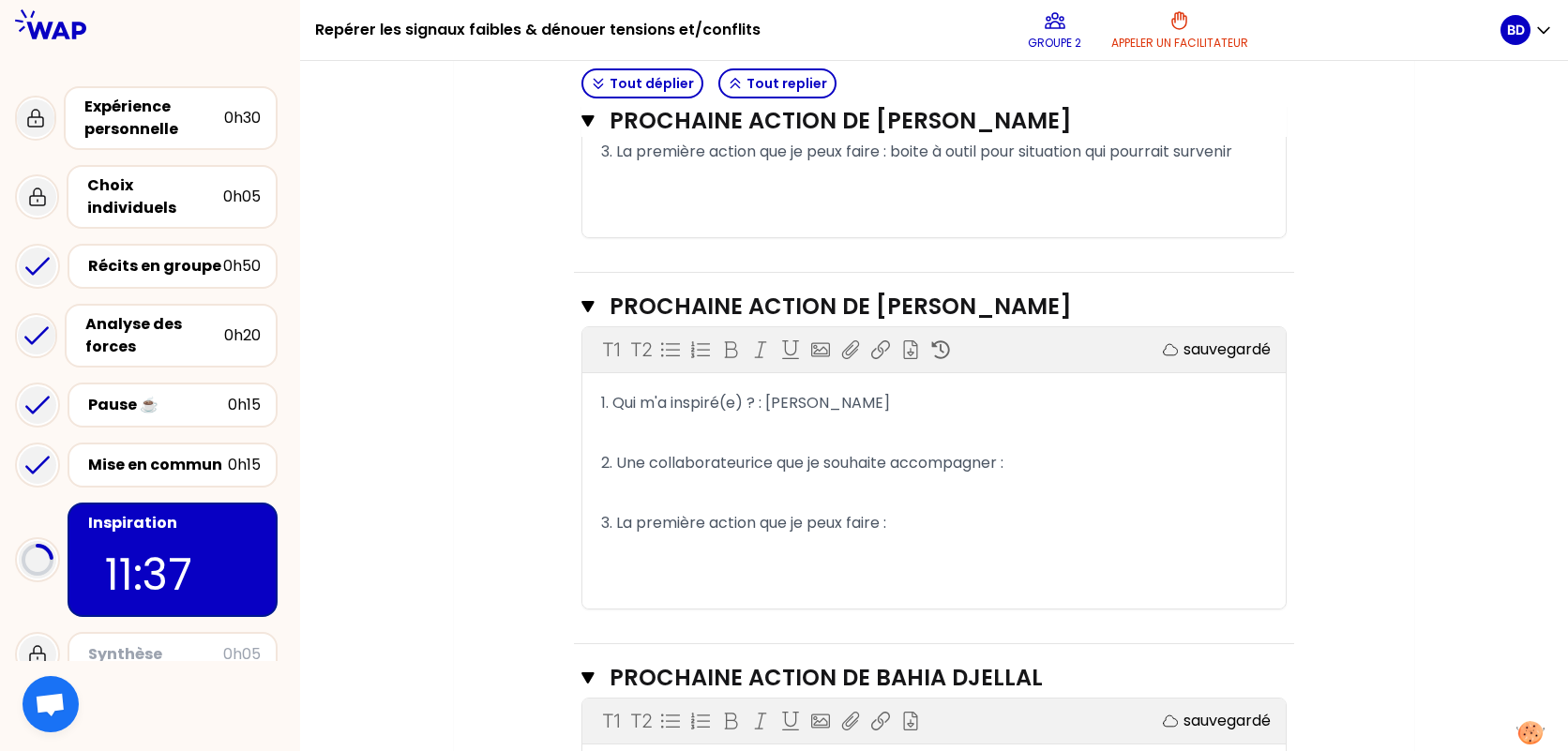
click at [1040, 468] on p "2. Une collaborateurice que je souhaite accompagner :" at bounding box center [934, 463] width 666 height 30
click at [884, 402] on p "1. Qui m'a inspiré(e) ? : [PERSON_NAME]" at bounding box center [934, 403] width 666 height 30
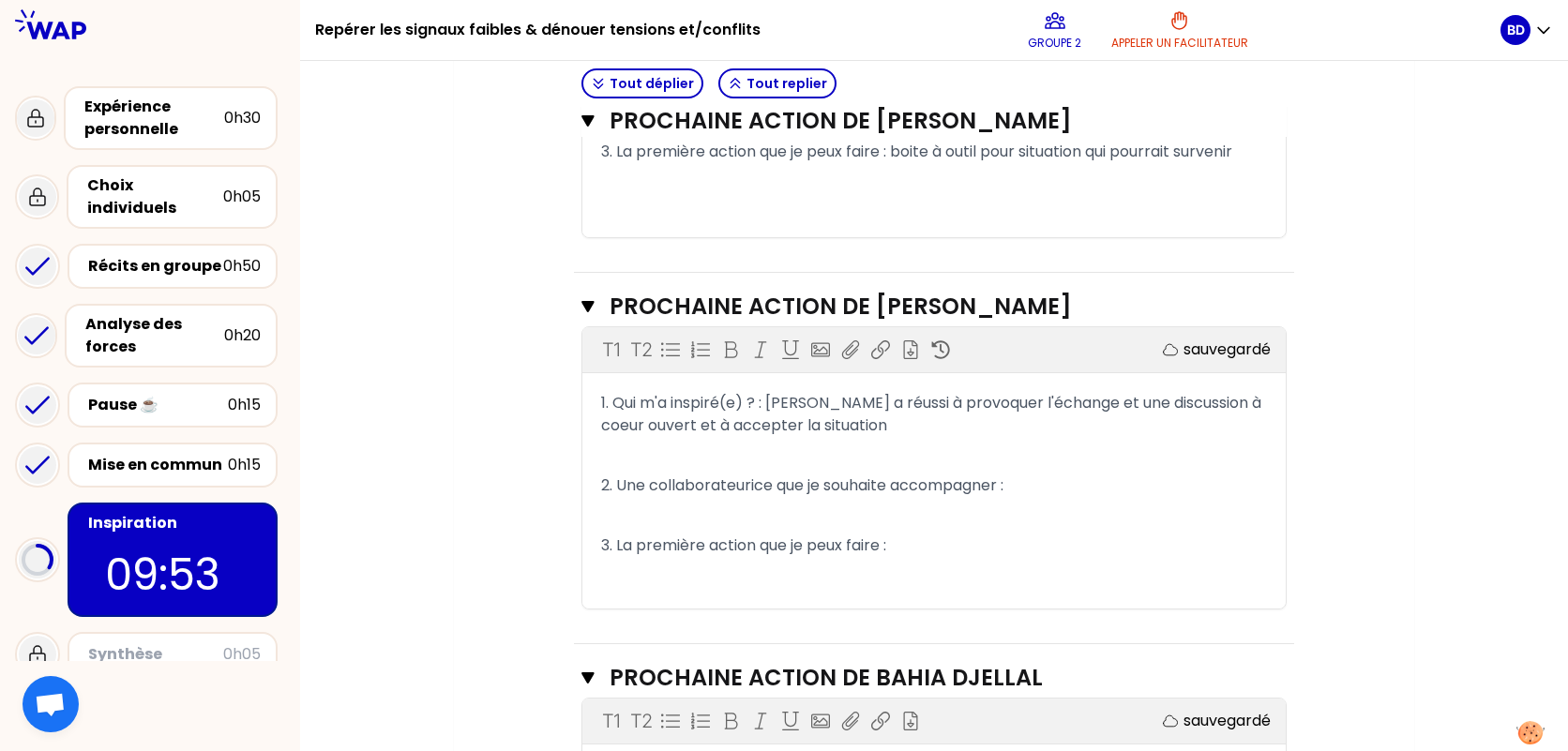
click at [916, 419] on p "1. Qui m'a inspiré(e) ? : [PERSON_NAME] a réussi à provoquer l'échange et une d…" at bounding box center [934, 415] width 666 height 53
click at [1019, 482] on p "2. Une collaborateurice que je souhaite accompagner :" at bounding box center [934, 486] width 666 height 30
click at [917, 540] on p "3. La première action que je peux faire :" at bounding box center [934, 545] width 666 height 30
click at [819, 404] on span "1. Qui m'a inspiré(e) ? : [PERSON_NAME] a réussi à provoquer l'échange et une d…" at bounding box center [933, 413] width 664 height 44
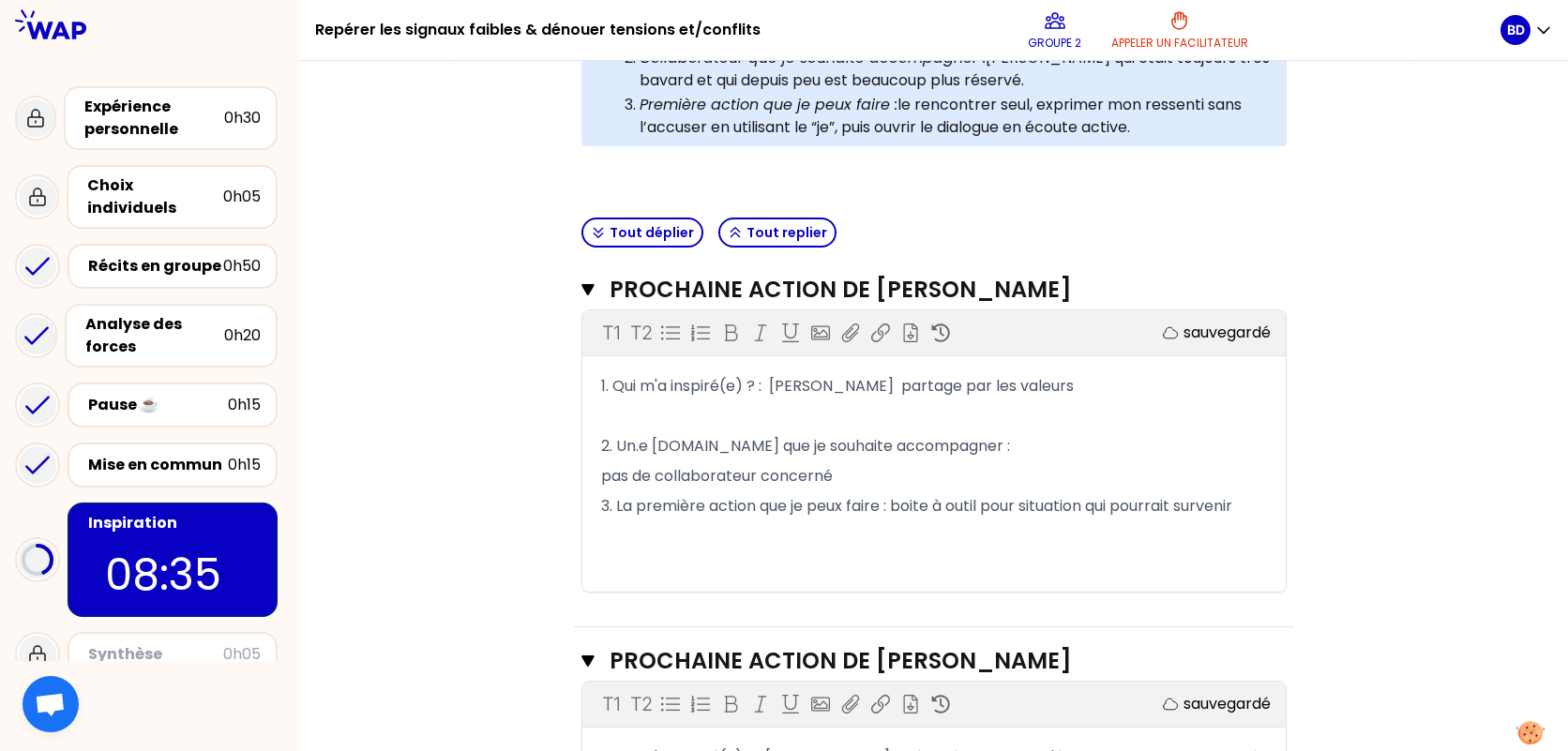
scroll to position [453, 0]
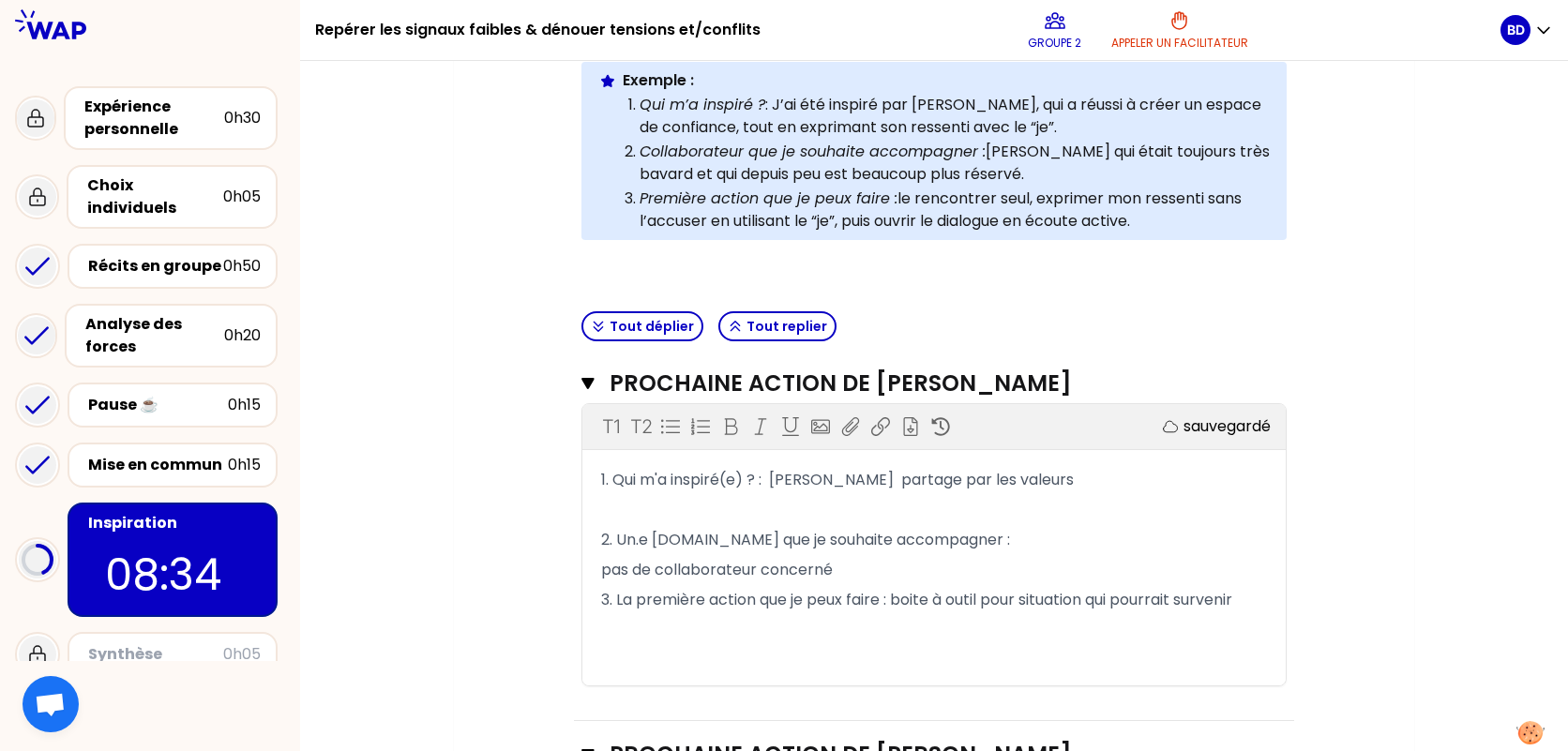
click at [647, 540] on span "2. Un.e [DOMAIN_NAME] que je souhaite accompagner :" at bounding box center [806, 540] width 409 height 22
click at [743, 543] on span "2. Une [DOMAIN_NAME] que je souhaite accompagner :" at bounding box center [804, 540] width 406 height 22
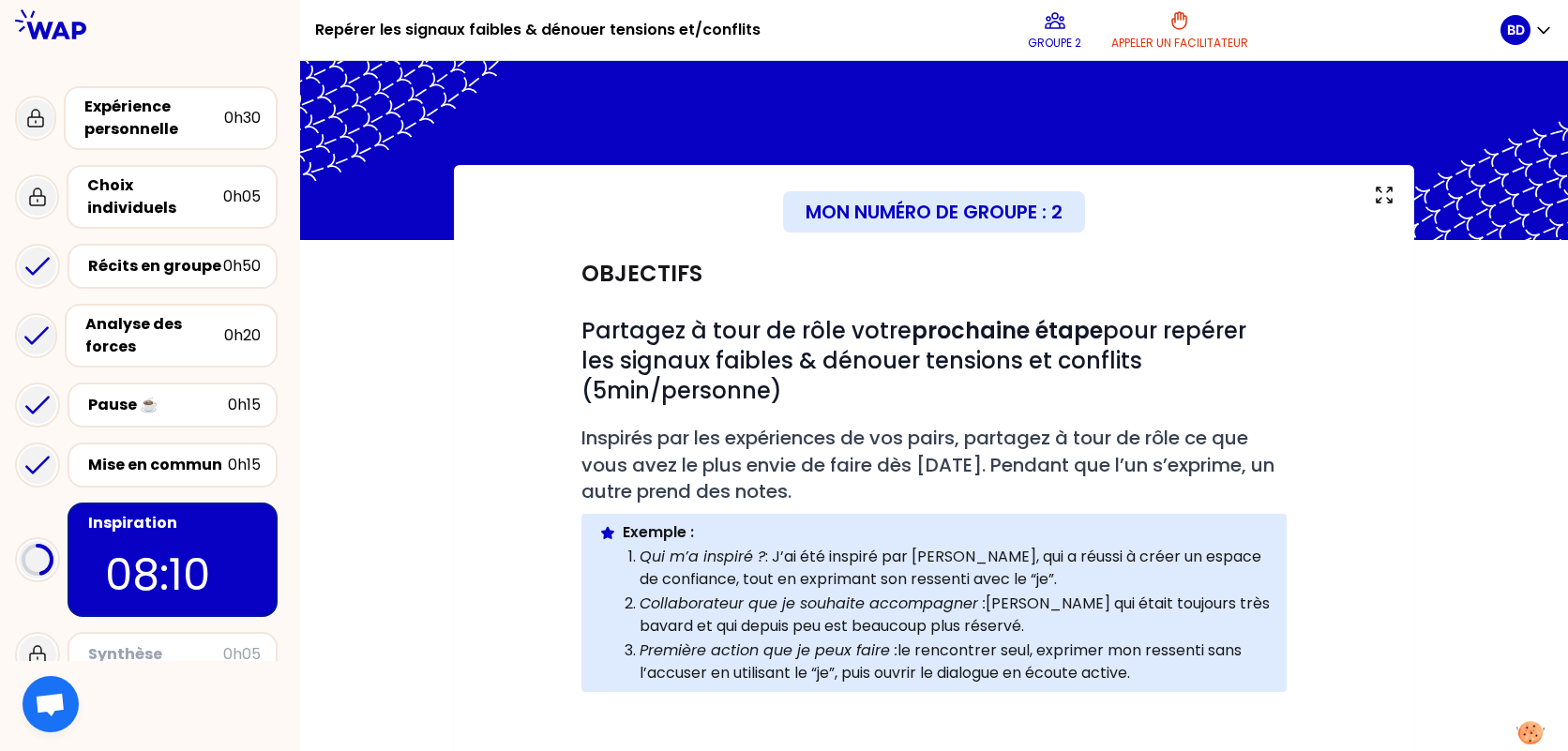
scroll to position [0, 0]
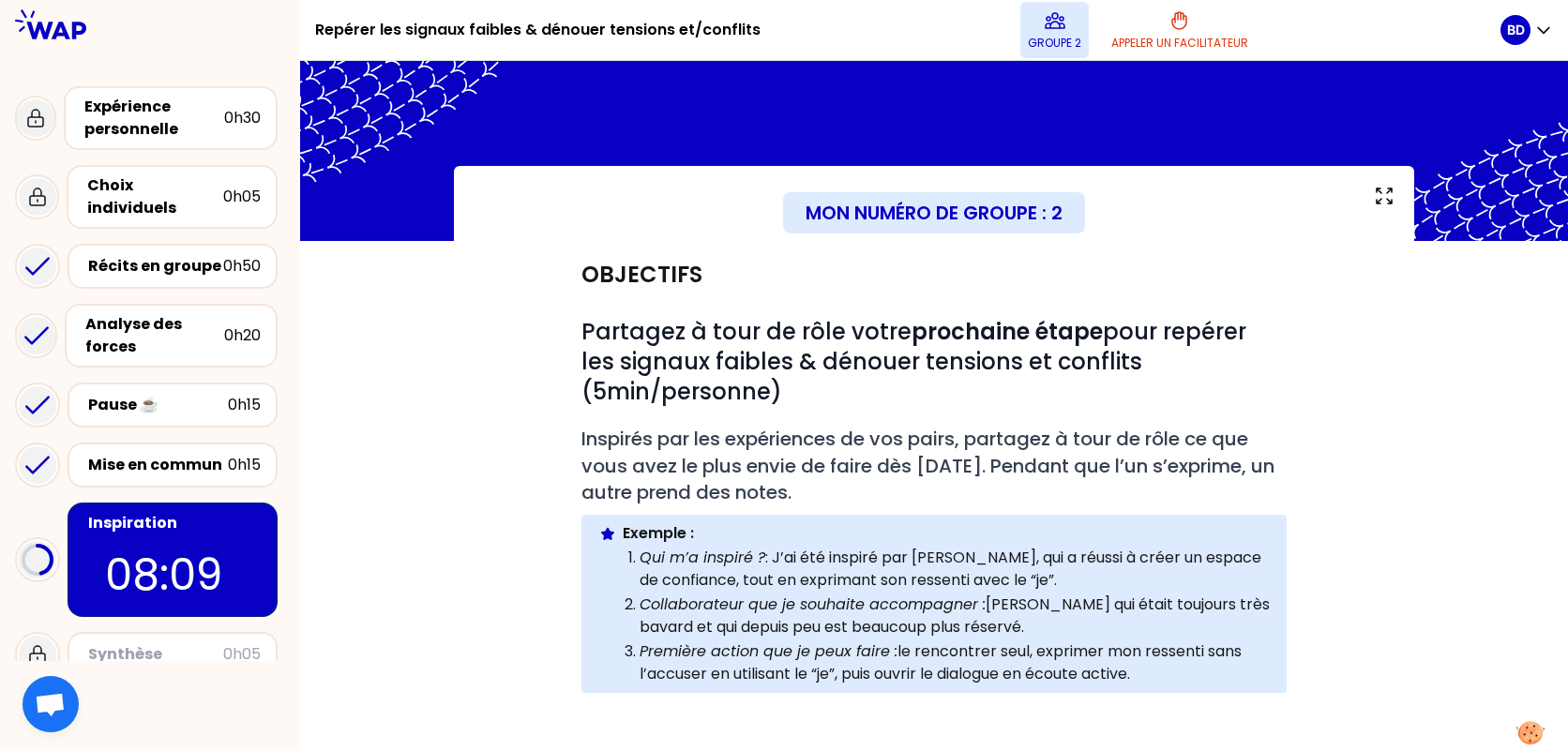
click at [1043, 28] on button "Groupe 2" at bounding box center [1055, 29] width 69 height 56
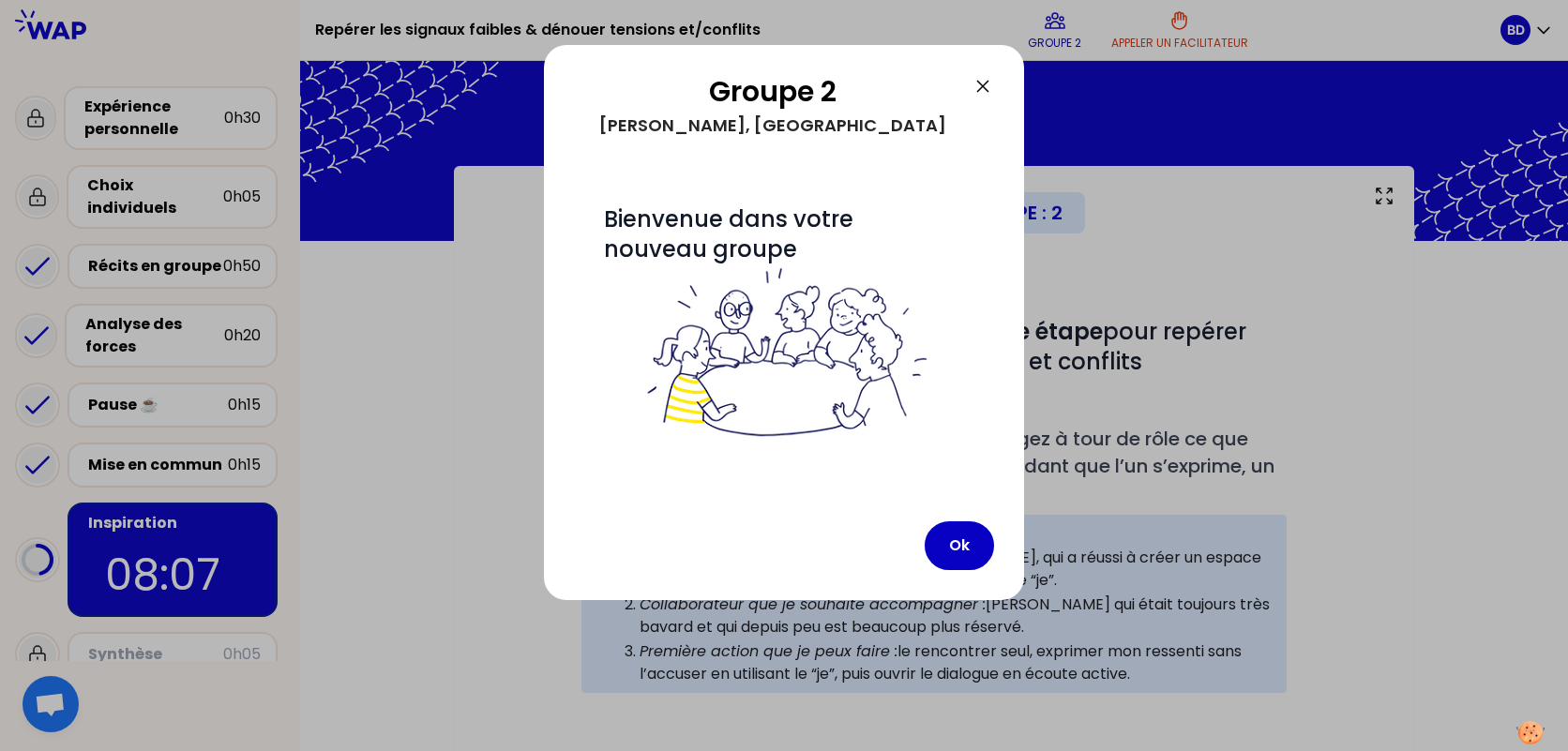
click at [979, 87] on icon at bounding box center [982, 86] width 23 height 23
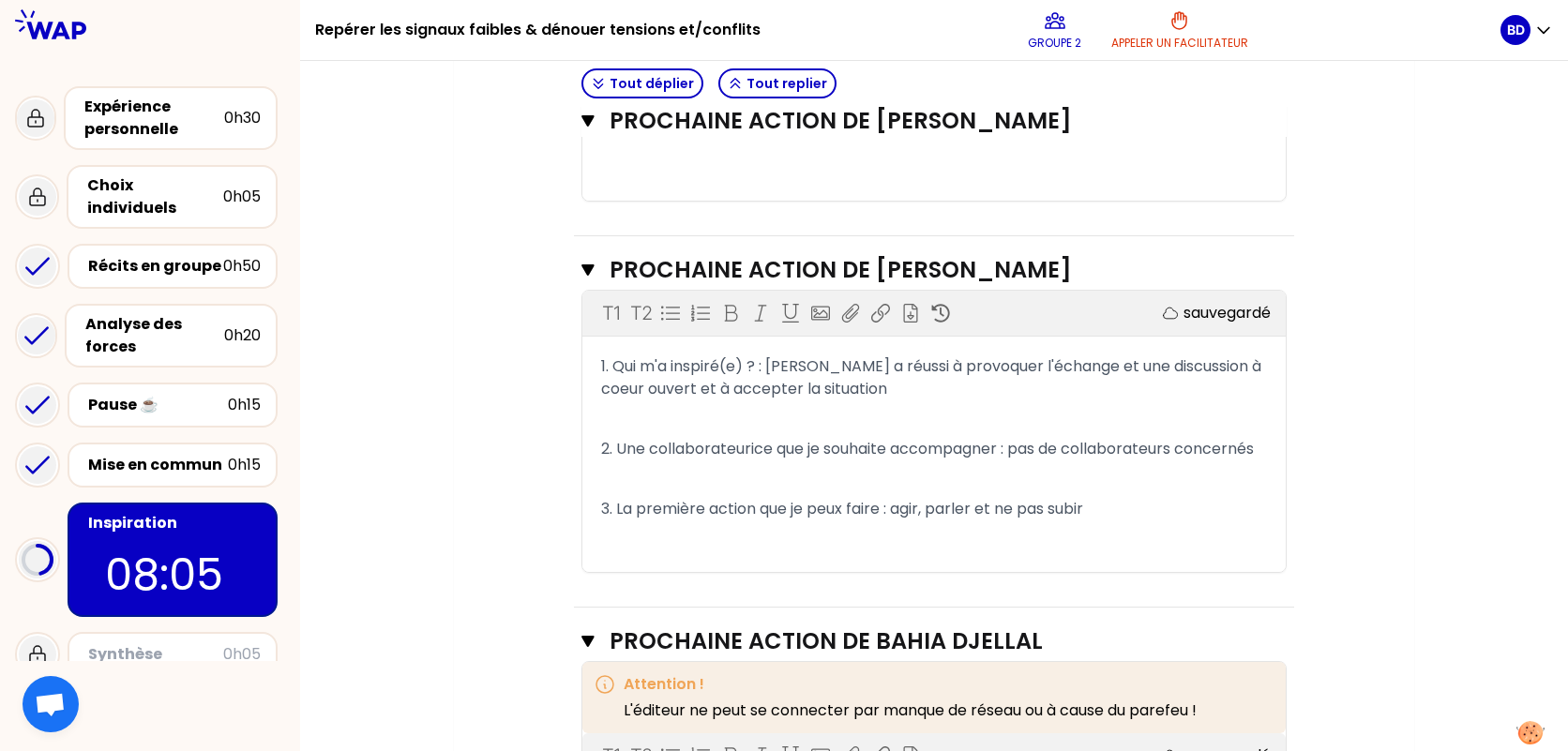
scroll to position [1203, 0]
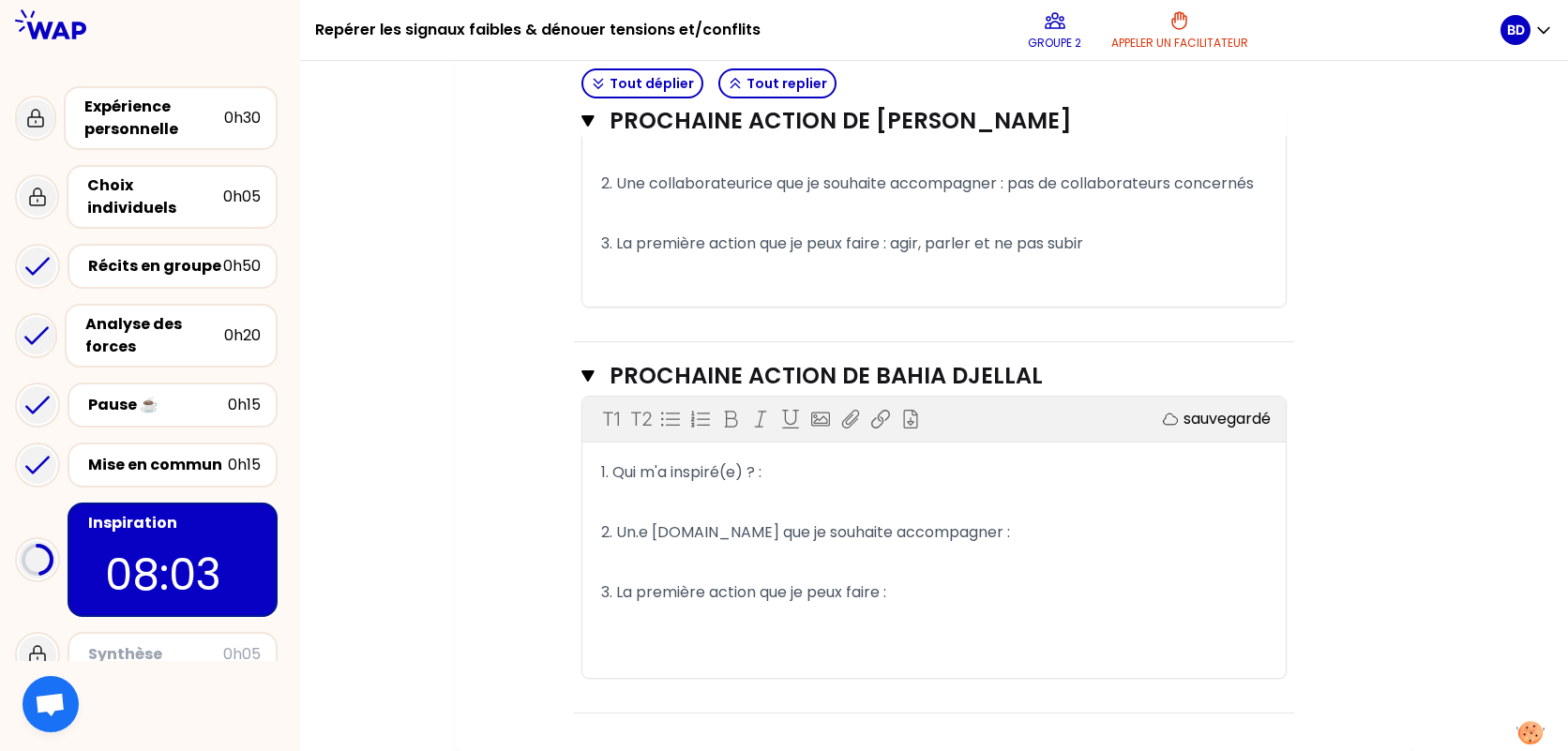
click at [774, 478] on p "1. Qui m'a inspiré(e) ? :" at bounding box center [934, 472] width 666 height 30
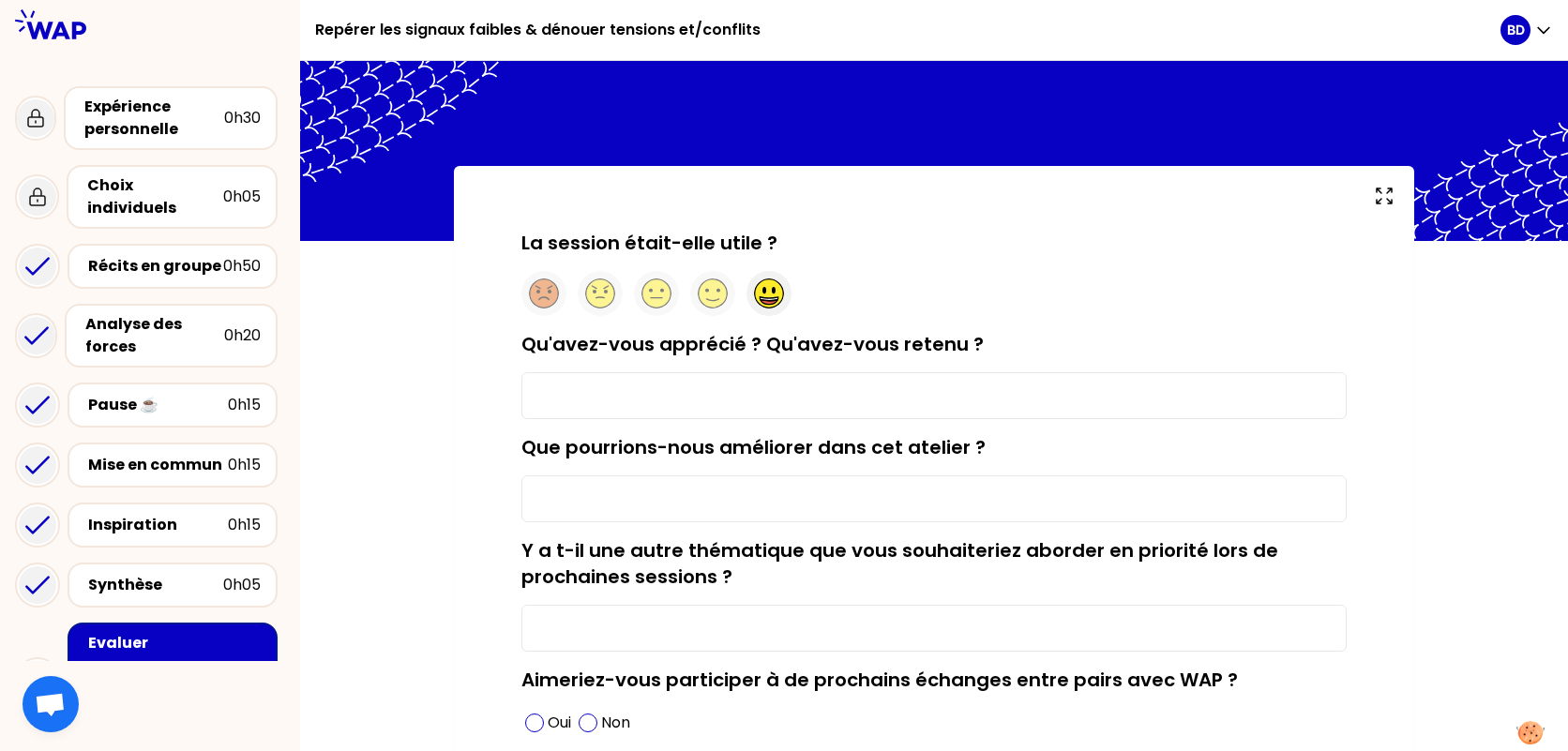
click at [767, 310] on div at bounding box center [769, 294] width 45 height 45
click at [838, 389] on input "Qu'avez-vous apprécié ? Qu'avez-vous retenu ?" at bounding box center [934, 396] width 826 height 47
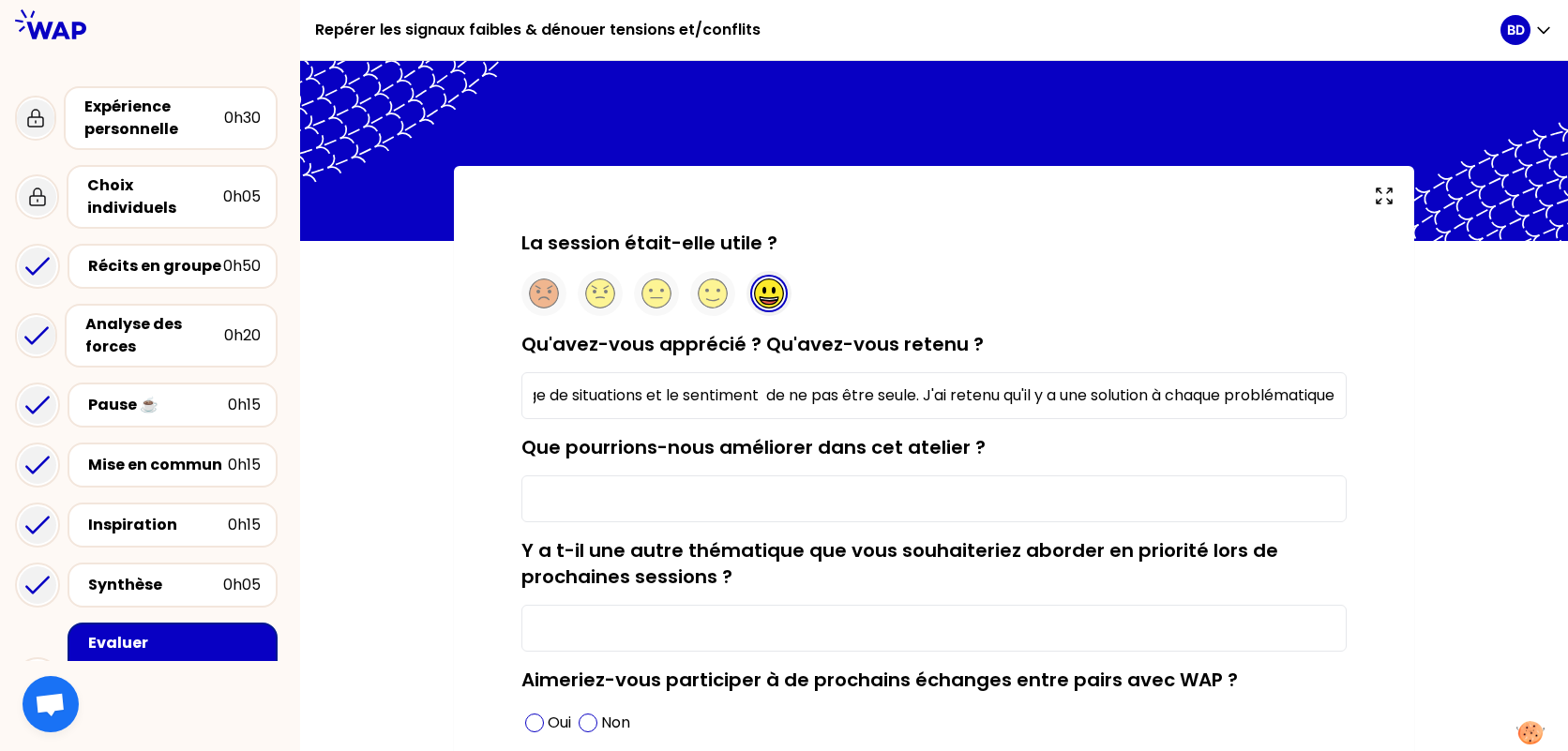
scroll to position [0, 185]
type input "J'ai apprécié le partage de situations et le sentiment de ne pas être seule. J'…"
click at [677, 504] on input "Que pourrions-nous améliorer dans cet atelier ?" at bounding box center [934, 499] width 826 height 47
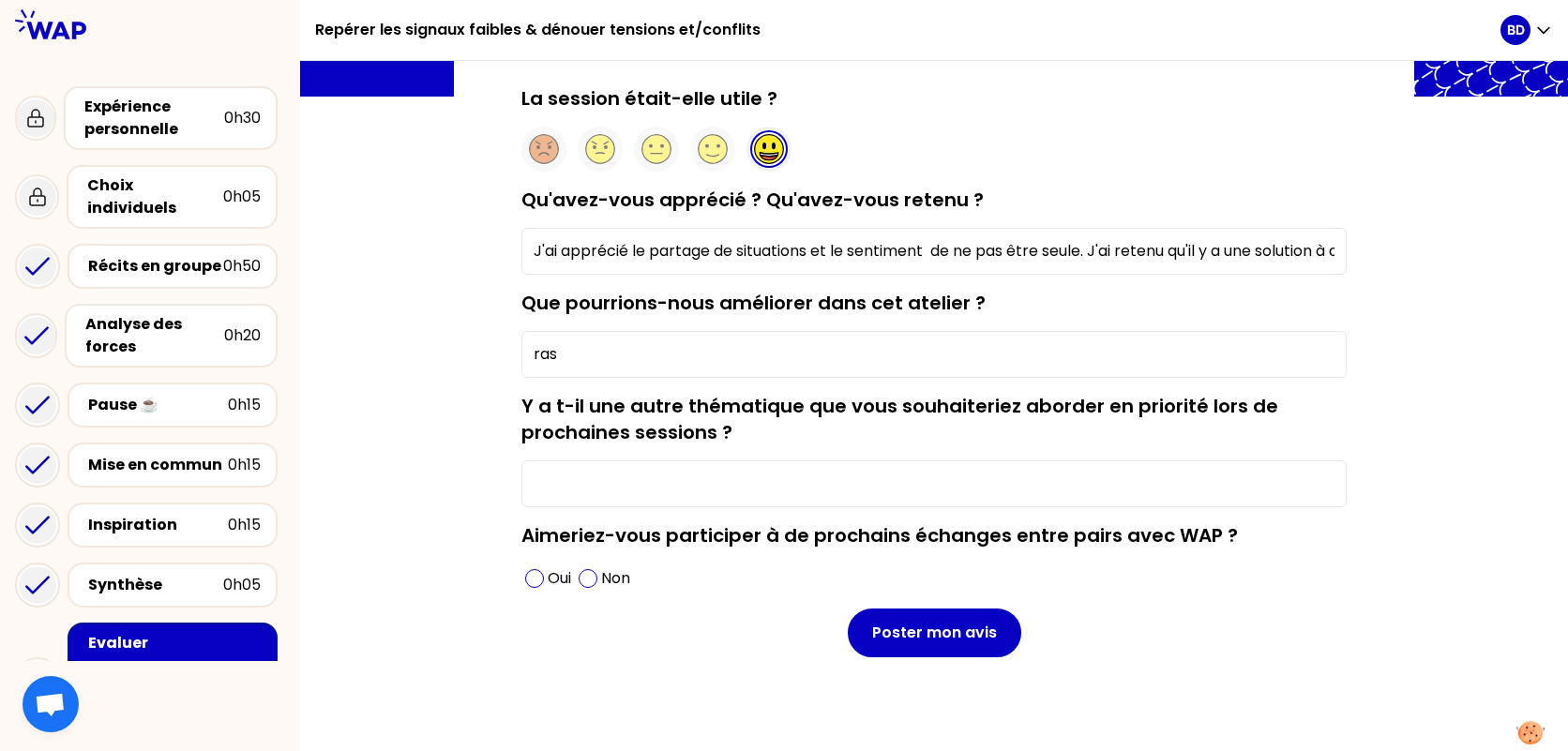
scroll to position [148, 0]
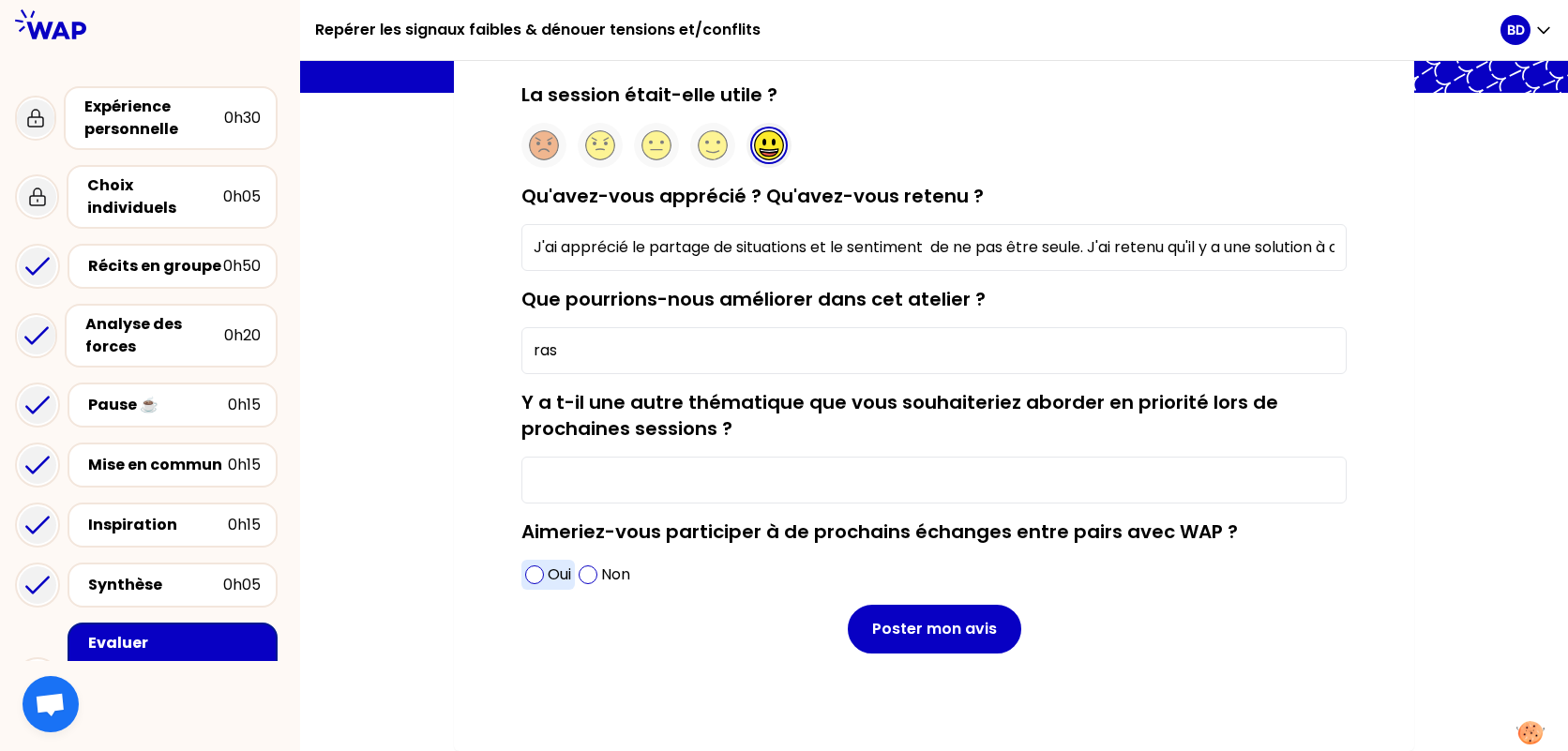
type input "ras"
click at [535, 575] on span at bounding box center [534, 575] width 19 height 19
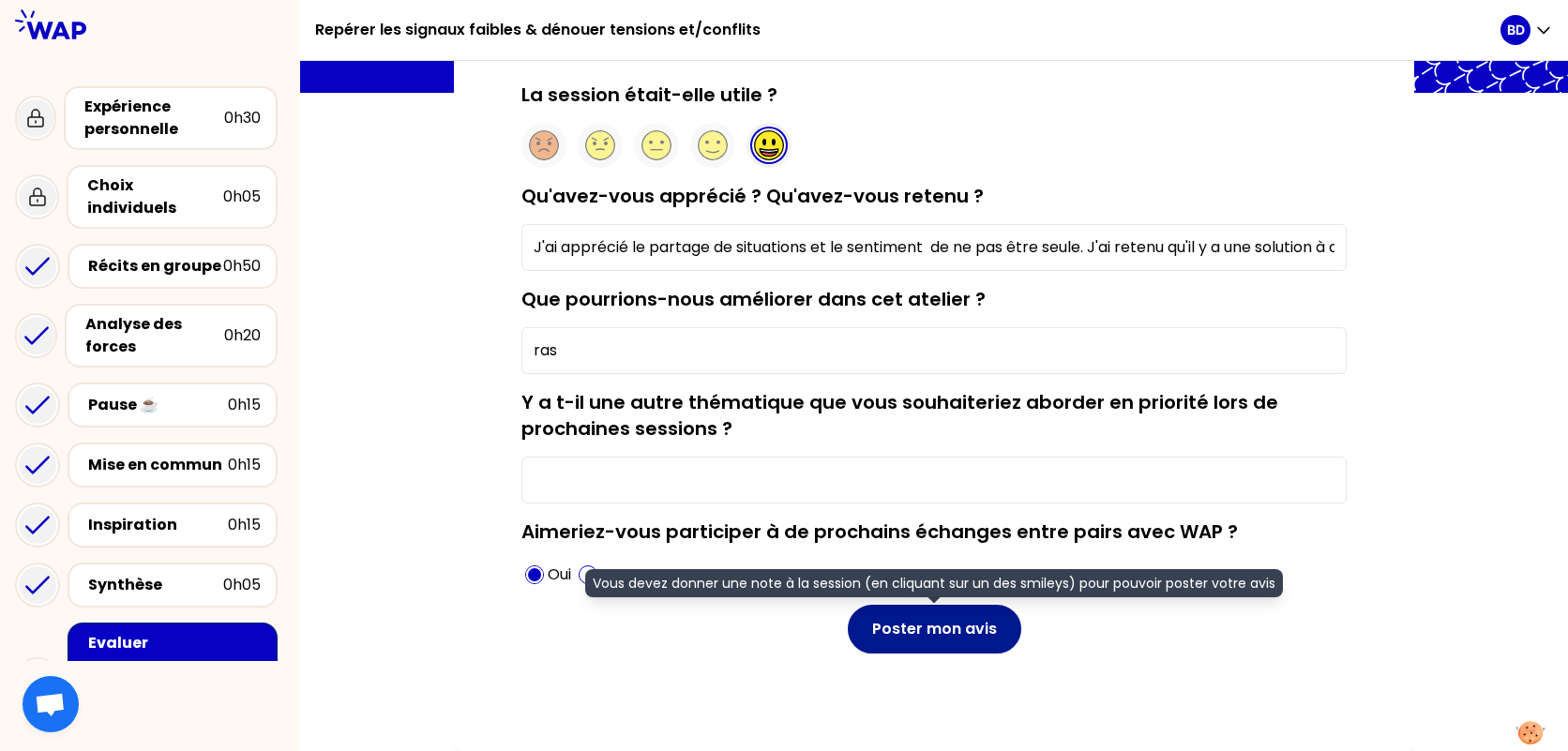
click at [922, 634] on button "Poster mon avis" at bounding box center [934, 630] width 173 height 49
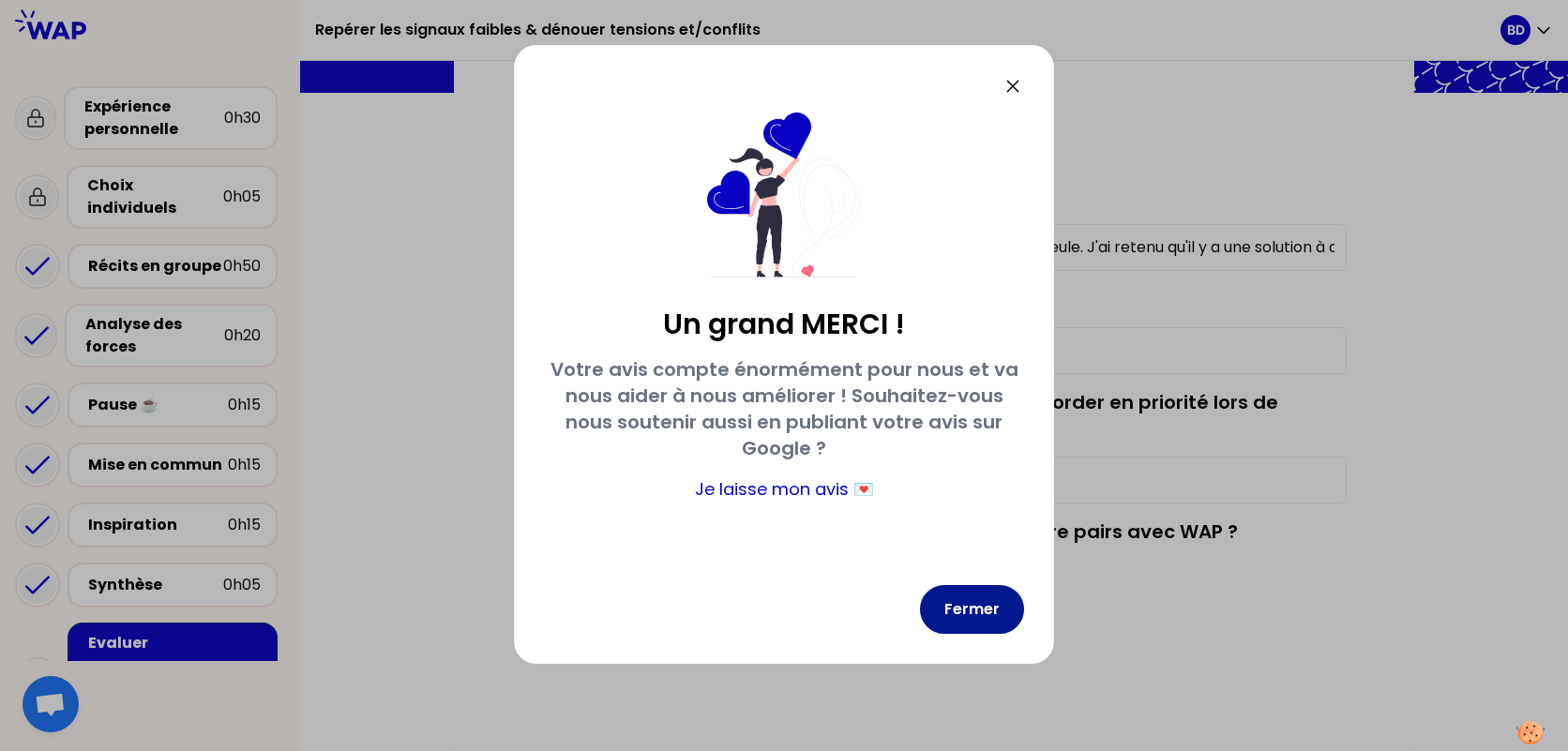
click at [956, 606] on button "Fermer" at bounding box center [973, 610] width 104 height 49
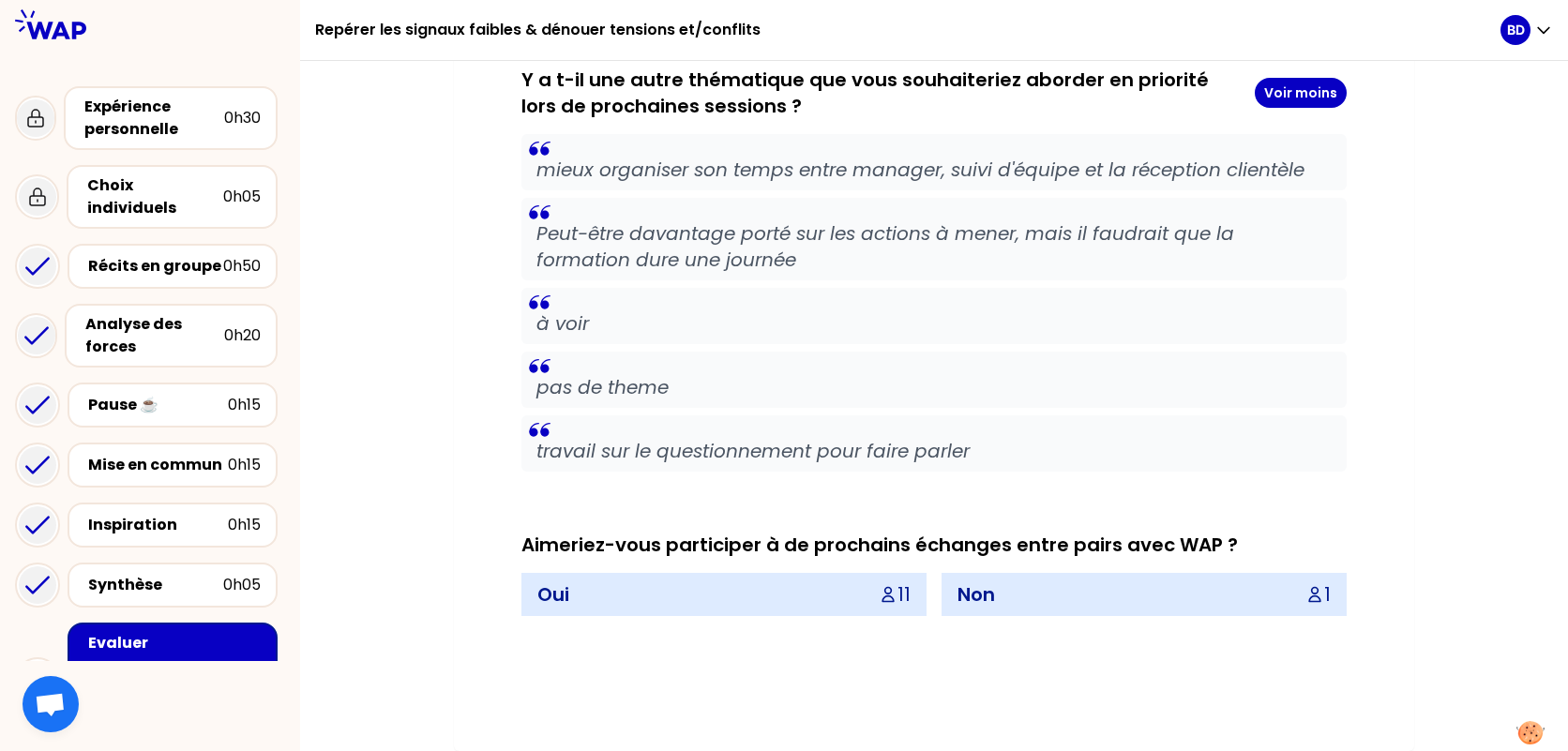
scroll to position [2317, 0]
